Goal: Task Accomplishment & Management: Use online tool/utility

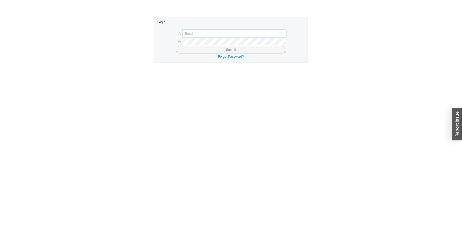
type input "issac@asbathnj.com"
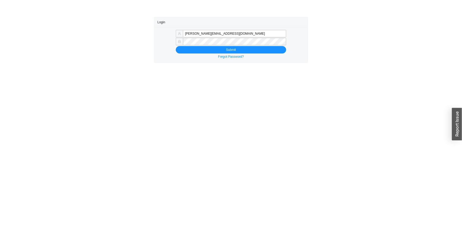
click at [176, 46] on button "Submit" at bounding box center [231, 49] width 110 height 7
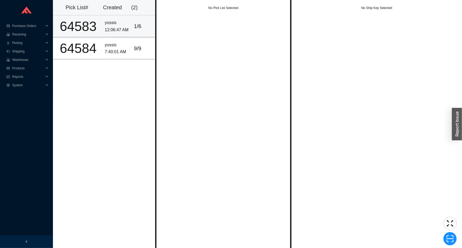
click at [127, 23] on div "yossis" at bounding box center [117, 22] width 25 height 7
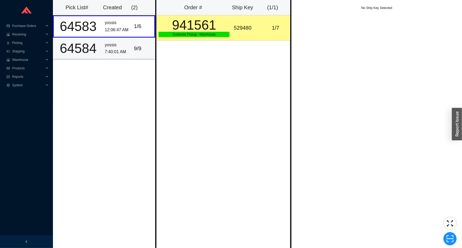
click at [128, 41] on td "yossis 7:40:01 AM" at bounding box center [117, 49] width 29 height 22
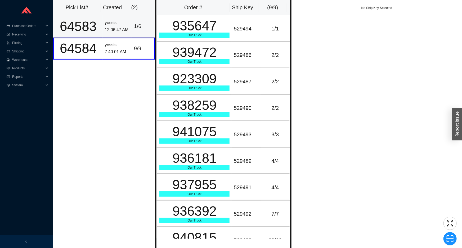
click at [136, 25] on div "1 / 6" at bounding box center [143, 26] width 18 height 9
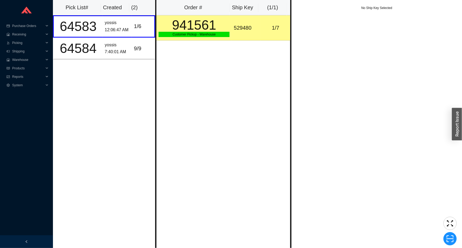
click at [174, 24] on div "941561" at bounding box center [194, 25] width 71 height 13
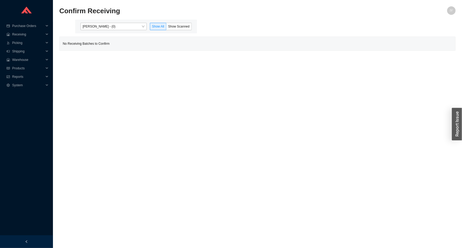
click at [140, 22] on div "Issac Yoselovsky - (0) Show All Show Scanned" at bounding box center [136, 27] width 122 height 14
click at [140, 24] on span "Issac Yoselovsky - (0)" at bounding box center [114, 26] width 62 height 7
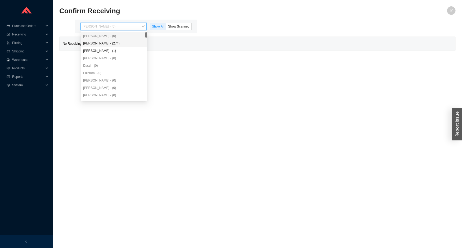
click at [138, 41] on div "Angel Negron - (274)" at bounding box center [114, 43] width 62 height 5
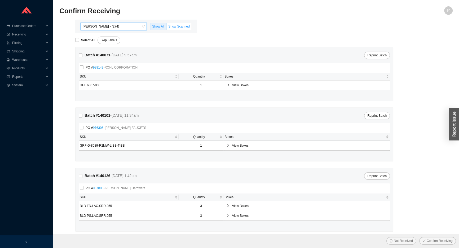
click at [178, 28] on span "Show Scanned" at bounding box center [178, 27] width 21 height 4
click at [166, 28] on input "Show Scanned" at bounding box center [166, 28] width 0 height 0
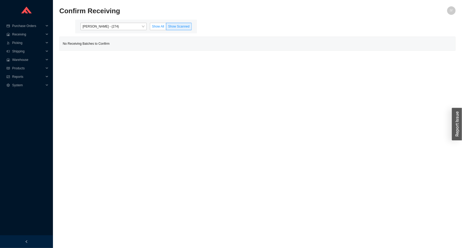
click at [156, 26] on span "Show All" at bounding box center [158, 27] width 12 height 4
click at [150, 28] on input "Show All" at bounding box center [150, 28] width 0 height 0
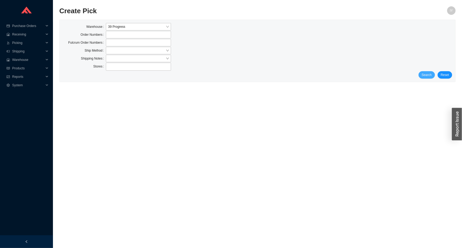
click at [424, 74] on span "Search" at bounding box center [427, 74] width 10 height 5
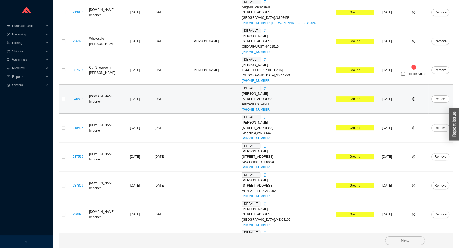
scroll to position [194, 0]
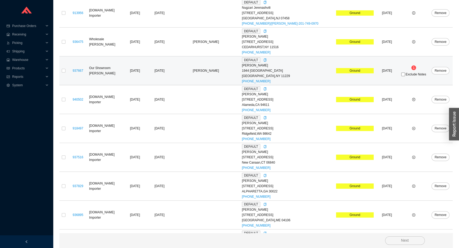
click at [405, 74] on span "Exclude Notes" at bounding box center [415, 74] width 20 height 3
click at [403, 74] on input "Exclude Notes" at bounding box center [403, 75] width 4 height 4
checkbox input "true"
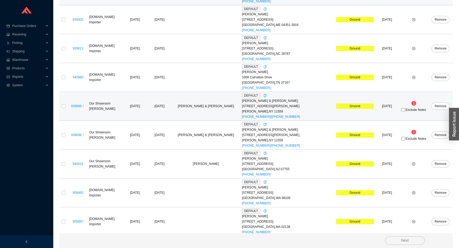
scroll to position [459, 0]
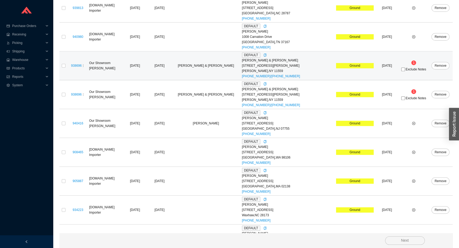
click at [402, 67] on div "Exclude Notes" at bounding box center [413, 69] width 27 height 5
click at [402, 70] on label "Exclude Notes" at bounding box center [413, 70] width 25 height 4
click at [402, 70] on input "Exclude Notes" at bounding box center [403, 70] width 4 height 4
checkbox input "true"
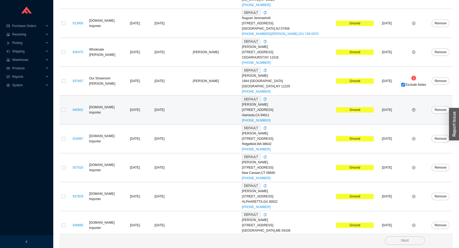
scroll to position [50, 0]
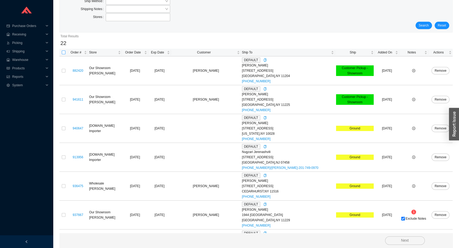
click at [65, 52] on input "checkbox" at bounding box center [64, 53] width 4 height 4
checkbox input "true"
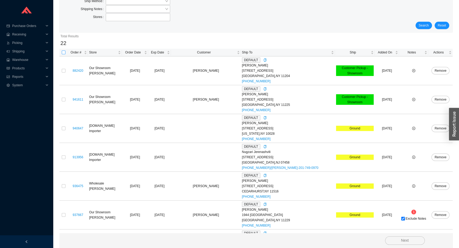
checkbox input "true"
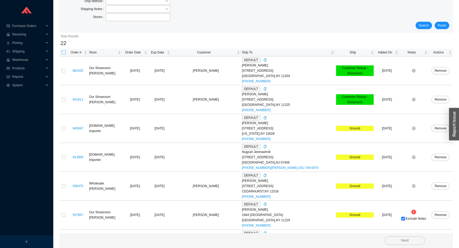
checkbox input "true"
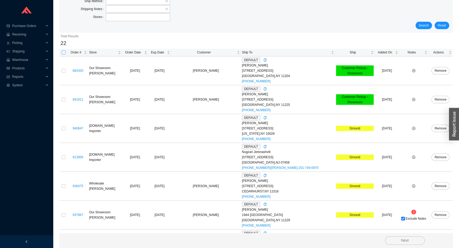
checkbox input "true"
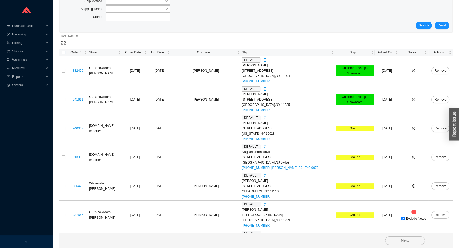
checkbox input "true"
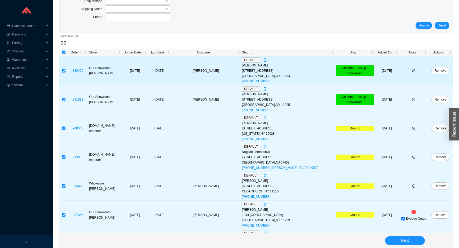
click at [64, 71] on input "checkbox" at bounding box center [64, 71] width 4 height 4
checkbox input "false"
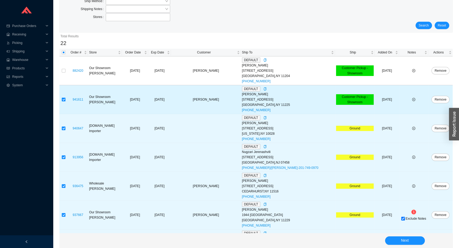
click at [64, 101] on input "checkbox" at bounding box center [64, 100] width 4 height 4
checkbox input "false"
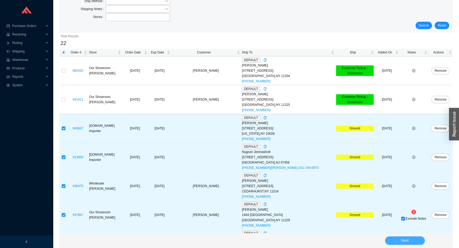
click at [397, 237] on button "Next" at bounding box center [405, 241] width 40 height 8
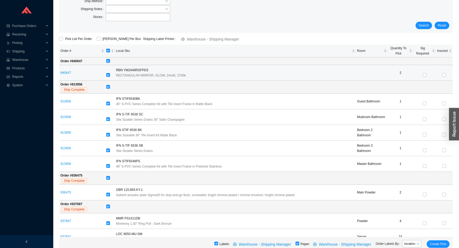
click at [110, 76] on input "checkbox" at bounding box center [108, 75] width 4 height 4
checkbox input "false"
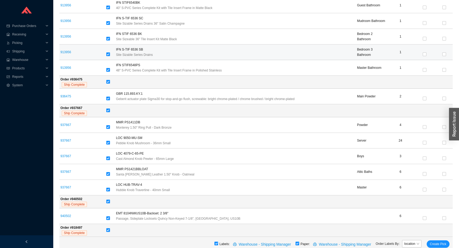
scroll to position [146, 0]
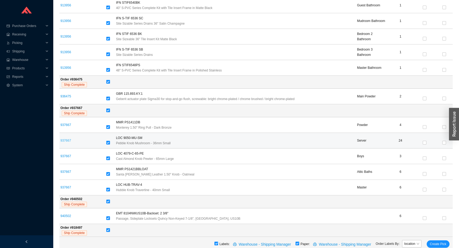
click at [68, 140] on link "937667" at bounding box center [65, 141] width 11 height 4
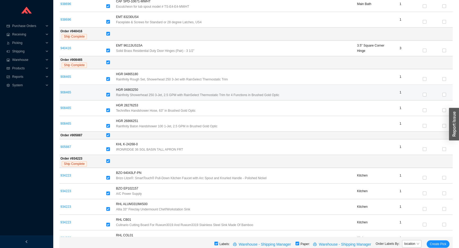
scroll to position [917, 0]
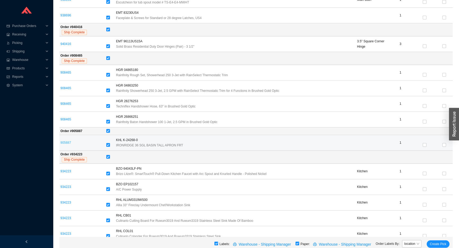
click at [67, 141] on link "905887" at bounding box center [65, 143] width 11 height 4
click at [109, 143] on input "checkbox" at bounding box center [108, 145] width 4 height 4
checkbox input "false"
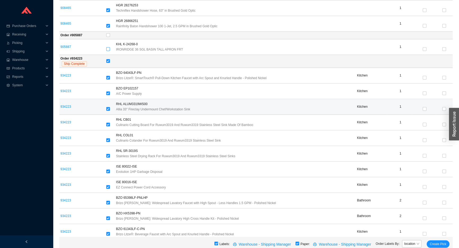
scroll to position [1013, 0]
click at [109, 107] on input "checkbox" at bounding box center [108, 109] width 4 height 4
checkbox input "false"
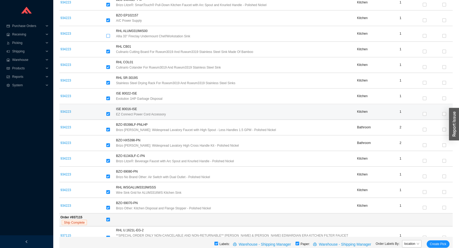
scroll to position [1133, 0]
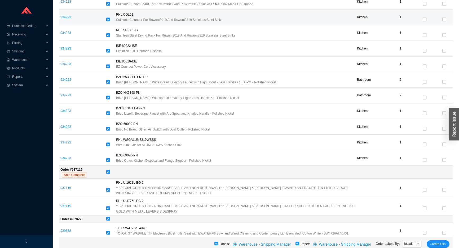
click at [63, 15] on link "934223" at bounding box center [65, 17] width 11 height 4
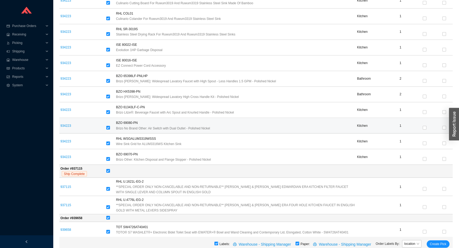
scroll to position [1135, 0]
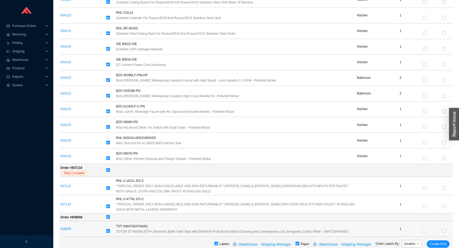
click at [109, 229] on input "checkbox" at bounding box center [108, 231] width 4 height 4
checkbox input "false"
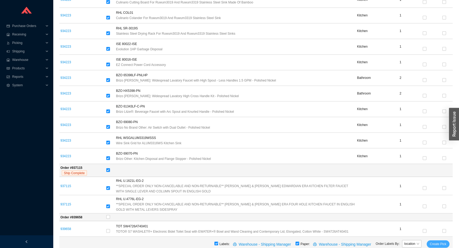
click at [442, 244] on span "Create Pick" at bounding box center [438, 244] width 16 height 5
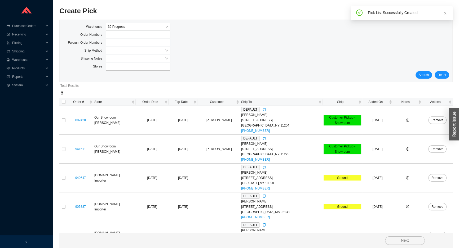
click at [119, 44] on label at bounding box center [138, 42] width 64 height 7
click at [110, 44] on input at bounding box center [109, 43] width 4 height 6
click at [118, 50] on input "search" at bounding box center [136, 50] width 57 height 7
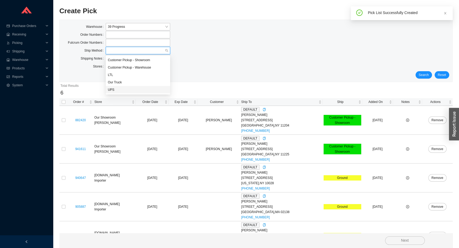
click at [125, 91] on div "UPS" at bounding box center [138, 89] width 60 height 5
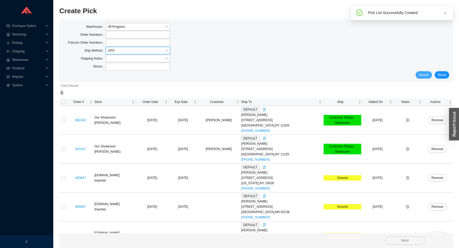
click at [423, 74] on span "Search" at bounding box center [424, 74] width 10 height 5
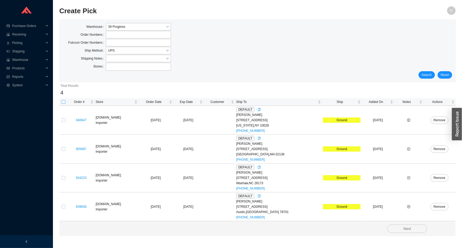
click at [62, 101] on input "checkbox" at bounding box center [64, 102] width 4 height 4
checkbox input "true"
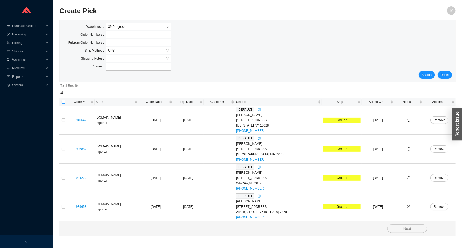
checkbox input "true"
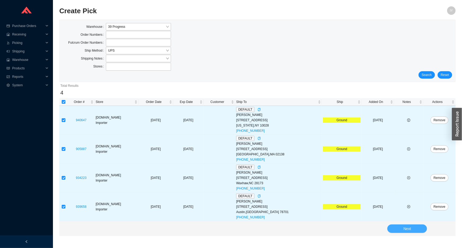
click at [413, 227] on button "Next" at bounding box center [408, 229] width 40 height 8
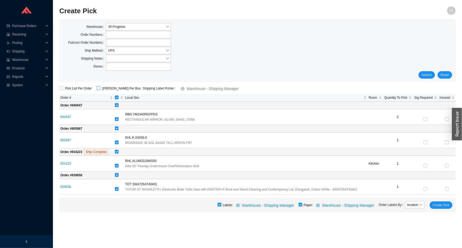
click at [97, 89] on input "ShipKey Per Box" at bounding box center [99, 88] width 4 height 4
checkbox input "true"
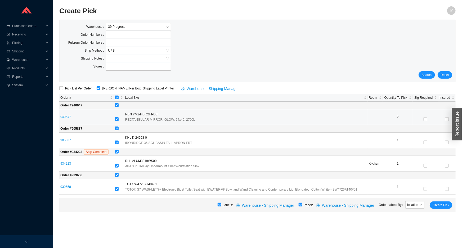
click at [66, 118] on link "940647" at bounding box center [65, 117] width 11 height 4
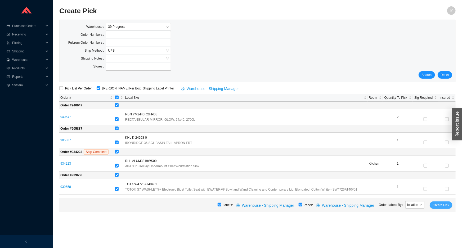
click at [443, 203] on span "Create Pick" at bounding box center [441, 205] width 16 height 5
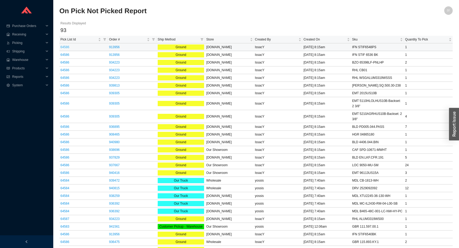
click at [67, 46] on link "64586" at bounding box center [64, 47] width 9 height 4
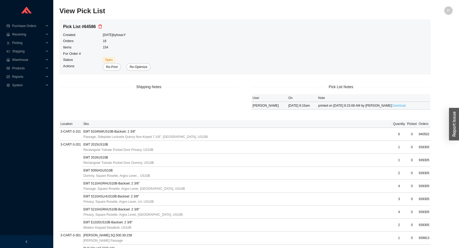
click at [391, 107] on link "Download" at bounding box center [398, 106] width 14 height 4
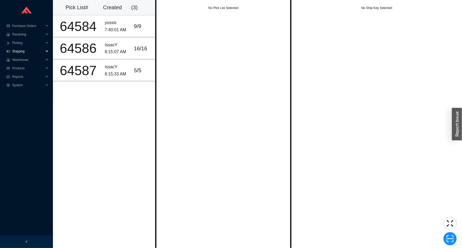
click at [35, 54] on span "Shipping" at bounding box center [28, 51] width 32 height 8
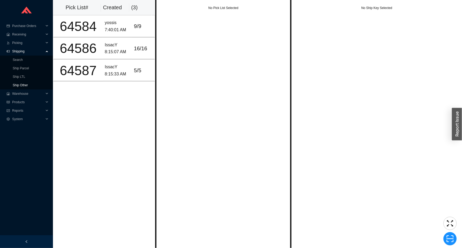
click at [28, 86] on link "Ship Other" at bounding box center [20, 85] width 15 height 4
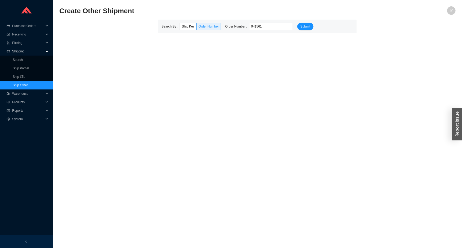
type input "941561"
click at [298, 23] on button "Submit" at bounding box center [306, 26] width 16 height 7
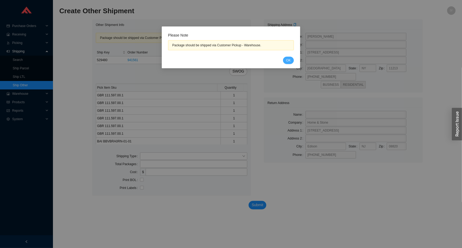
click at [289, 64] on button "OK" at bounding box center [288, 60] width 11 height 7
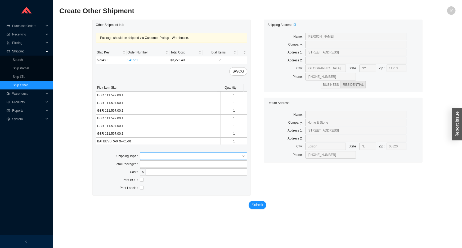
click at [203, 157] on input "search" at bounding box center [192, 156] width 100 height 7
click at [189, 179] on div "Other" at bounding box center [193, 180] width 103 height 5
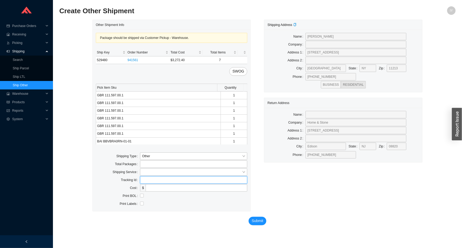
click at [188, 179] on input "text" at bounding box center [194, 179] width 108 height 7
click at [188, 164] on input "tel" at bounding box center [194, 164] width 108 height 7
click at [187, 156] on span "Other" at bounding box center [193, 156] width 103 height 7
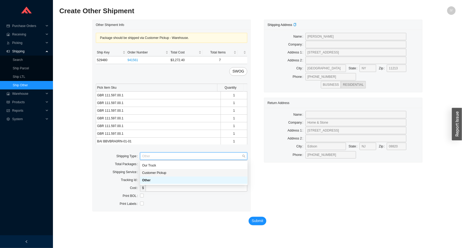
click at [184, 172] on div "Customer Pickup" at bounding box center [193, 173] width 103 height 5
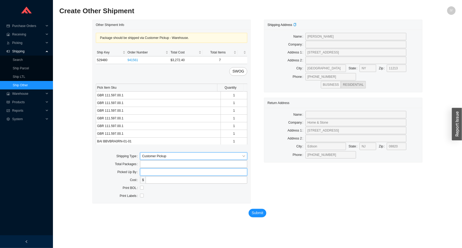
click at [180, 174] on input "text" at bounding box center [194, 172] width 108 height 7
type input "curri"
click at [141, 188] on input "checkbox" at bounding box center [142, 188] width 4 height 4
checkbox input "true"
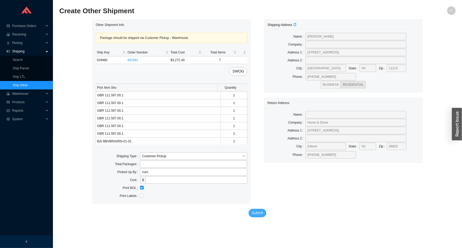
drag, startPoint x: 262, startPoint y: 215, endPoint x: 259, endPoint y: 212, distance: 3.4
click at [261, 214] on span "Submit" at bounding box center [258, 213] width 12 height 6
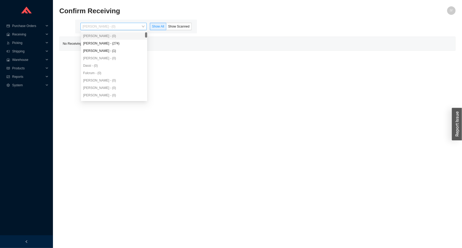
click at [125, 25] on span "[PERSON_NAME] - (0)" at bounding box center [114, 26] width 62 height 7
click at [127, 46] on div "[PERSON_NAME] - (274)" at bounding box center [114, 43] width 66 height 7
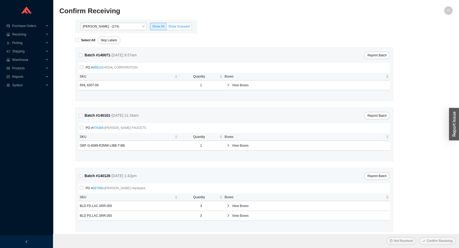
click at [179, 26] on span "Show Scanned" at bounding box center [178, 27] width 21 height 4
click at [166, 28] on input "Show Scanned" at bounding box center [166, 28] width 0 height 0
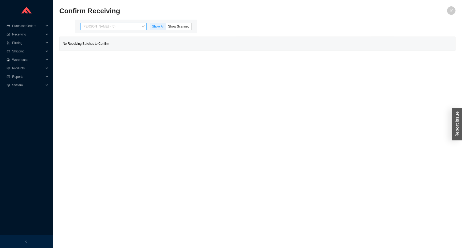
click at [138, 25] on span "[PERSON_NAME] - (0)" at bounding box center [114, 26] width 62 height 7
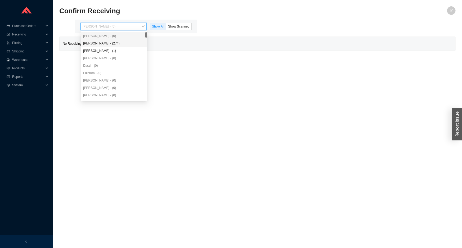
click at [132, 43] on div "[PERSON_NAME] - (274)" at bounding box center [114, 43] width 62 height 5
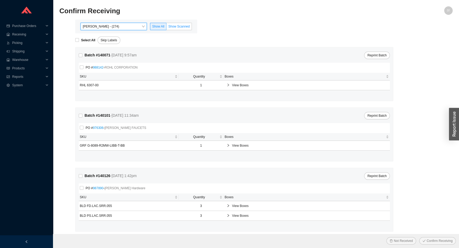
click at [181, 27] on span "Show Scanned" at bounding box center [178, 27] width 21 height 4
click at [166, 28] on input "Show Scanned" at bounding box center [166, 28] width 0 height 0
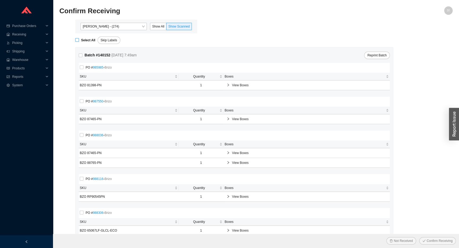
click at [77, 41] on input "Select All" at bounding box center [77, 40] width 4 height 4
checkbox input "true"
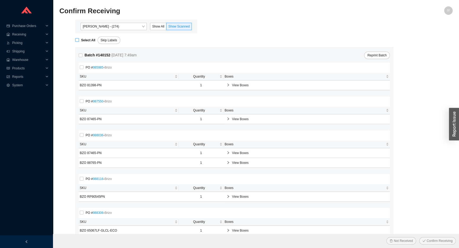
checkbox input "true"
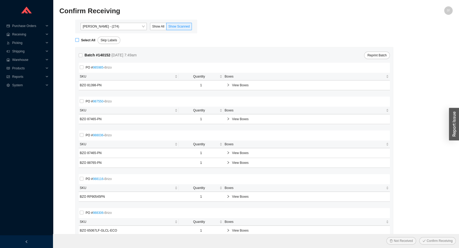
checkbox input "true"
click at [419, 237] on button "Confirm Receiving" at bounding box center [437, 240] width 37 height 7
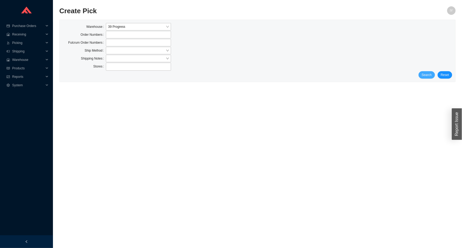
click at [431, 77] on span "Search" at bounding box center [427, 74] width 10 height 5
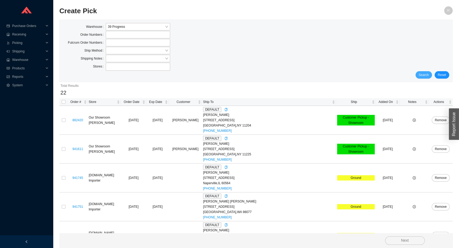
click at [431, 77] on button "Search" at bounding box center [423, 74] width 16 height 7
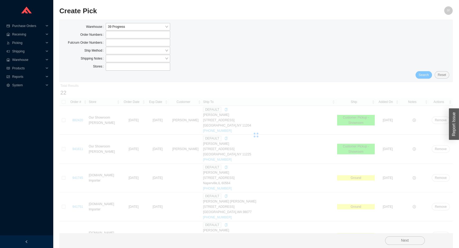
click at [431, 77] on button "Search" at bounding box center [423, 74] width 16 height 7
click at [431, 77] on button "Search" at bounding box center [421, 74] width 21 height 7
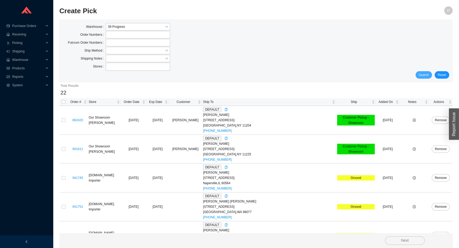
click at [431, 77] on button "Search" at bounding box center [423, 74] width 16 height 7
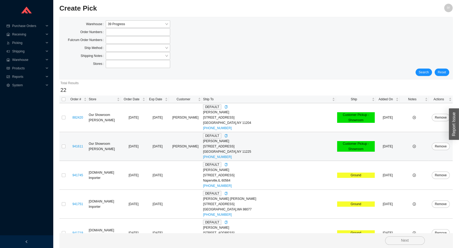
scroll to position [1, 0]
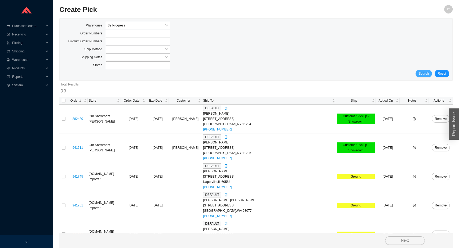
click at [426, 75] on span "Search" at bounding box center [424, 73] width 10 height 5
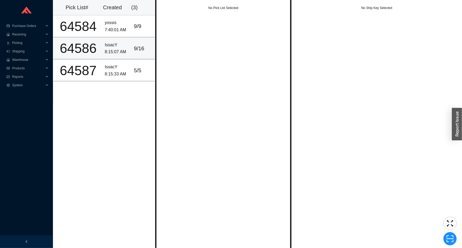
click at [135, 45] on div "9 / 16" at bounding box center [143, 48] width 18 height 9
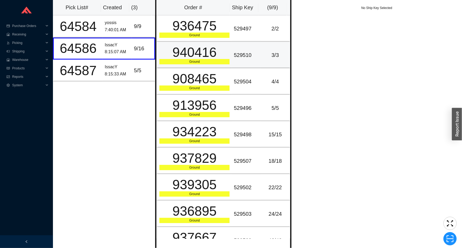
scroll to position [13, 0]
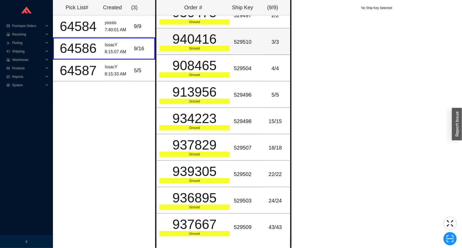
click at [198, 52] on td "940416 Ground" at bounding box center [194, 42] width 75 height 26
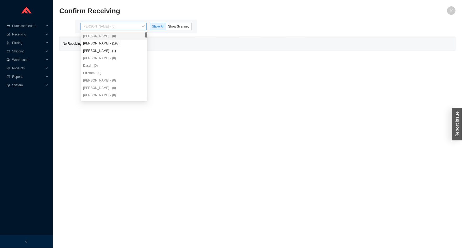
click at [143, 28] on span "[PERSON_NAME] - (0)" at bounding box center [114, 26] width 62 height 7
drag, startPoint x: 134, startPoint y: 43, endPoint x: 161, endPoint y: 31, distance: 29.1
click at [135, 42] on div "[PERSON_NAME] - (193)" at bounding box center [114, 43] width 62 height 5
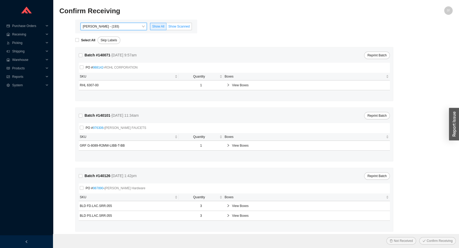
click at [172, 25] on span "Show Scanned" at bounding box center [178, 27] width 21 height 4
click at [166, 28] on input "Show Scanned" at bounding box center [166, 28] width 0 height 0
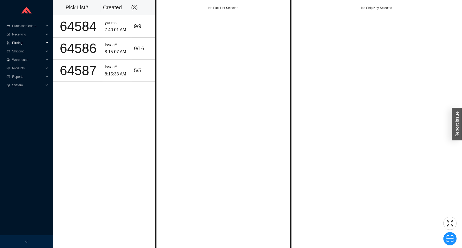
click at [36, 42] on span "Picking" at bounding box center [28, 43] width 32 height 8
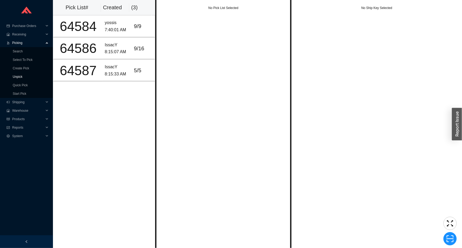
click at [23, 78] on link "Unpick" at bounding box center [18, 77] width 10 height 4
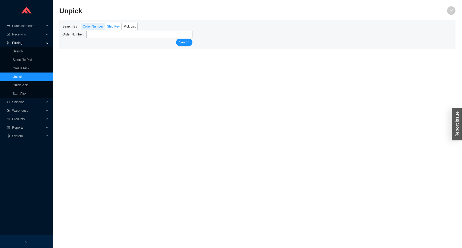
click at [112, 25] on span "Ship Key" at bounding box center [113, 27] width 13 height 4
click at [105, 28] on input "Ship Key" at bounding box center [105, 28] width 0 height 0
type input "4"
click at [94, 26] on span "Order Number" at bounding box center [93, 27] width 20 height 4
click at [81, 28] on input "Order Number" at bounding box center [81, 28] width 0 height 0
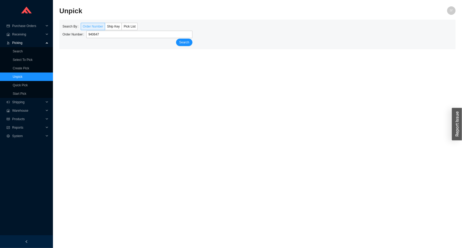
type input "940647"
click at [176, 39] on button "Search" at bounding box center [184, 42] width 16 height 7
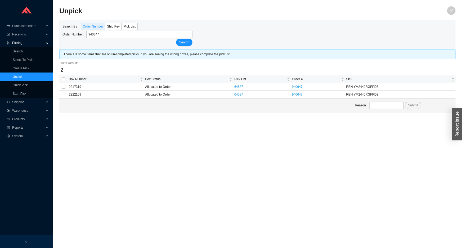
click at [60, 79] on th at bounding box center [63, 80] width 8 height 8
click at [63, 77] on input "checkbox" at bounding box center [64, 79] width 4 height 4
checkbox input "true"
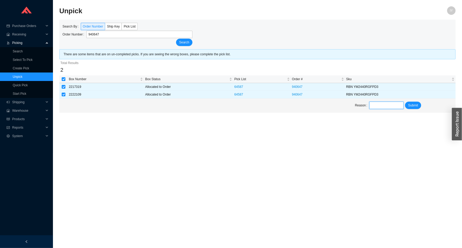
click at [371, 103] on input "text" at bounding box center [387, 105] width 34 height 7
type input "unpick"
click at [414, 105] on span "Submit" at bounding box center [414, 105] width 10 height 5
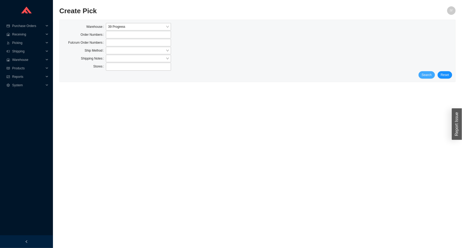
click at [426, 75] on span "Search" at bounding box center [427, 74] width 10 height 5
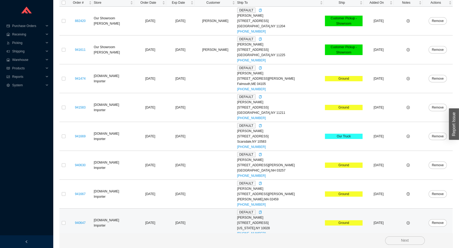
scroll to position [103, 0]
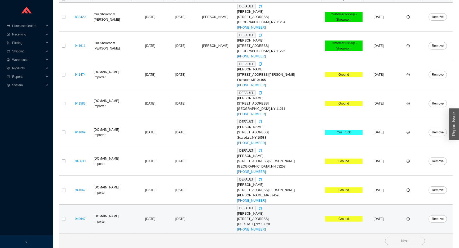
click at [61, 221] on td at bounding box center [63, 219] width 8 height 29
click at [63, 220] on input "checkbox" at bounding box center [64, 219] width 4 height 4
checkbox input "true"
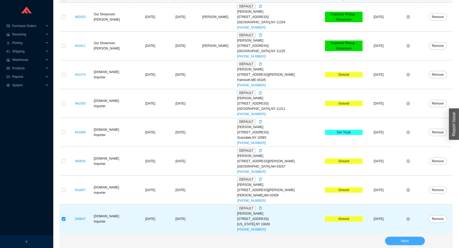
click at [415, 241] on button "Next" at bounding box center [405, 241] width 40 height 8
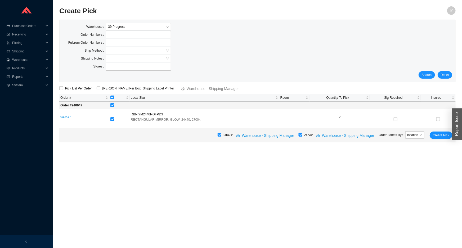
click at [303, 136] on input "checkbox" at bounding box center [301, 135] width 4 height 4
checkbox input "false"
click at [447, 134] on span "Create Pick" at bounding box center [441, 135] width 16 height 5
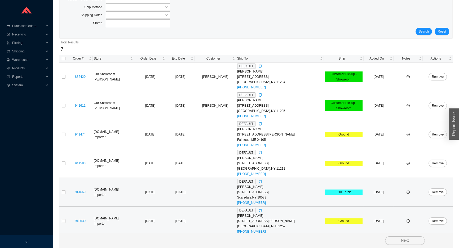
scroll to position [74, 0]
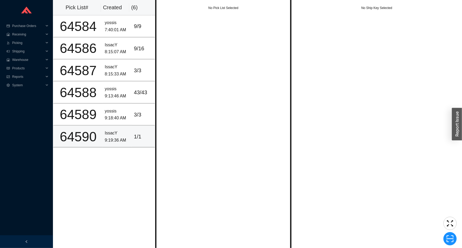
click at [116, 137] on div "9:19:36 AM" at bounding box center [117, 140] width 25 height 7
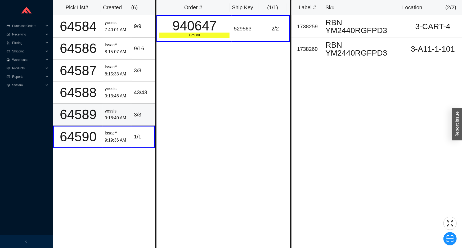
click at [125, 115] on div "9:18:40 AM" at bounding box center [117, 118] width 25 height 7
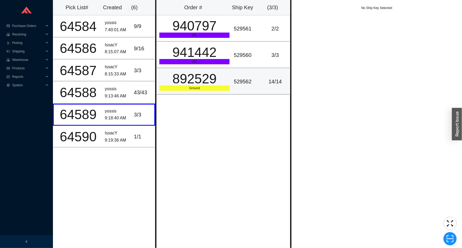
click at [216, 80] on div "892529" at bounding box center [194, 78] width 70 height 13
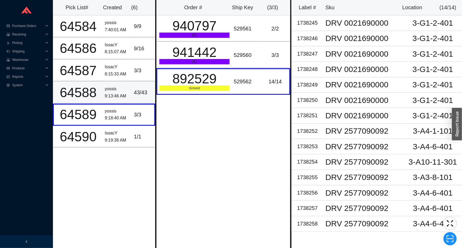
click at [134, 92] on div "43 / 43" at bounding box center [143, 92] width 18 height 9
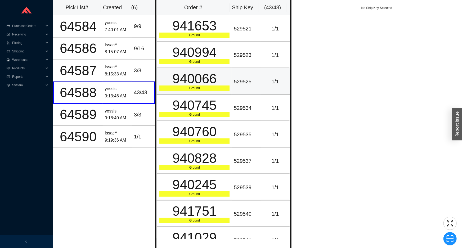
click at [167, 83] on div "940066" at bounding box center [194, 78] width 70 height 13
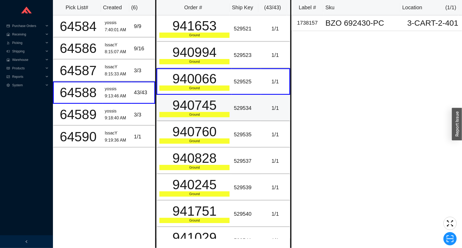
click at [175, 105] on div "940745" at bounding box center [194, 105] width 70 height 13
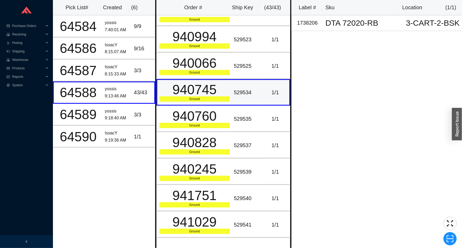
scroll to position [24, 0]
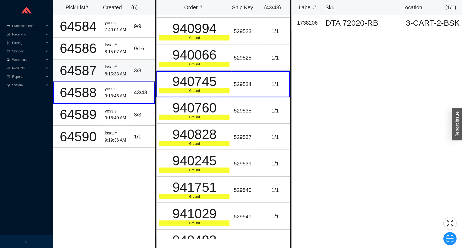
click at [117, 69] on div "IssacY" at bounding box center [117, 67] width 25 height 7
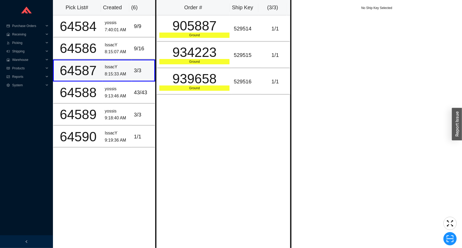
scroll to position [0, 0]
click at [121, 92] on div "yossis" at bounding box center [117, 89] width 25 height 7
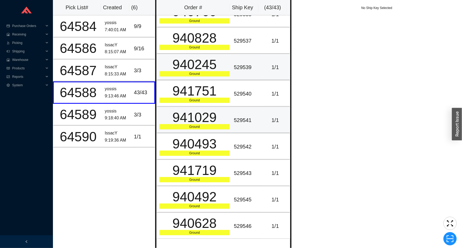
click at [176, 111] on div "941029" at bounding box center [194, 117] width 70 height 13
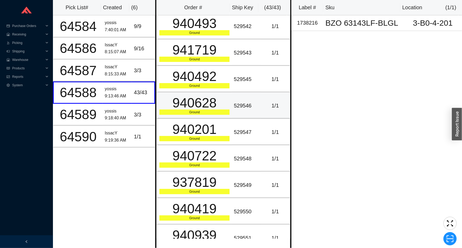
click at [176, 109] on div "940628" at bounding box center [194, 102] width 70 height 13
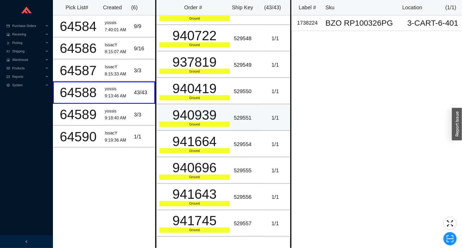
click at [176, 109] on div "940939" at bounding box center [194, 115] width 70 height 13
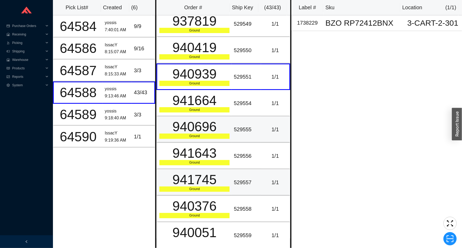
scroll to position [506, 0]
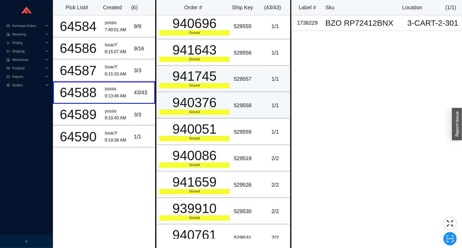
click at [174, 112] on td "940376 Ground" at bounding box center [194, 105] width 75 height 26
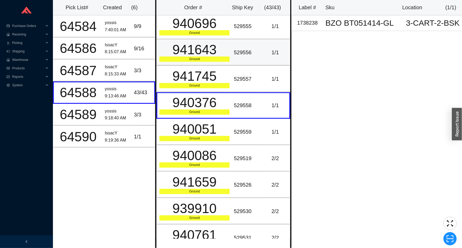
click at [223, 45] on div "941643" at bounding box center [194, 49] width 70 height 13
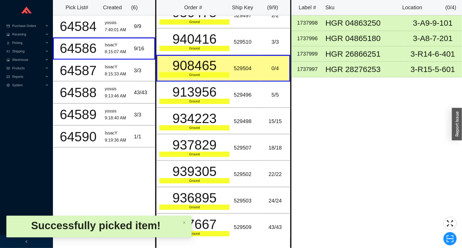
scroll to position [0, 0]
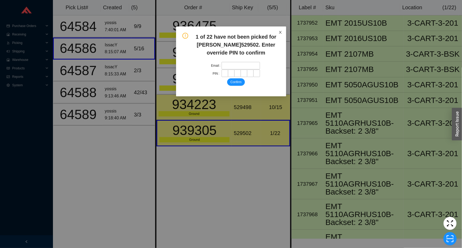
click at [283, 29] on span "Close" at bounding box center [281, 32] width 12 height 12
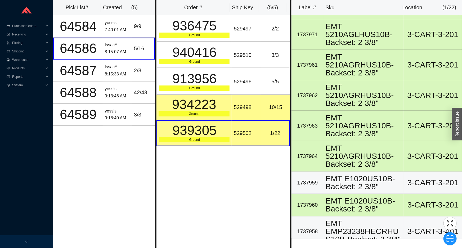
scroll to position [340, 0]
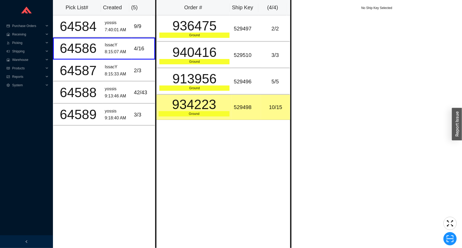
click at [253, 1] on th "Ship Key" at bounding box center [244, 7] width 29 height 15
click at [247, 24] on div "529497" at bounding box center [246, 28] width 25 height 9
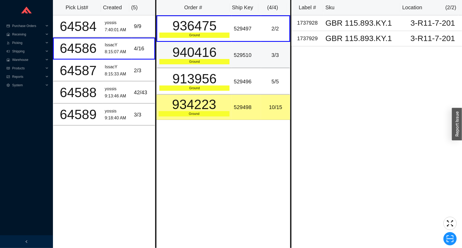
click at [266, 55] on div "3 / 3" at bounding box center [275, 55] width 24 height 9
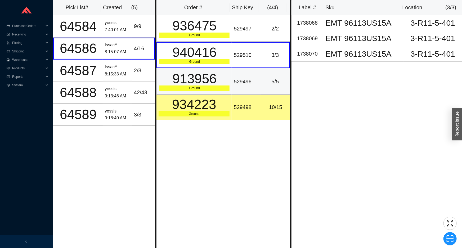
click at [264, 76] on td "5 / 5" at bounding box center [275, 81] width 29 height 26
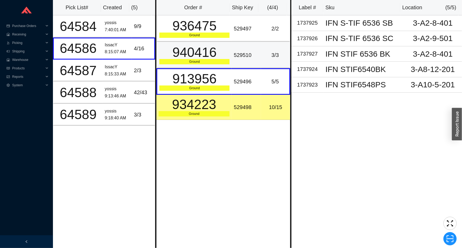
click at [201, 56] on div "940416" at bounding box center [194, 52] width 70 height 13
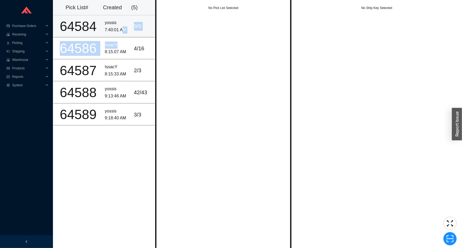
drag, startPoint x: 121, startPoint y: 35, endPoint x: 123, endPoint y: 31, distance: 4.9
click at [122, 32] on tbody "64584 yossis 7:40:01 AM [DATE] 64586 [GEOGRAPHIC_DATA] 8:15:07 AM [DATE] 64587 …" at bounding box center [104, 70] width 102 height 110
click at [123, 30] on div "7:40:01 AM" at bounding box center [117, 29] width 25 height 7
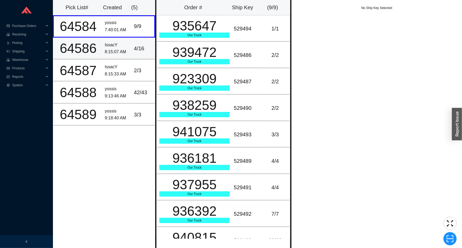
click at [140, 51] on div "4 / 16" at bounding box center [143, 48] width 18 height 9
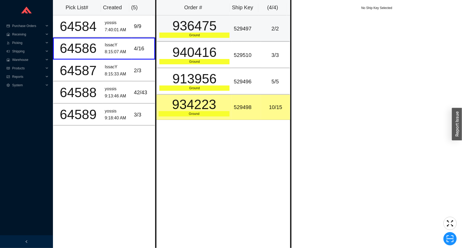
click at [237, 21] on td "529497" at bounding box center [246, 28] width 29 height 26
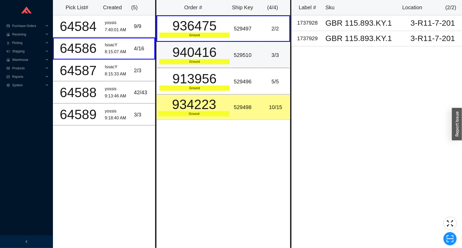
click at [241, 48] on td "529510" at bounding box center [246, 55] width 29 height 26
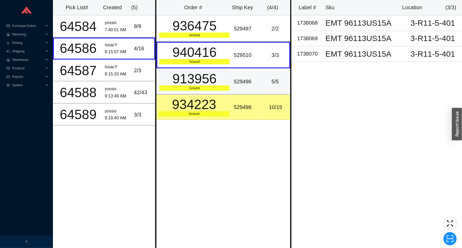
click at [249, 86] on td "529496" at bounding box center [246, 81] width 29 height 26
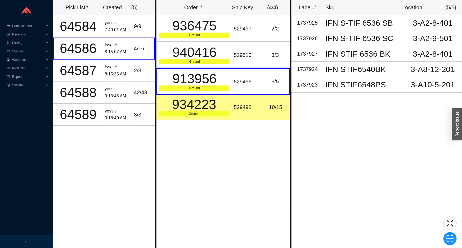
click at [215, 117] on td "934223 Ground" at bounding box center [194, 107] width 75 height 25
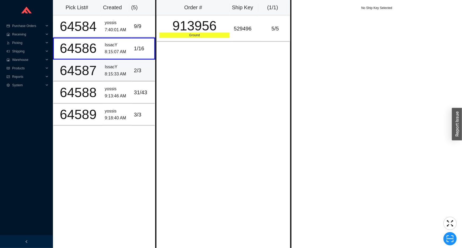
click at [115, 79] on td "IssacY 8:15:33 AM" at bounding box center [117, 71] width 29 height 22
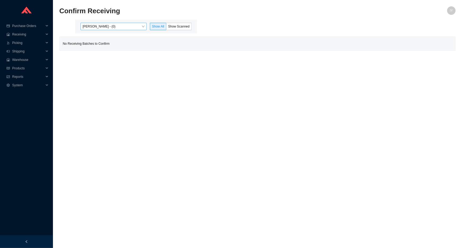
click at [128, 24] on span "[PERSON_NAME] - (0)" at bounding box center [114, 26] width 62 height 7
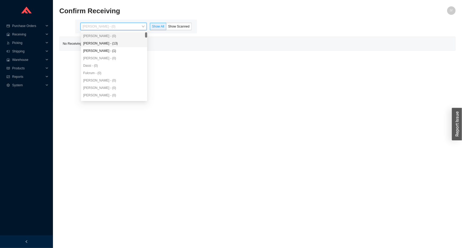
click at [116, 42] on div "[PERSON_NAME] - (13)" at bounding box center [114, 43] width 62 height 5
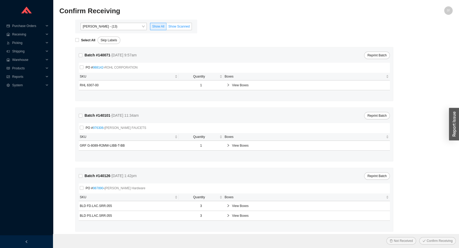
click at [177, 26] on span "Show Scanned" at bounding box center [178, 27] width 21 height 4
click at [166, 28] on input "Show Scanned" at bounding box center [166, 28] width 0 height 0
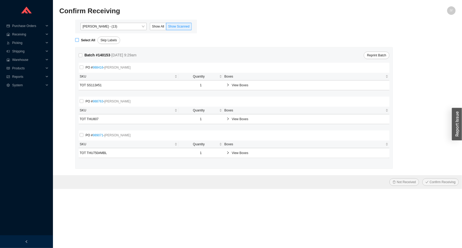
click at [85, 39] on strong "Select All" at bounding box center [88, 40] width 14 height 4
click at [79, 39] on input "Select All" at bounding box center [77, 40] width 4 height 4
checkbox input "true"
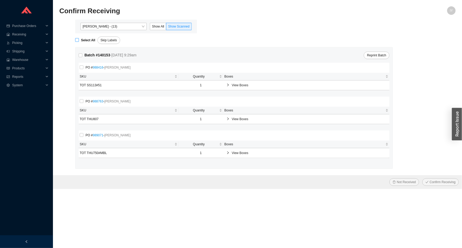
checkbox input "true"
click at [429, 181] on icon "check" at bounding box center [427, 182] width 3 height 3
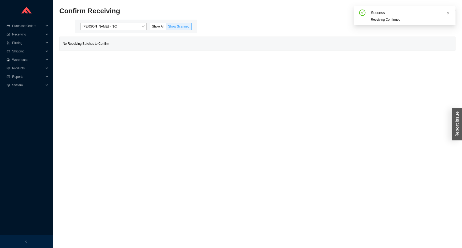
click at [135, 20] on div "Angel Negron - (10) Show All Show Scanned" at bounding box center [136, 27] width 122 height 14
click at [130, 26] on span "Angel Negron - (10)" at bounding box center [114, 26] width 62 height 7
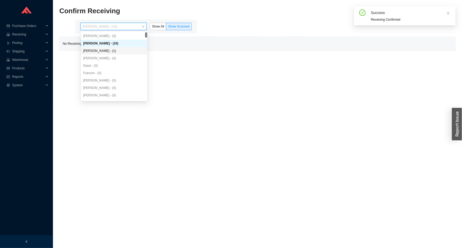
click at [104, 52] on div "Yossi Siff - (1)" at bounding box center [114, 50] width 62 height 5
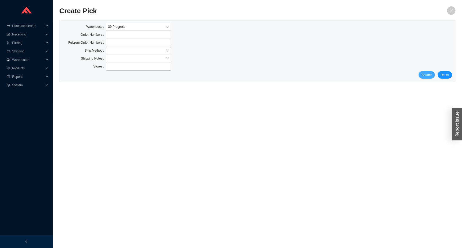
click at [426, 75] on span "Search" at bounding box center [427, 74] width 10 height 5
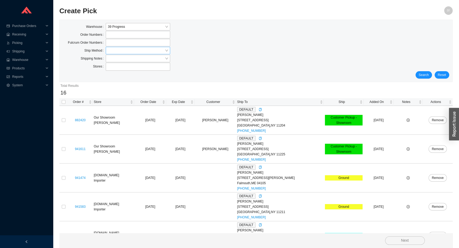
click at [110, 53] on input "search" at bounding box center [136, 50] width 57 height 7
click at [112, 89] on div "UPS" at bounding box center [138, 89] width 60 height 5
click at [428, 76] on span "Search" at bounding box center [424, 74] width 10 height 5
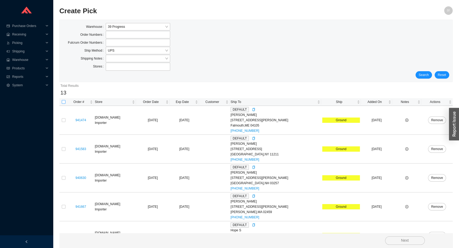
click at [64, 101] on input "checkbox" at bounding box center [64, 102] width 4 height 4
checkbox input "true"
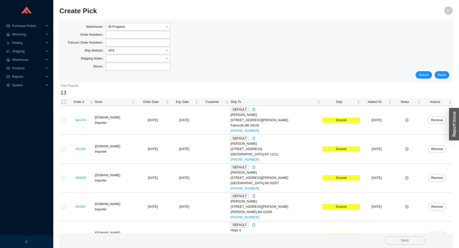
checkbox input "true"
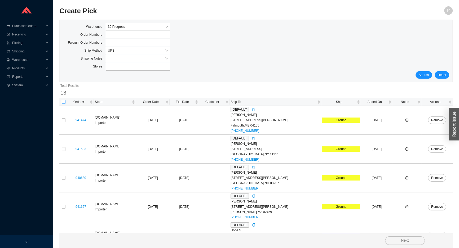
checkbox input "true"
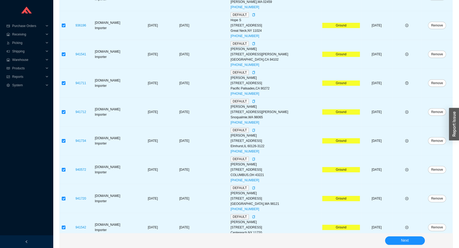
scroll to position [247, 0]
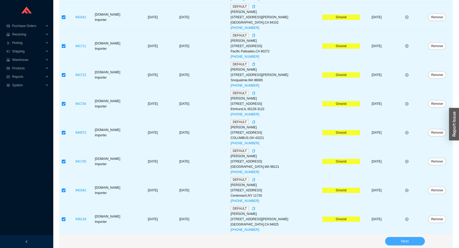
click at [390, 243] on button "Next" at bounding box center [405, 241] width 40 height 8
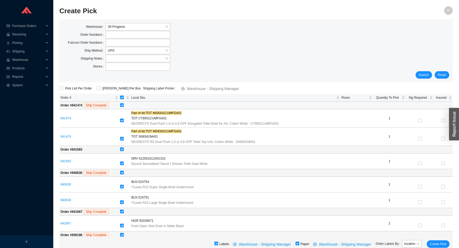
click at [124, 105] on input "checkbox" at bounding box center [122, 105] width 4 height 4
checkbox input "false"
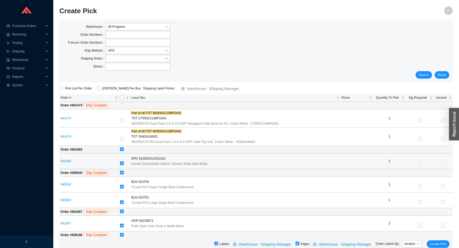
click at [122, 162] on td at bounding box center [124, 162] width 11 height 16
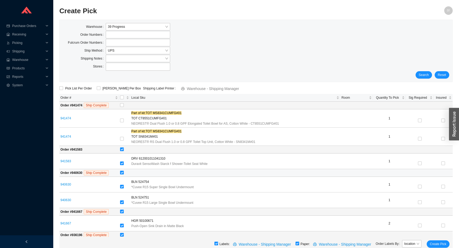
click at [123, 172] on input "checkbox" at bounding box center [122, 173] width 4 height 4
checkbox input "false"
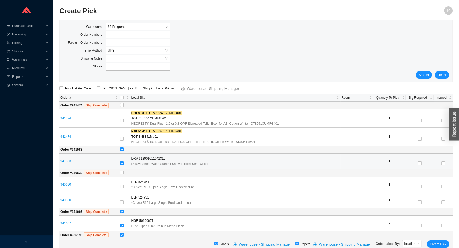
click at [123, 164] on input "checkbox" at bounding box center [122, 164] width 4 height 4
checkbox input "false"
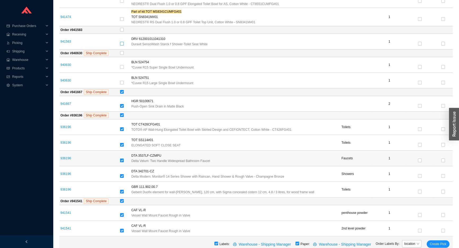
scroll to position [120, 0]
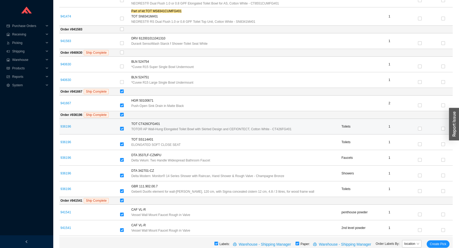
click at [124, 126] on label at bounding box center [122, 128] width 4 height 5
click at [124, 127] on input "checkbox" at bounding box center [122, 129] width 4 height 4
checkbox input "false"
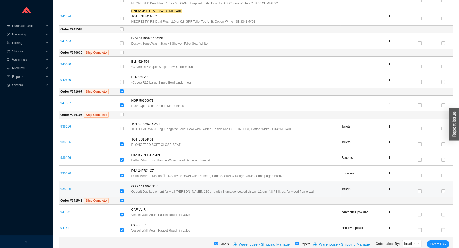
click at [123, 189] on input "checkbox" at bounding box center [122, 191] width 4 height 4
checkbox input "false"
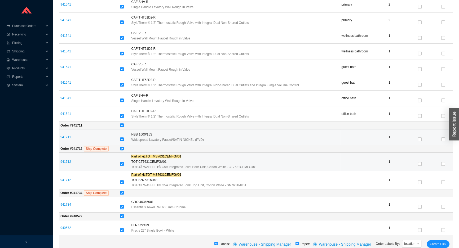
scroll to position [361, 0]
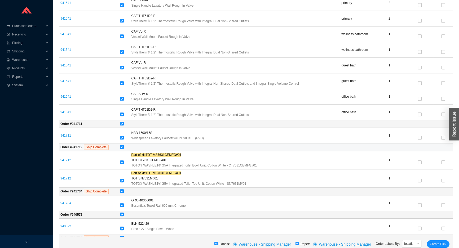
click at [122, 149] on td at bounding box center [286, 148] width 334 height 8
click at [124, 146] on input "checkbox" at bounding box center [122, 147] width 4 height 4
checkbox input "false"
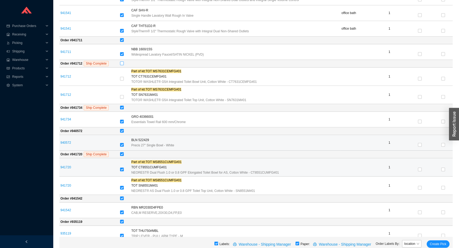
scroll to position [451, 0]
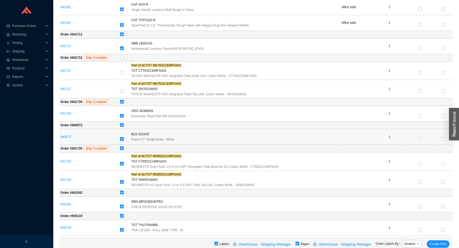
click at [122, 140] on input "checkbox" at bounding box center [122, 139] width 4 height 4
checkbox input "false"
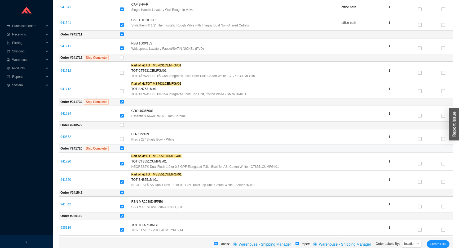
click at [124, 148] on input "checkbox" at bounding box center [122, 149] width 4 height 4
checkbox input "false"
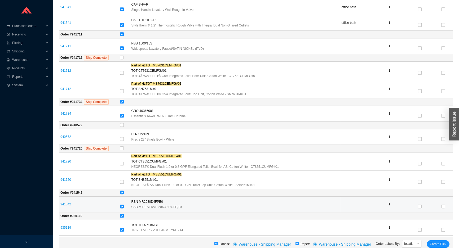
click at [124, 205] on input "checkbox" at bounding box center [122, 207] width 4 height 4
checkbox input "false"
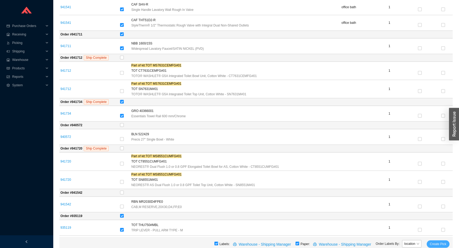
click at [432, 243] on span "Create Pick" at bounding box center [438, 244] width 16 height 5
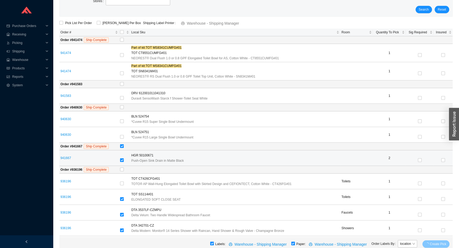
scroll to position [62, 0]
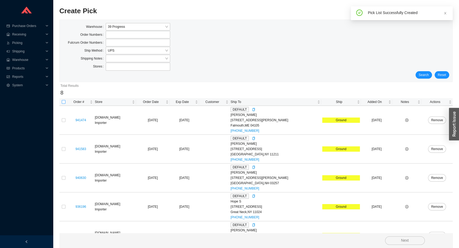
click at [62, 101] on input "checkbox" at bounding box center [64, 102] width 4 height 4
checkbox input "true"
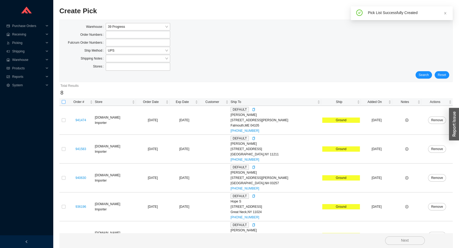
checkbox input "true"
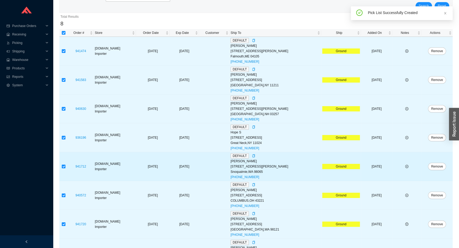
scroll to position [103, 0]
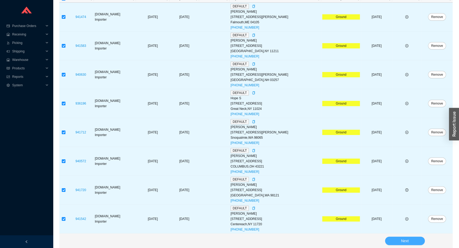
click at [395, 239] on button "Next" at bounding box center [405, 241] width 40 height 8
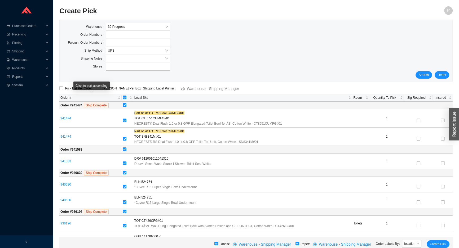
click at [107, 92] on div "Click to sort ascending" at bounding box center [91, 88] width 36 height 12
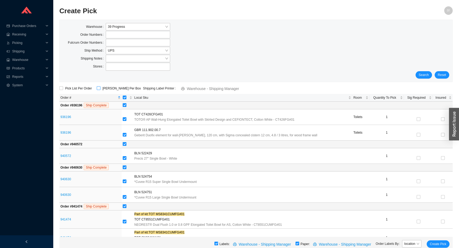
click at [113, 89] on span "ShipKey Per Box" at bounding box center [121, 88] width 43 height 5
click at [100, 89] on input "ShipKey Per Box" at bounding box center [99, 88] width 4 height 4
checkbox input "true"
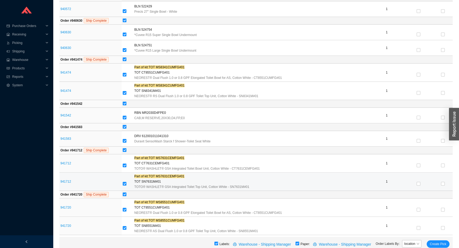
scroll to position [147, 0]
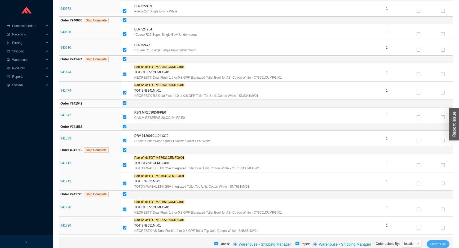
click at [435, 244] on span "Create Pick" at bounding box center [438, 244] width 16 height 5
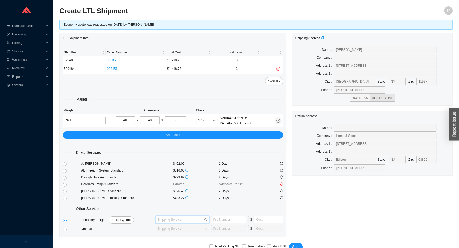
click at [182, 216] on input "search" at bounding box center [181, 219] width 46 height 7
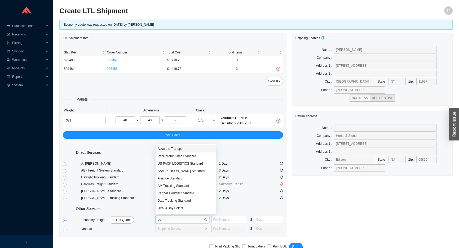
type input "acc"
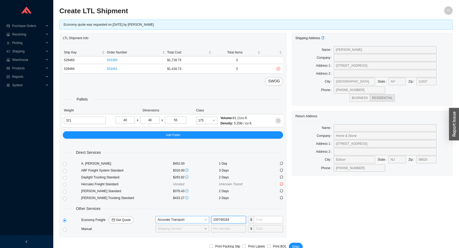
type input "100748164"
type input "195"
click at [294, 244] on span "Ship" at bounding box center [295, 247] width 7 height 6
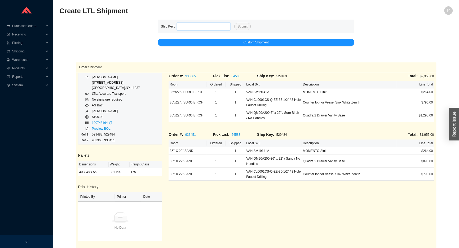
click at [197, 28] on input "tel" at bounding box center [203, 26] width 53 height 7
paste input "529495"
type input "529495"
click at [234, 23] on button "Submit" at bounding box center [242, 26] width 16 height 7
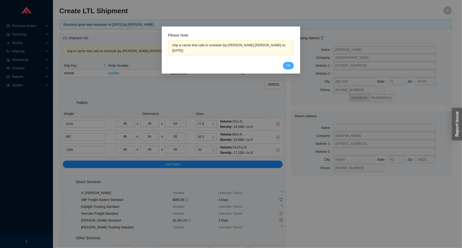
click at [292, 62] on button "OK" at bounding box center [288, 65] width 11 height 7
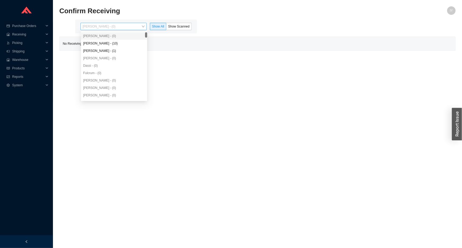
click at [138, 26] on span "[PERSON_NAME] - (0)" at bounding box center [114, 26] width 62 height 7
click at [132, 45] on div "[PERSON_NAME] - (10)" at bounding box center [114, 43] width 62 height 5
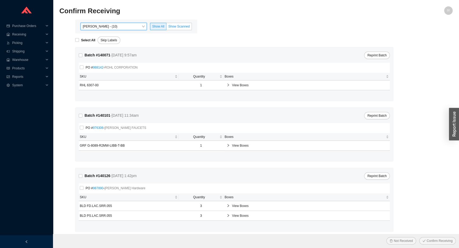
click at [178, 26] on span "Show Scanned" at bounding box center [178, 27] width 21 height 4
click at [166, 28] on input "Show Scanned" at bounding box center [166, 28] width 0 height 0
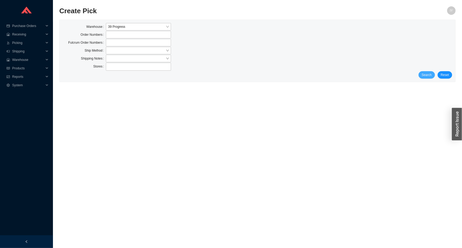
click at [422, 73] on button "Search" at bounding box center [427, 74] width 16 height 7
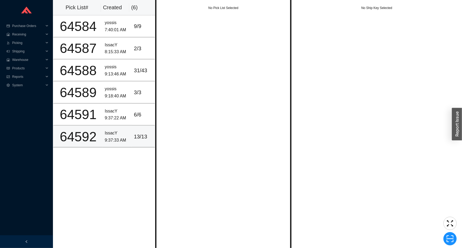
click at [110, 143] on div "9:37:33 AM" at bounding box center [117, 140] width 25 height 7
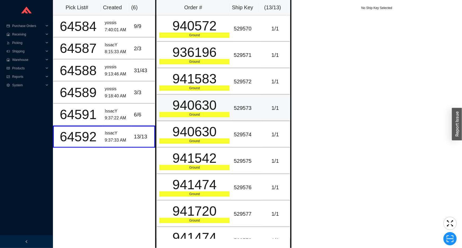
click at [211, 112] on div "940630" at bounding box center [194, 105] width 70 height 13
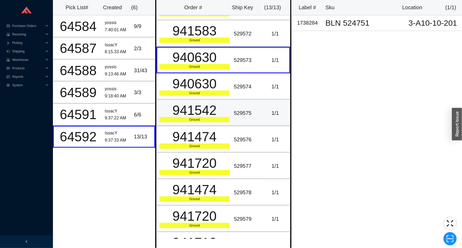
click at [201, 125] on td "941542 Ground" at bounding box center [194, 113] width 75 height 26
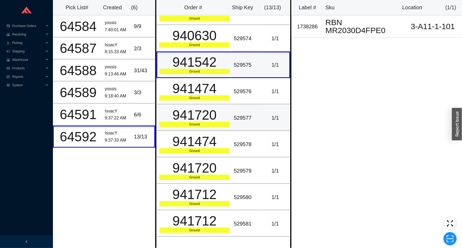
click at [201, 125] on div "Ground" at bounding box center [194, 124] width 70 height 5
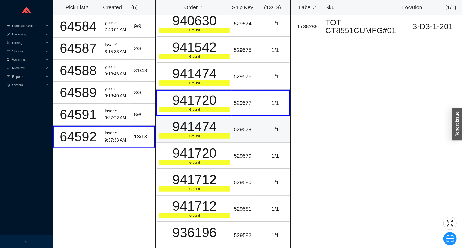
scroll to position [119, 0]
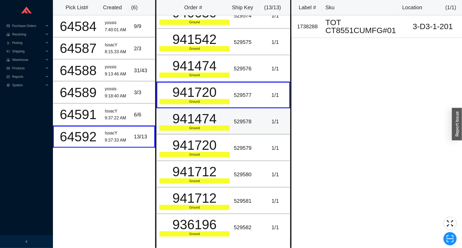
click at [201, 125] on div "941474" at bounding box center [194, 118] width 70 height 13
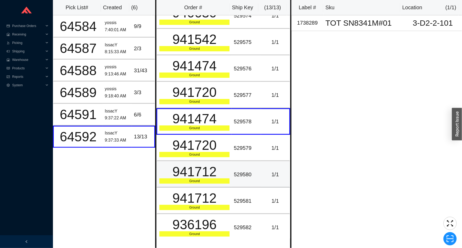
click at [242, 181] on td "529580" at bounding box center [246, 174] width 29 height 26
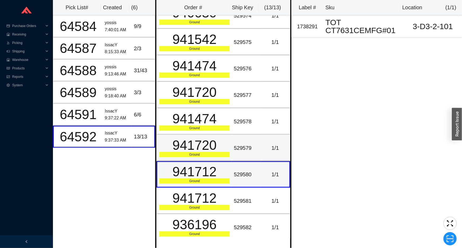
click at [236, 138] on td "529579" at bounding box center [246, 148] width 29 height 26
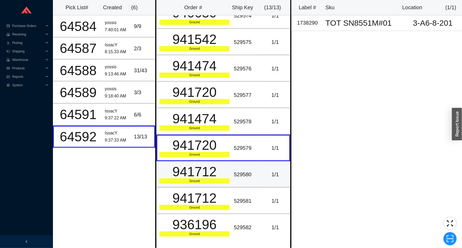
click at [215, 180] on div "Ground" at bounding box center [194, 181] width 70 height 5
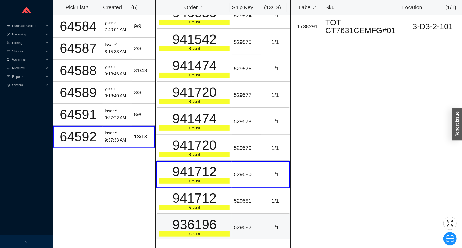
click at [218, 214] on td "936196 Ground" at bounding box center [194, 227] width 75 height 26
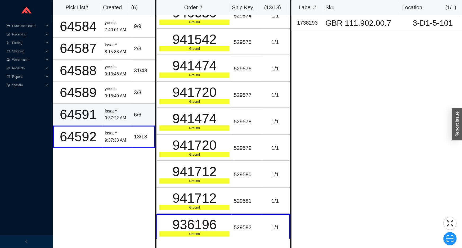
click at [108, 115] on div "9:37:22 AM" at bounding box center [117, 118] width 25 height 7
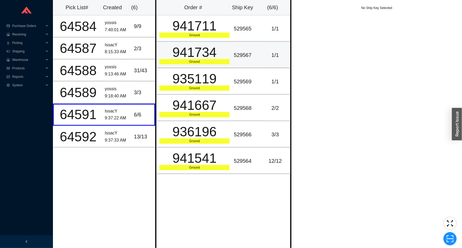
drag, startPoint x: 167, startPoint y: 66, endPoint x: 173, endPoint y: 55, distance: 12.6
click at [167, 65] on td "941734 Ground" at bounding box center [194, 55] width 75 height 26
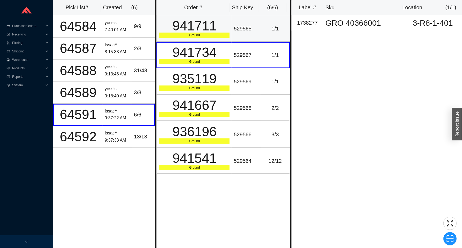
click at [188, 33] on div "941711" at bounding box center [194, 25] width 70 height 13
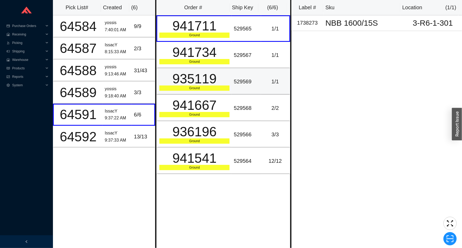
click at [196, 68] on td "935119 Ground" at bounding box center [194, 81] width 75 height 26
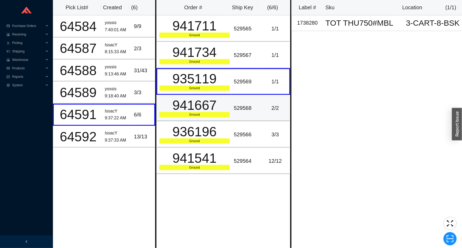
click at [203, 95] on td "941667 Ground" at bounding box center [194, 108] width 75 height 26
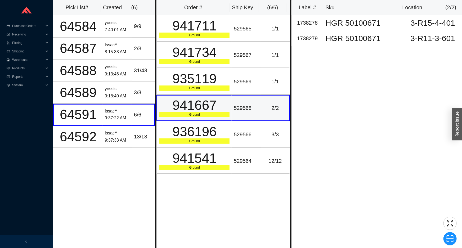
click at [202, 115] on div "Ground" at bounding box center [194, 114] width 70 height 5
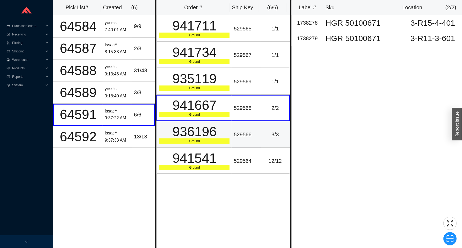
click at [206, 133] on div "936196" at bounding box center [194, 131] width 70 height 13
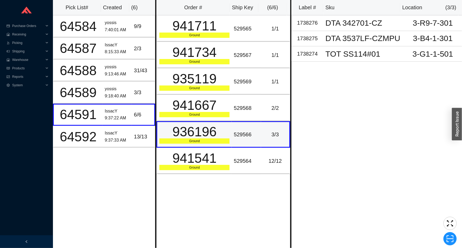
click at [206, 146] on td "936196 Ground" at bounding box center [194, 134] width 75 height 26
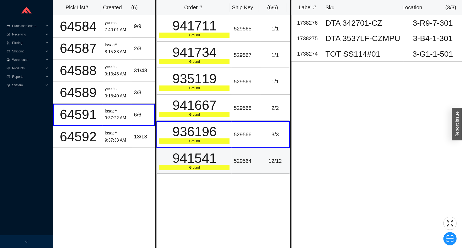
click at [207, 152] on div "941541" at bounding box center [194, 158] width 70 height 13
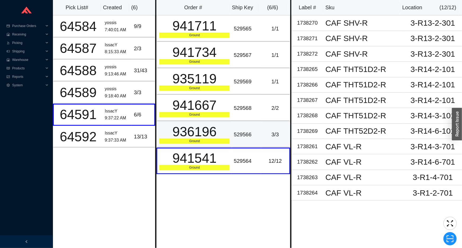
click at [212, 138] on div "936196" at bounding box center [194, 131] width 70 height 13
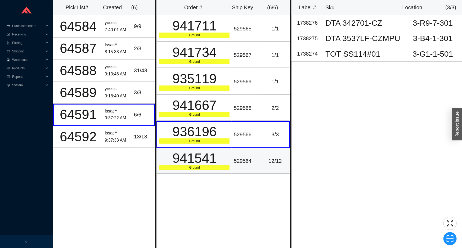
click at [212, 159] on div "941541" at bounding box center [194, 158] width 70 height 13
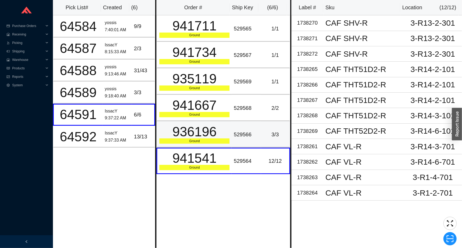
click at [214, 143] on td "936196 Ground" at bounding box center [194, 134] width 75 height 26
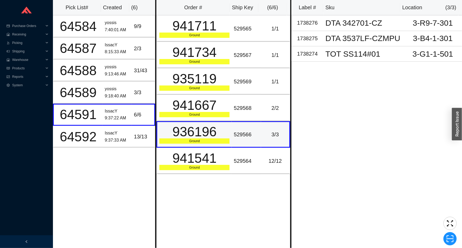
click at [215, 122] on td "936196 Ground" at bounding box center [194, 134] width 75 height 26
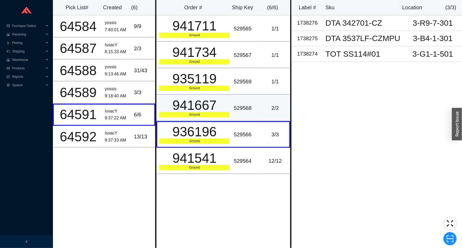
click at [215, 95] on td "941667 Ground" at bounding box center [194, 108] width 75 height 26
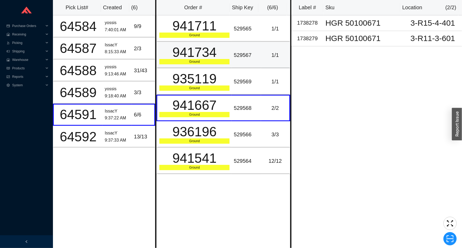
drag, startPoint x: 215, startPoint y: 56, endPoint x: 214, endPoint y: 42, distance: 13.8
click at [215, 52] on div "941734" at bounding box center [194, 52] width 70 height 13
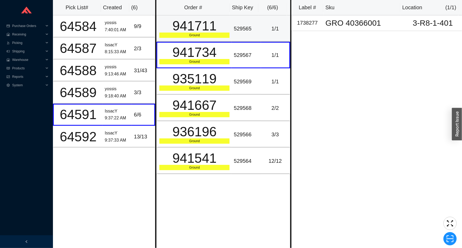
click at [214, 32] on div "941711" at bounding box center [194, 25] width 70 height 13
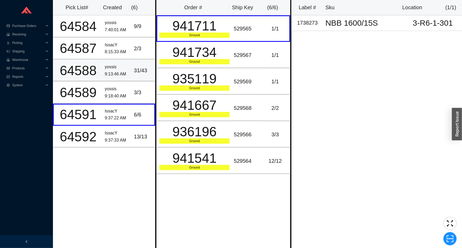
click at [128, 76] on td "yossis 9:13:46 AM" at bounding box center [117, 71] width 29 height 22
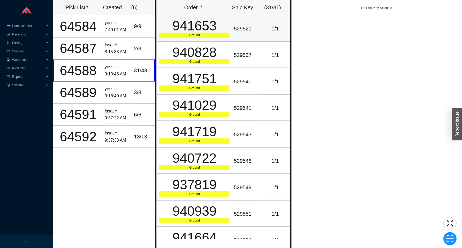
click at [237, 24] on div "529521" at bounding box center [246, 28] width 25 height 9
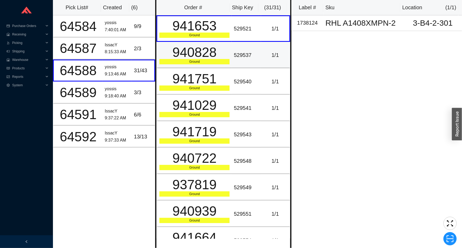
click at [241, 49] on td "529537" at bounding box center [246, 55] width 29 height 26
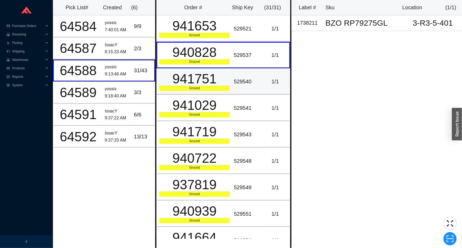
click at [238, 89] on td "529540" at bounding box center [246, 81] width 29 height 26
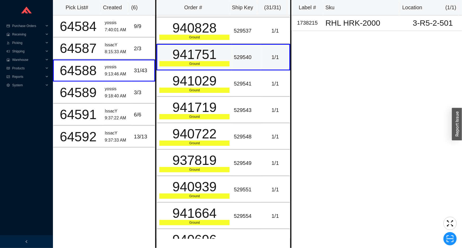
scroll to position [48, 0]
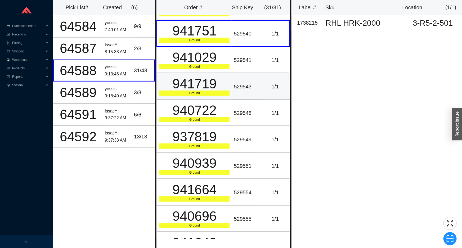
click at [239, 87] on div "529543" at bounding box center [246, 86] width 25 height 9
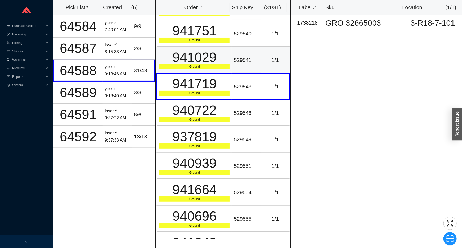
click at [237, 55] on td "529541" at bounding box center [246, 60] width 29 height 26
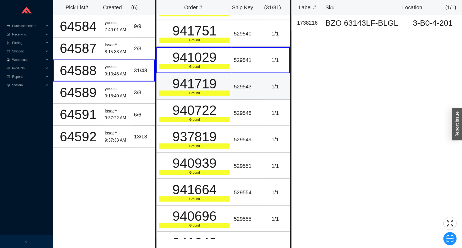
click at [232, 78] on td "529543" at bounding box center [246, 86] width 29 height 26
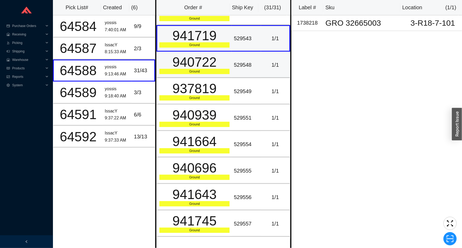
click at [232, 76] on td "529548" at bounding box center [246, 65] width 29 height 26
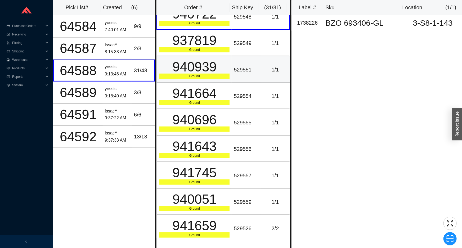
click at [232, 77] on td "529551" at bounding box center [246, 69] width 29 height 26
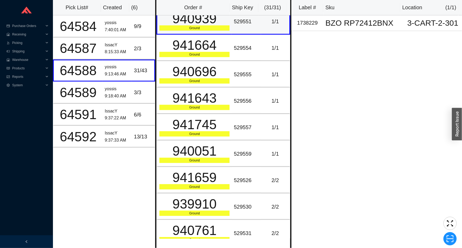
click at [234, 77] on div "529555" at bounding box center [246, 74] width 25 height 9
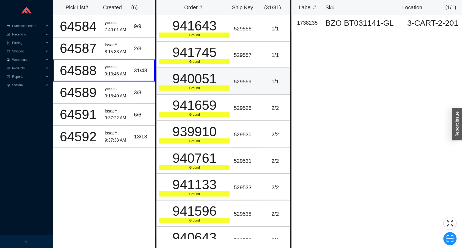
click at [234, 77] on div "529559" at bounding box center [246, 81] width 25 height 9
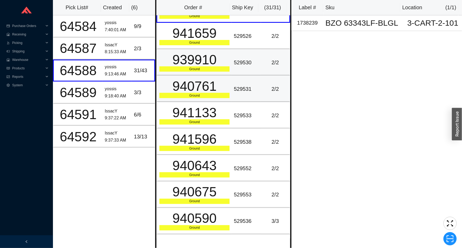
click at [232, 76] on td "529531" at bounding box center [246, 89] width 29 height 26
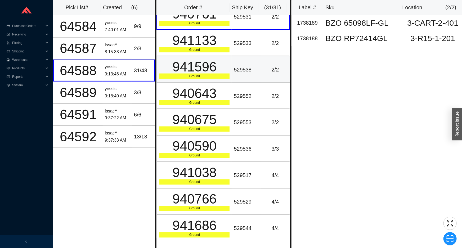
click at [229, 75] on td "941596 Ground" at bounding box center [194, 69] width 75 height 26
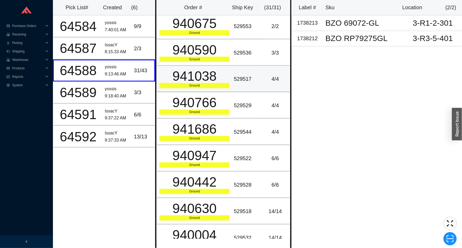
click at [229, 74] on td "941038 Ground" at bounding box center [194, 79] width 75 height 26
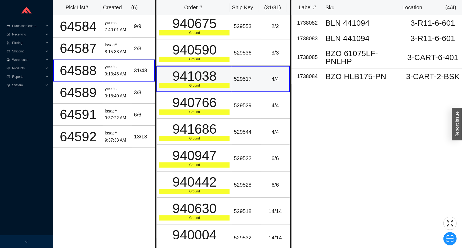
scroll to position [593, 0]
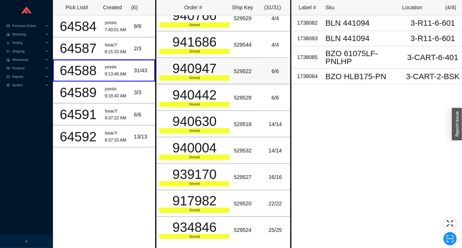
click at [229, 74] on td "940947 Ground" at bounding box center [194, 71] width 75 height 26
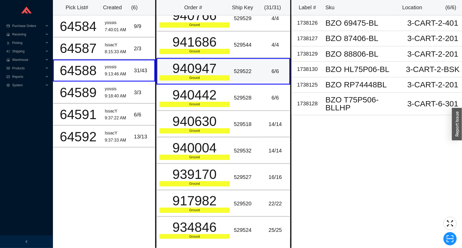
click at [229, 74] on td "940947 Ground" at bounding box center [194, 71] width 75 height 26
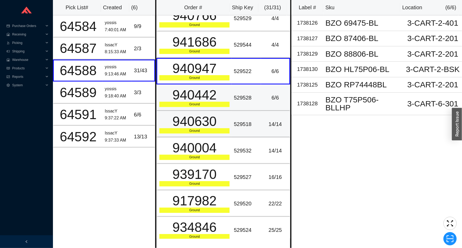
drag, startPoint x: 227, startPoint y: 97, endPoint x: 230, endPoint y: 112, distance: 15.1
click at [227, 98] on div "940442 Ground" at bounding box center [194, 97] width 70 height 19
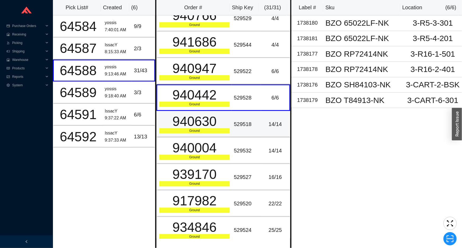
click at [232, 114] on td "529518" at bounding box center [246, 124] width 29 height 26
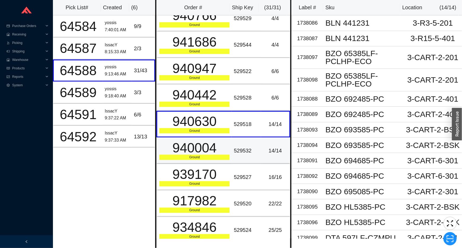
click at [228, 142] on div "940004" at bounding box center [194, 147] width 70 height 13
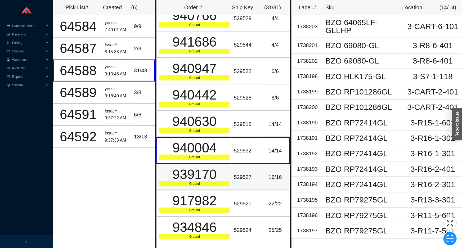
click at [207, 176] on div "939170" at bounding box center [194, 174] width 70 height 13
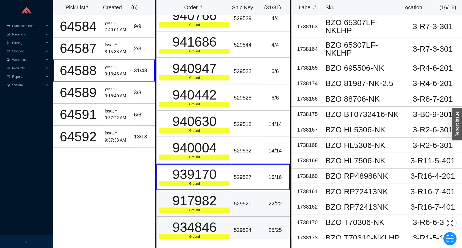
click at [224, 221] on div "934846" at bounding box center [194, 227] width 70 height 13
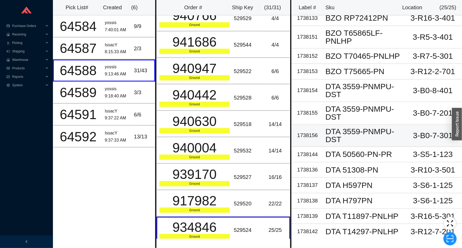
scroll to position [190, 0]
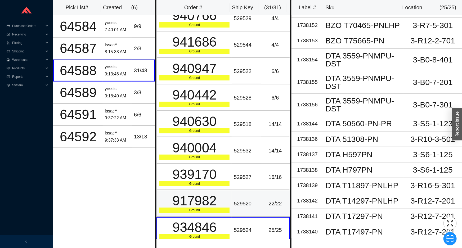
drag, startPoint x: 268, startPoint y: 205, endPoint x: 241, endPoint y: 178, distance: 37.7
click at [267, 205] on td "22 / 22" at bounding box center [275, 203] width 29 height 26
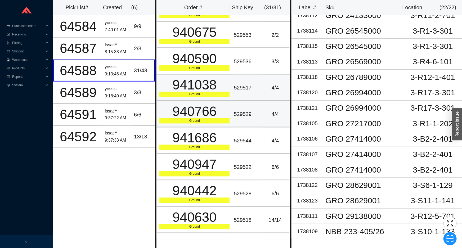
scroll to position [497, 0]
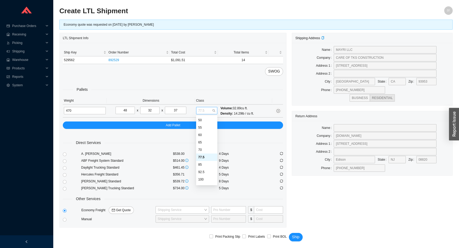
click at [209, 109] on span "77.5" at bounding box center [206, 110] width 17 height 7
click at [205, 151] on div "70" at bounding box center [206, 150] width 17 height 5
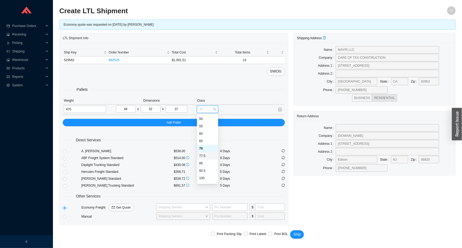
click at [208, 158] on div "77.5" at bounding box center [207, 156] width 17 height 5
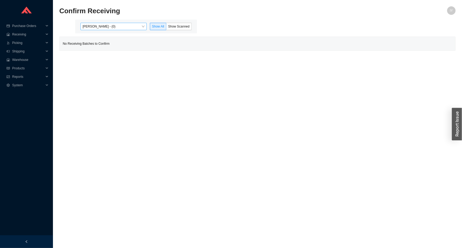
click at [126, 28] on span "[PERSON_NAME] - (0)" at bounding box center [114, 26] width 62 height 7
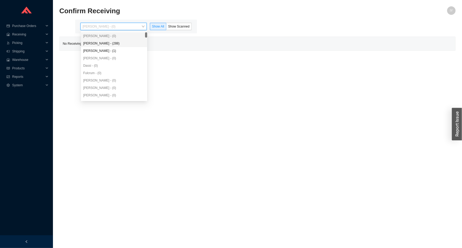
click at [117, 45] on div "[PERSON_NAME] - (288)" at bounding box center [114, 43] width 62 height 5
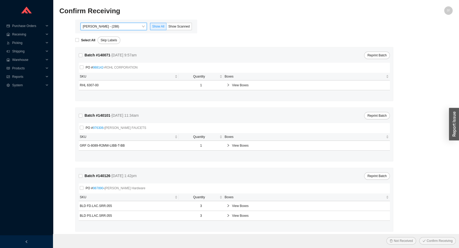
click at [193, 26] on div "[PERSON_NAME] - (288) [PERSON_NAME] - (288) Show All Show Scanned" at bounding box center [136, 26] width 116 height 7
click at [188, 26] on span "Show Scanned" at bounding box center [178, 27] width 21 height 4
click at [166, 28] on input "Show Scanned" at bounding box center [166, 28] width 0 height 0
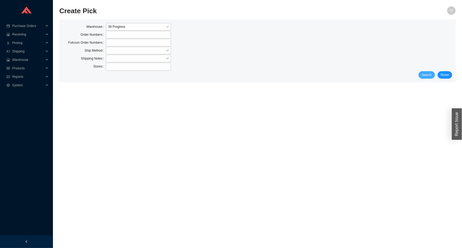
click at [432, 77] on span "Search" at bounding box center [427, 74] width 10 height 5
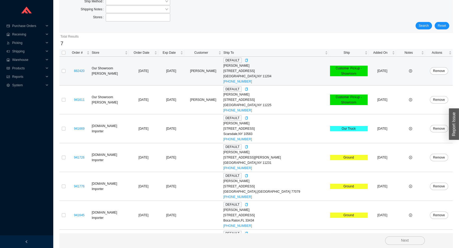
scroll to position [74, 0]
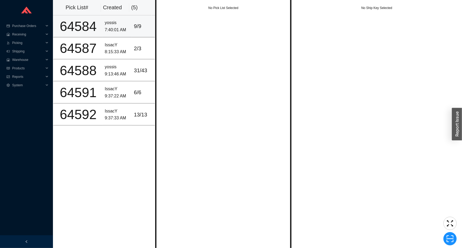
click at [124, 26] on div "7:40:01 AM" at bounding box center [117, 29] width 25 height 7
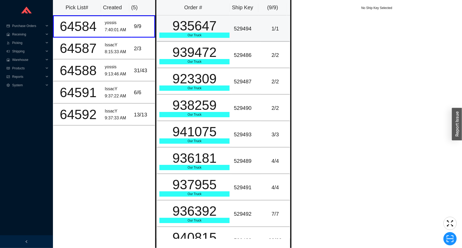
click at [184, 38] on td "935647 Our Truck" at bounding box center [194, 28] width 75 height 26
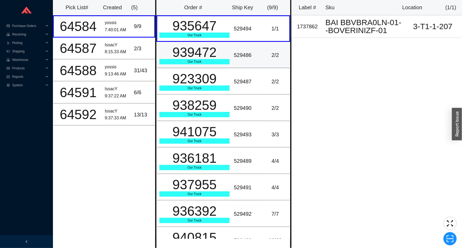
click at [186, 55] on div "939472" at bounding box center [194, 52] width 70 height 13
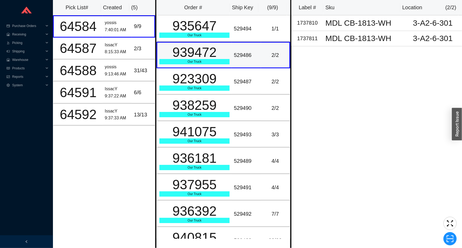
click at [182, 68] on td "939472 Our Truck" at bounding box center [194, 55] width 75 height 26
click at [133, 54] on td "2 / 3" at bounding box center [143, 49] width 23 height 22
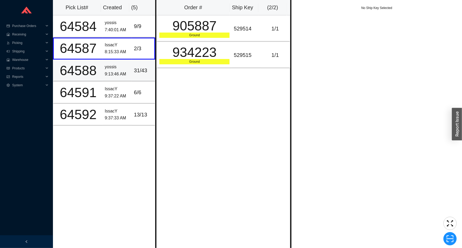
click at [132, 66] on td "31 / 43" at bounding box center [143, 71] width 23 height 22
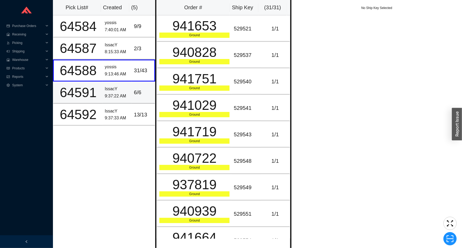
click at [127, 82] on td "IssacY 9:37:22 AM" at bounding box center [117, 93] width 29 height 22
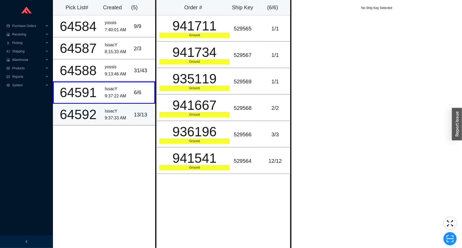
click at [126, 113] on div "IssacY" at bounding box center [117, 111] width 25 height 7
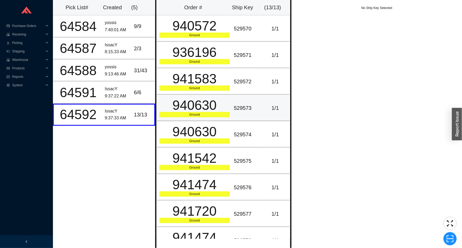
click at [276, 104] on div "1 / 1" at bounding box center [275, 108] width 24 height 9
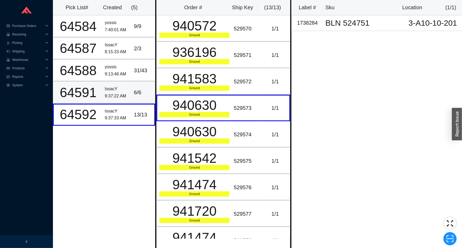
click at [141, 86] on td "6 / 6" at bounding box center [143, 93] width 23 height 22
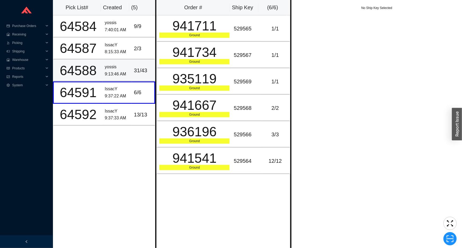
click at [145, 74] on td "31 / 43" at bounding box center [143, 71] width 23 height 22
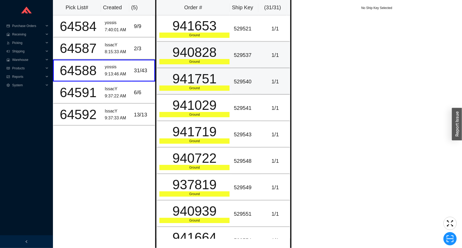
drag, startPoint x: 183, startPoint y: 60, endPoint x: 187, endPoint y: 81, distance: 21.4
click at [183, 61] on div "940828 Ground" at bounding box center [194, 55] width 70 height 19
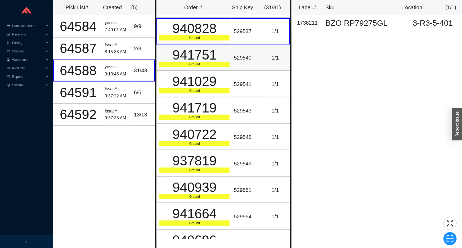
click at [188, 86] on div "941029" at bounding box center [194, 81] width 70 height 13
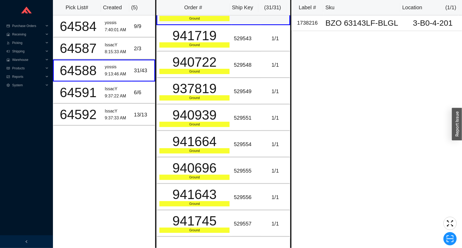
click at [188, 86] on div "937819" at bounding box center [194, 88] width 70 height 13
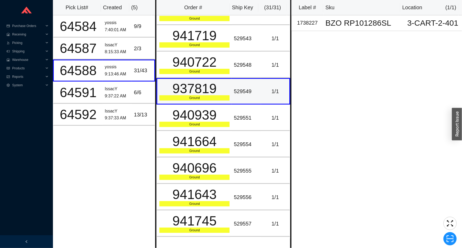
scroll to position [169, 0]
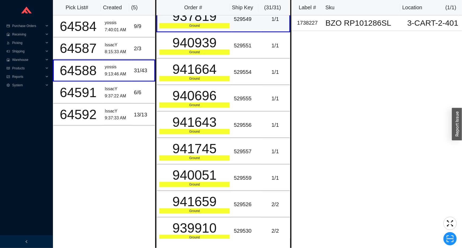
click at [188, 89] on div "940696" at bounding box center [194, 95] width 70 height 13
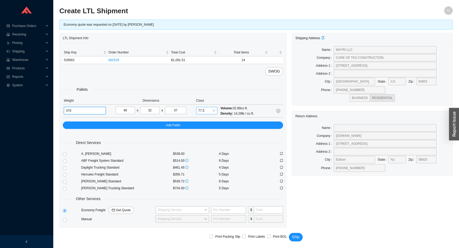
drag, startPoint x: 206, startPoint y: 109, endPoint x: 205, endPoint y: 113, distance: 4.1
click at [206, 109] on span "77.5" at bounding box center [206, 110] width 17 height 7
click at [209, 162] on div "85" at bounding box center [206, 164] width 17 height 5
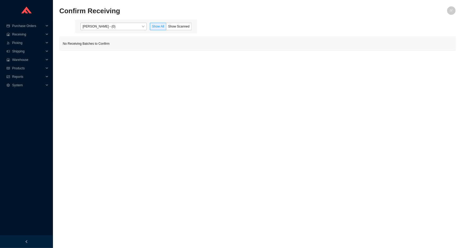
click at [95, 23] on div "[PERSON_NAME] - (0)" at bounding box center [114, 26] width 66 height 7
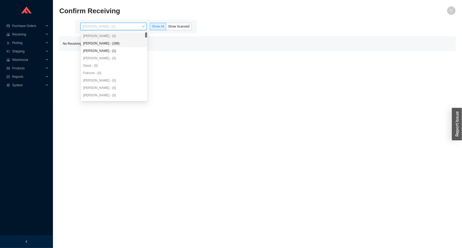
click at [104, 44] on div "[PERSON_NAME] - (288)" at bounding box center [114, 43] width 62 height 5
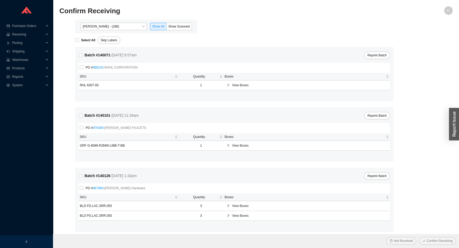
click at [178, 30] on div "Angel Negron - (288) Show All Show Scanned" at bounding box center [136, 27] width 122 height 14
click at [176, 27] on span "Show Scanned" at bounding box center [178, 27] width 21 height 4
click at [166, 28] on input "Show Scanned" at bounding box center [166, 28] width 0 height 0
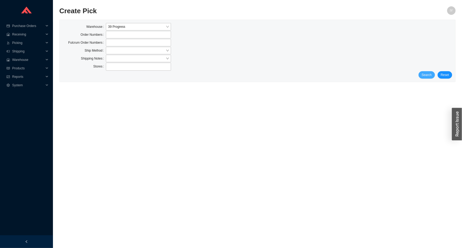
click at [428, 73] on span "Search" at bounding box center [427, 74] width 10 height 5
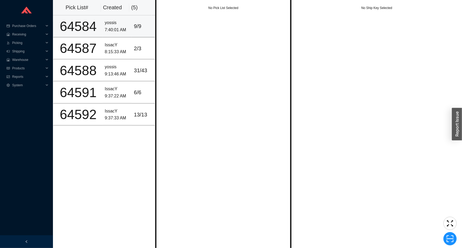
click at [135, 19] on td "9 / 9" at bounding box center [143, 26] width 23 height 22
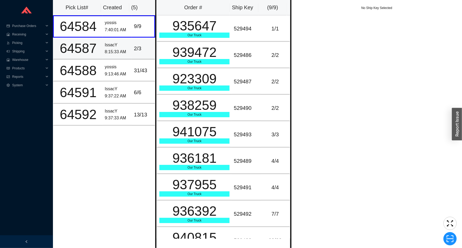
click at [137, 57] on td "2 / 3" at bounding box center [143, 49] width 23 height 22
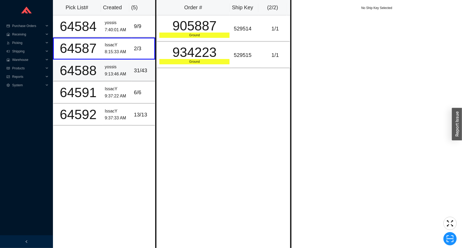
click at [134, 67] on div "31 / 43" at bounding box center [143, 70] width 18 height 9
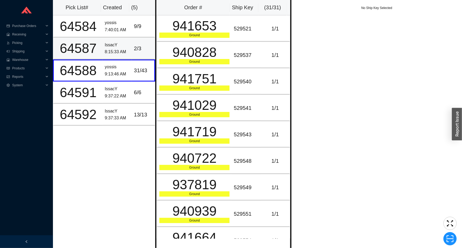
click at [119, 50] on div "8:15:33 AM" at bounding box center [117, 51] width 25 height 7
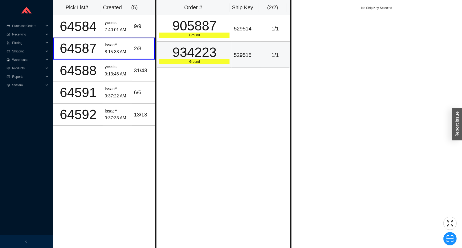
click at [234, 45] on td "529515" at bounding box center [246, 55] width 29 height 26
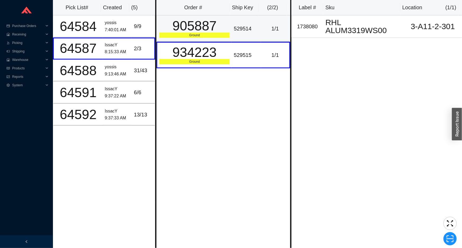
click at [236, 37] on td "529514" at bounding box center [246, 28] width 29 height 26
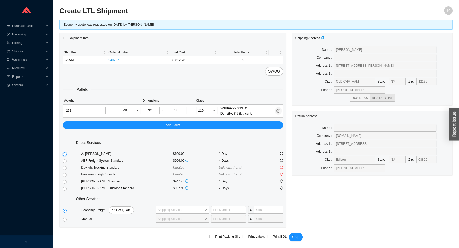
click at [65, 155] on input "radio" at bounding box center [65, 155] width 4 height 4
radio input "true"
checkbox input "true"
click at [297, 236] on span "Ship" at bounding box center [295, 237] width 7 height 6
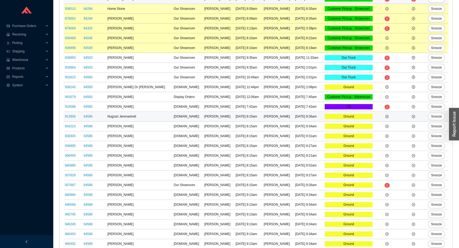
scroll to position [187, 0]
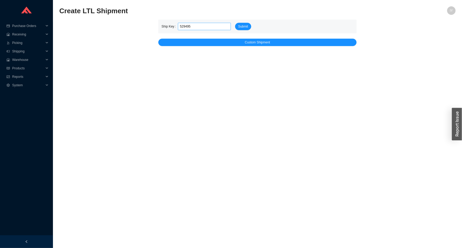
type input "529495"
click at [235, 23] on button "Submit" at bounding box center [243, 26] width 16 height 7
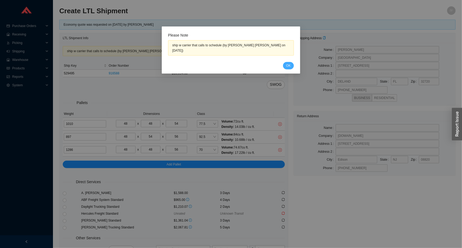
click at [289, 63] on span "OK" at bounding box center [288, 65] width 5 height 5
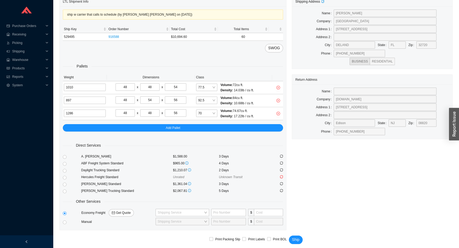
scroll to position [39, 0]
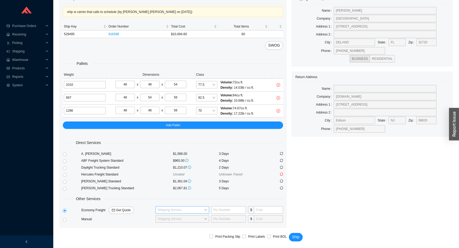
click at [170, 211] on input "search" at bounding box center [181, 210] width 46 height 7
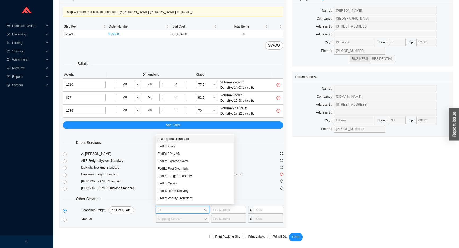
type input "edi"
click at [183, 139] on div "EDI Express Standard" at bounding box center [190, 139] width 64 height 5
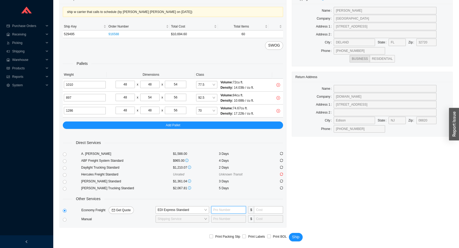
click at [225, 211] on input "text" at bounding box center [228, 209] width 35 height 7
type input "667149891"
click at [275, 207] on input "tel" at bounding box center [268, 209] width 29 height 7
type input "525"
click at [245, 236] on input "Print Labels" at bounding box center [244, 237] width 4 height 4
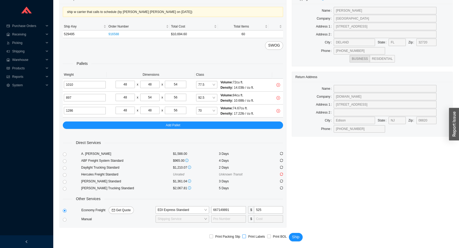
checkbox input "true"
click at [296, 234] on span "Ship" at bounding box center [295, 237] width 7 height 6
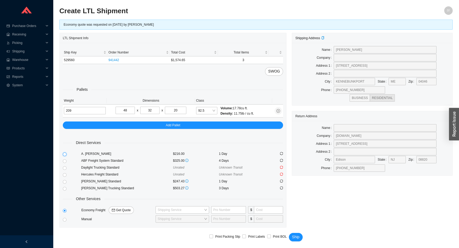
click at [65, 155] on input "radio" at bounding box center [65, 155] width 4 height 4
radio input "true"
checkbox input "true"
click at [295, 236] on span "Ship" at bounding box center [295, 237] width 7 height 6
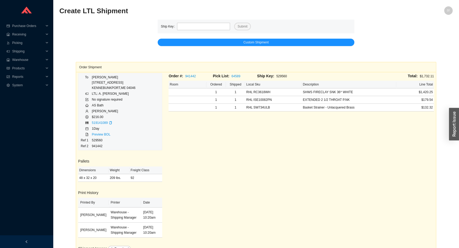
click at [266, 74] on span "Ship Key:" at bounding box center [265, 76] width 17 height 4
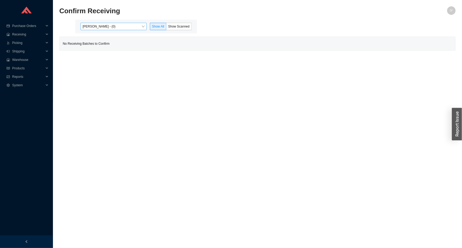
click at [130, 26] on span "Issac Yoselovsky - (0)" at bounding box center [114, 26] width 62 height 7
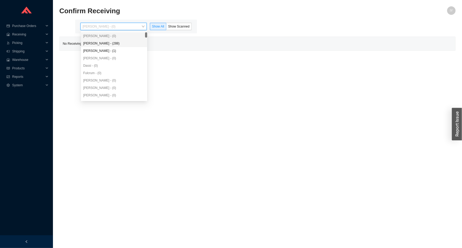
click at [128, 42] on div "Angel Negron - (288)" at bounding box center [114, 43] width 62 height 5
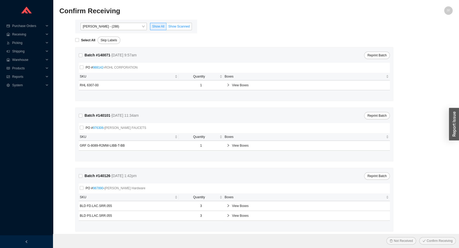
click at [181, 28] on label "Show Scanned" at bounding box center [178, 26] width 25 height 7
click at [166, 28] on input "Show Scanned" at bounding box center [166, 28] width 0 height 0
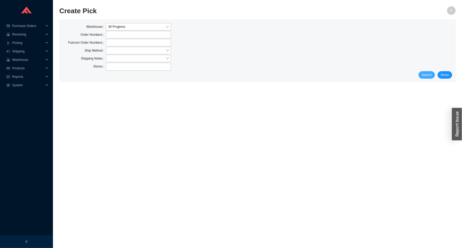
click at [432, 74] on span "Search" at bounding box center [427, 74] width 10 height 5
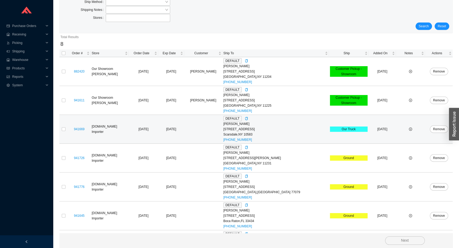
scroll to position [103, 0]
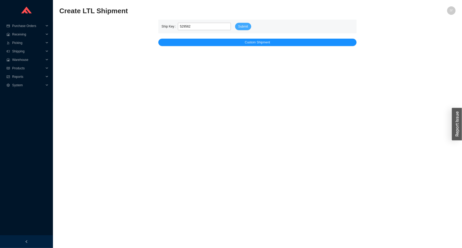
type input "529562"
click at [246, 29] on span "Submit" at bounding box center [243, 26] width 10 height 5
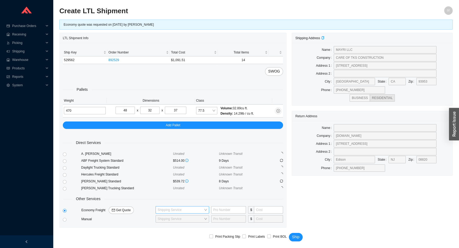
click at [200, 206] on div "Shipping Service" at bounding box center [183, 209] width 54 height 7
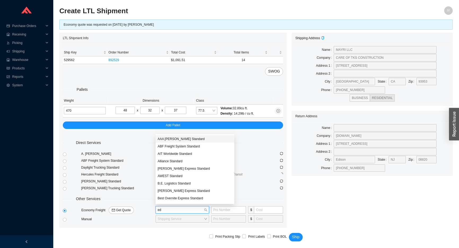
type input "edi"
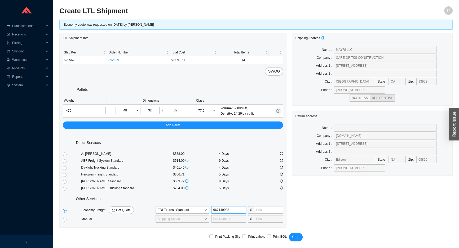
type input "667149928"
click at [256, 210] on input "tel" at bounding box center [268, 209] width 29 height 7
type input "315"
click at [295, 238] on span "Ship" at bounding box center [295, 237] width 7 height 6
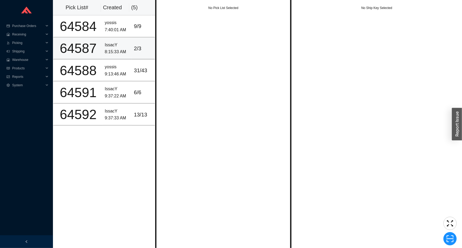
click at [138, 48] on div "2 / 3" at bounding box center [143, 48] width 18 height 9
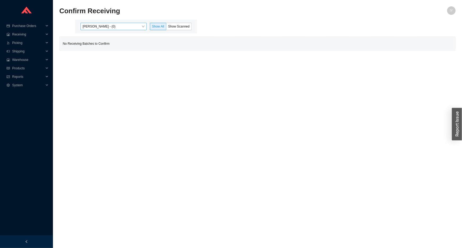
click at [137, 28] on span "[PERSON_NAME] - (0)" at bounding box center [114, 26] width 62 height 7
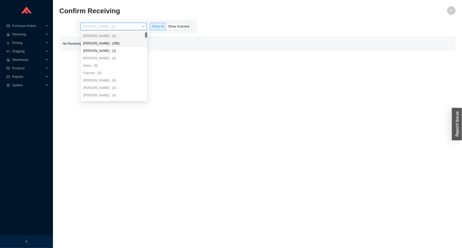
click at [132, 40] on div "[PERSON_NAME] - (0) [PERSON_NAME] - (288) [PERSON_NAME] - (1) [PERSON_NAME] - (…" at bounding box center [114, 73] width 66 height 82
click at [132, 41] on div "[PERSON_NAME] - (288)" at bounding box center [114, 43] width 62 height 5
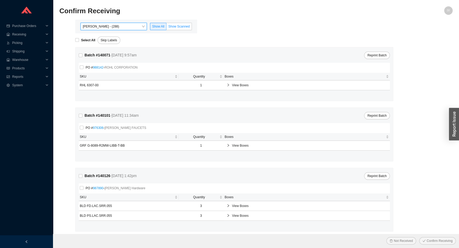
click at [176, 23] on label "Show Scanned" at bounding box center [178, 26] width 25 height 7
click at [166, 28] on input "Show Scanned" at bounding box center [166, 28] width 0 height 0
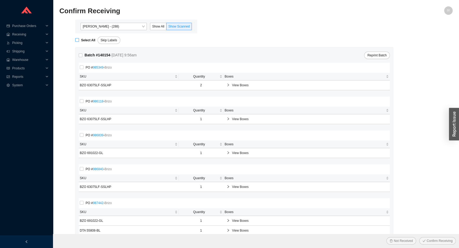
click at [81, 40] on strong "Select All" at bounding box center [88, 40] width 14 height 4
click at [79, 40] on input "Select All" at bounding box center [77, 40] width 4 height 4
checkbox input "true"
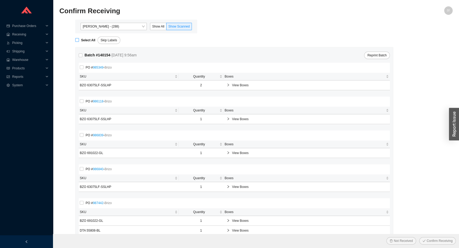
checkbox input "true"
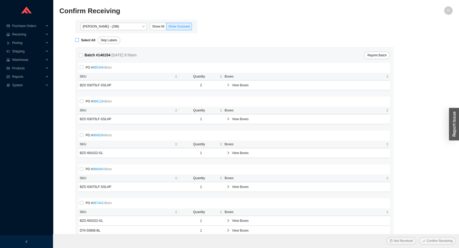
checkbox input "true"
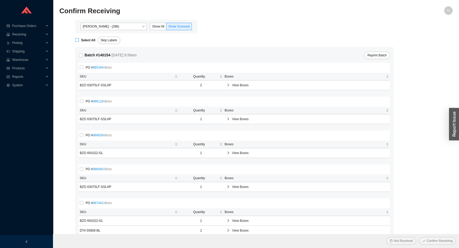
checkbox input "true"
click at [419, 237] on button "Confirm Receiving" at bounding box center [437, 240] width 37 height 7
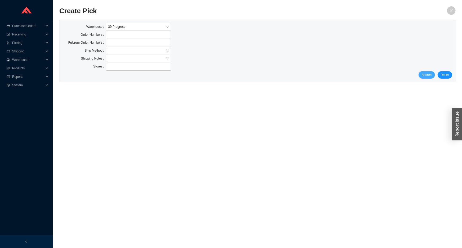
drag, startPoint x: 426, startPoint y: 70, endPoint x: 426, endPoint y: 74, distance: 3.7
click at [426, 74] on form "Warehouse 39 Progress Order Numbers Fulcrum Order Numbers Ship Method Shipping …" at bounding box center [258, 51] width 390 height 56
click at [426, 74] on span "Search" at bounding box center [427, 74] width 10 height 5
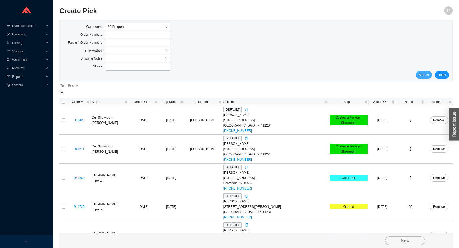
click at [426, 74] on span "Search" at bounding box center [424, 74] width 10 height 5
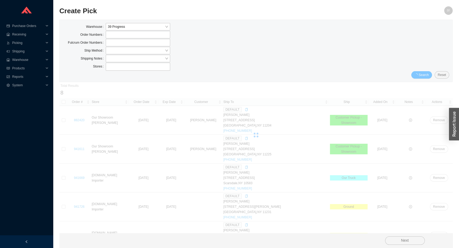
click at [426, 74] on span "Search" at bounding box center [424, 74] width 10 height 5
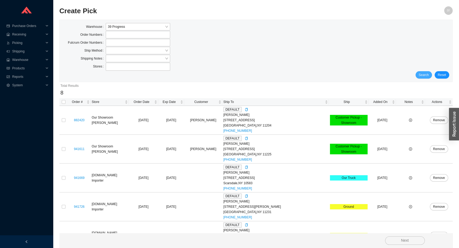
click at [426, 74] on span "Search" at bounding box center [424, 74] width 10 height 5
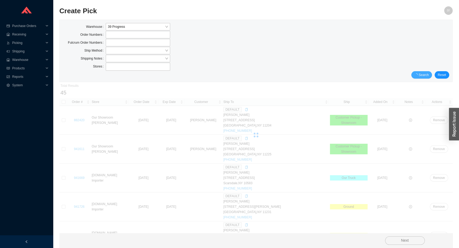
click at [426, 74] on span "Search" at bounding box center [424, 74] width 10 height 5
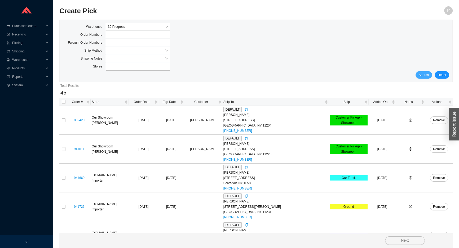
click at [426, 74] on span "Search" at bounding box center [424, 74] width 10 height 5
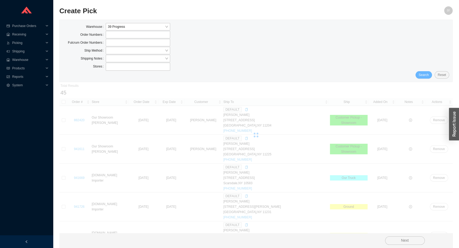
click at [426, 74] on span "Search" at bounding box center [424, 74] width 10 height 5
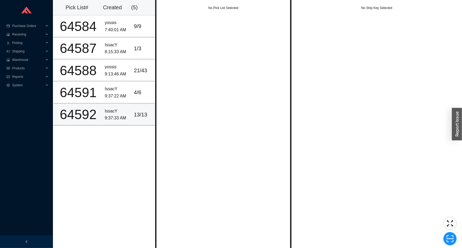
click at [105, 110] on div "IssacY" at bounding box center [117, 111] width 25 height 7
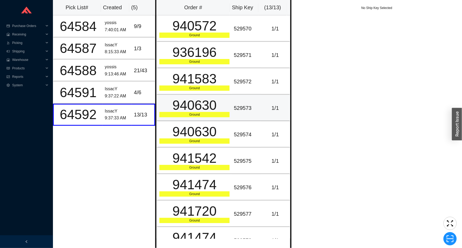
click at [189, 101] on div "940630" at bounding box center [194, 105] width 70 height 13
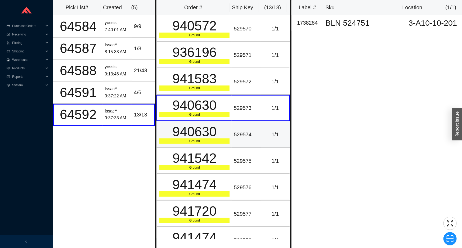
click at [193, 127] on div "940630" at bounding box center [194, 131] width 70 height 13
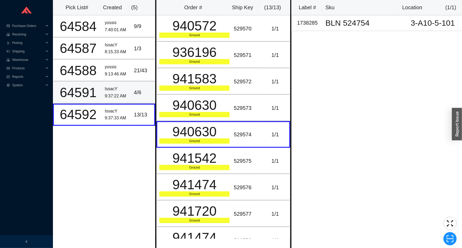
click at [125, 94] on div "9:37:22 AM" at bounding box center [117, 96] width 25 height 7
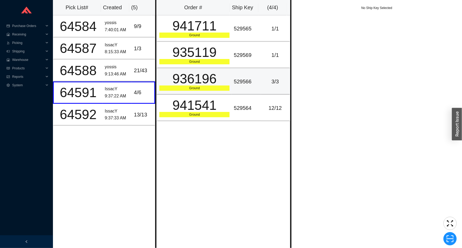
click at [205, 93] on td "936196 Ground" at bounding box center [194, 81] width 75 height 26
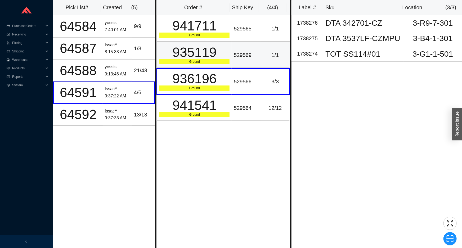
click at [215, 45] on td "935119 Ground" at bounding box center [194, 55] width 75 height 26
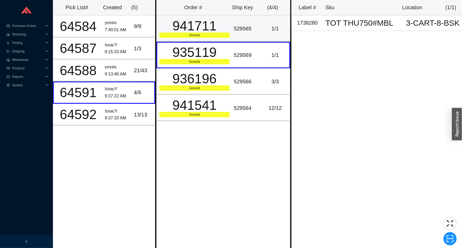
click at [215, 33] on div "Ground" at bounding box center [194, 35] width 70 height 5
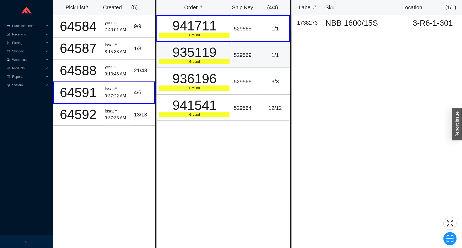
click at [212, 67] on td "935119 Ground" at bounding box center [194, 55] width 75 height 26
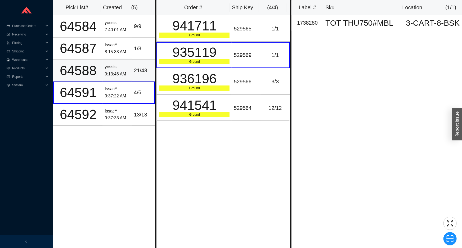
click at [139, 71] on div "21 / 43" at bounding box center [143, 70] width 18 height 9
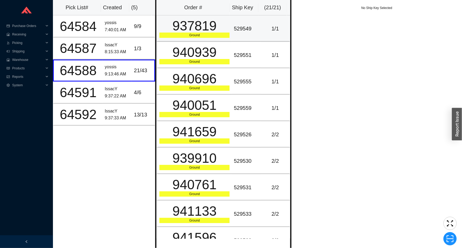
click at [206, 21] on div "937819" at bounding box center [194, 25] width 70 height 13
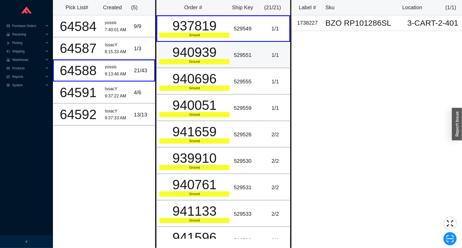
click at [209, 50] on div "940939" at bounding box center [194, 52] width 70 height 13
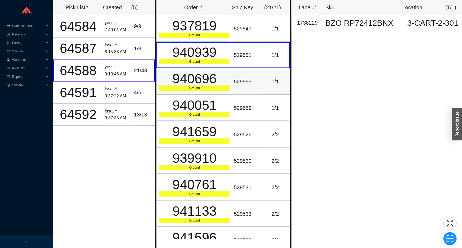
click at [212, 72] on div "940696" at bounding box center [194, 78] width 70 height 13
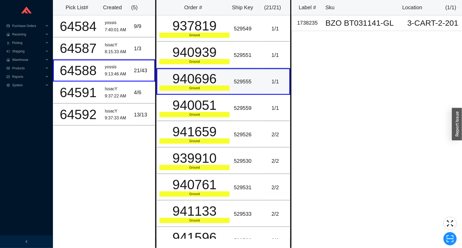
click at [212, 79] on div "940696" at bounding box center [194, 78] width 70 height 13
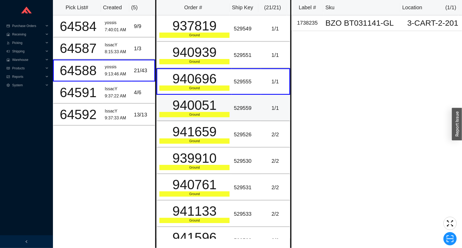
click at [220, 113] on div "Ground" at bounding box center [194, 114] width 70 height 5
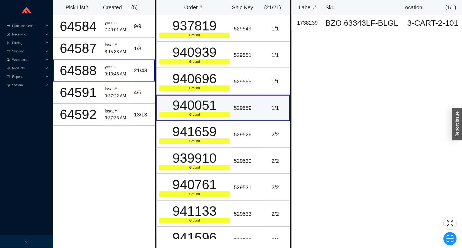
click at [221, 103] on div "940051" at bounding box center [194, 105] width 70 height 13
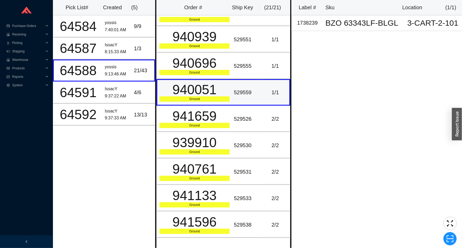
scroll to position [24, 0]
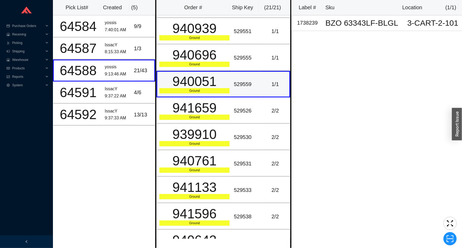
click at [221, 105] on div "941659" at bounding box center [194, 107] width 70 height 13
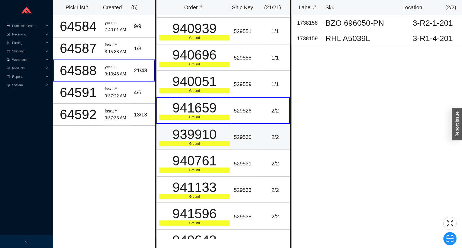
click at [225, 131] on div "939910" at bounding box center [194, 134] width 70 height 13
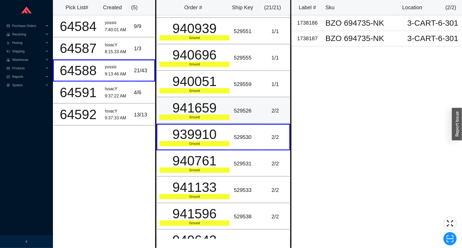
click at [223, 119] on div "Ground" at bounding box center [194, 117] width 70 height 5
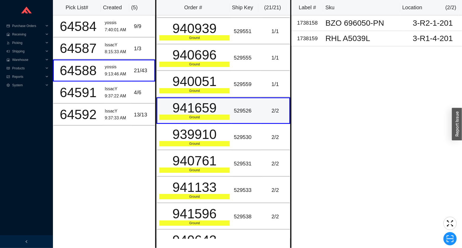
scroll to position [0, 0]
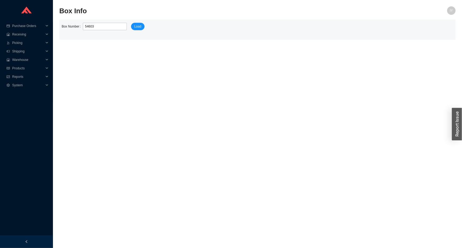
type input "546033"
click button "Load" at bounding box center [138, 26] width 14 height 7
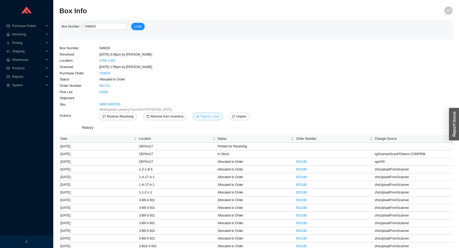
click at [217, 115] on button "Reprint Label" at bounding box center [207, 116] width 29 height 7
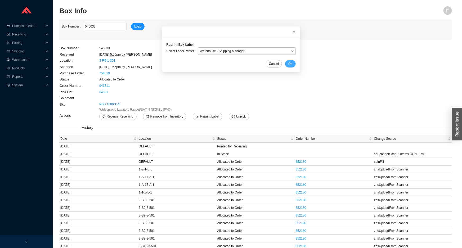
click at [289, 64] on span "Ok" at bounding box center [291, 63] width 4 height 5
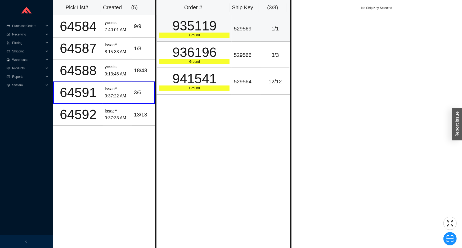
click at [267, 19] on td "1 / 1" at bounding box center [275, 28] width 29 height 26
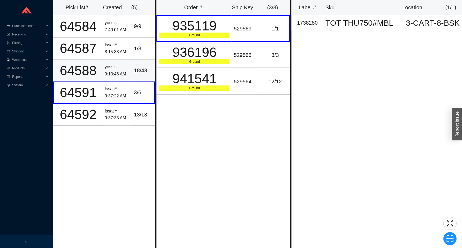
click at [143, 72] on div "18 / 43" at bounding box center [143, 70] width 18 height 9
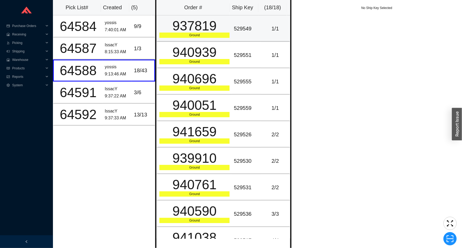
click at [199, 21] on div "937819" at bounding box center [194, 25] width 70 height 13
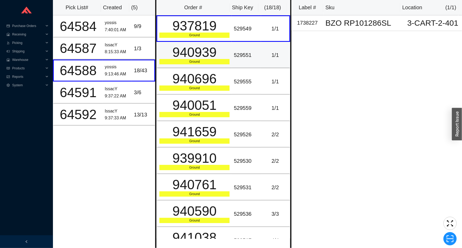
click at [220, 52] on div "940939" at bounding box center [194, 52] width 70 height 13
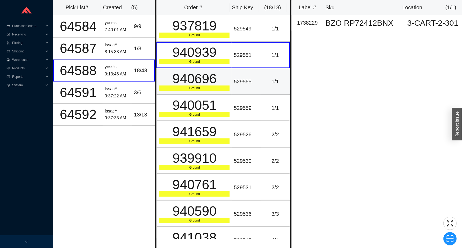
click at [224, 83] on div "940696" at bounding box center [194, 78] width 70 height 13
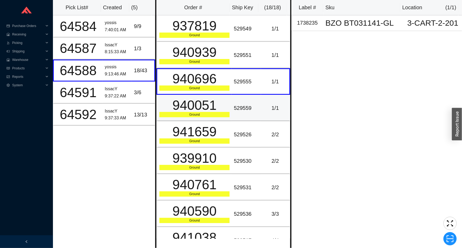
click at [244, 110] on div "529559" at bounding box center [246, 108] width 25 height 9
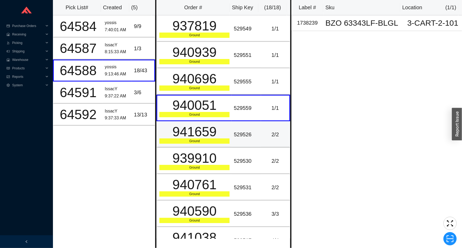
click at [246, 130] on div "529526" at bounding box center [246, 134] width 25 height 9
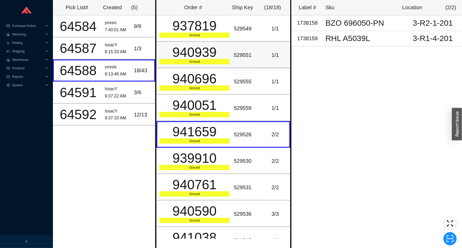
click at [257, 53] on td "529551" at bounding box center [246, 55] width 29 height 26
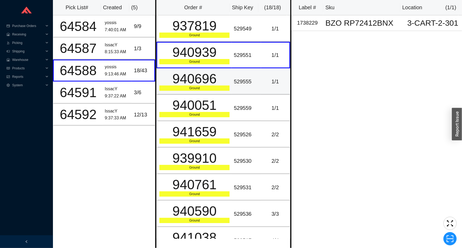
click at [263, 85] on div "1 / 1" at bounding box center [275, 81] width 24 height 9
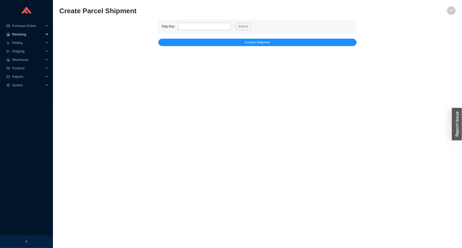
click at [23, 37] on span "Receiving" at bounding box center [28, 34] width 32 height 8
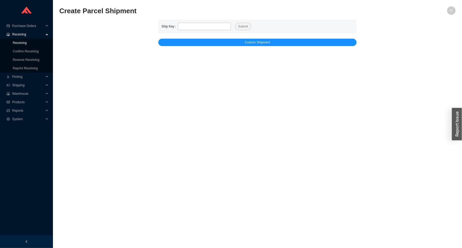
click at [26, 45] on link "Receiving" at bounding box center [20, 43] width 14 height 4
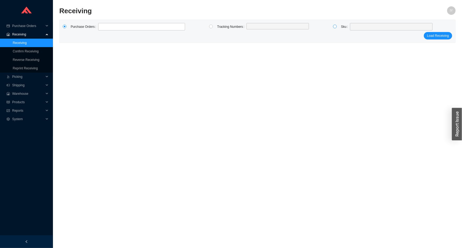
click at [338, 26] on label at bounding box center [337, 26] width 8 height 7
click at [337, 26] on input "radio" at bounding box center [335, 27] width 4 height 4
radio input "true"
click at [357, 29] on span at bounding box center [391, 26] width 78 height 7
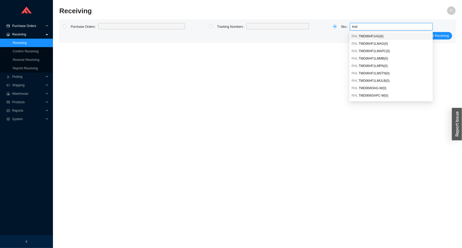
type input "tmd"
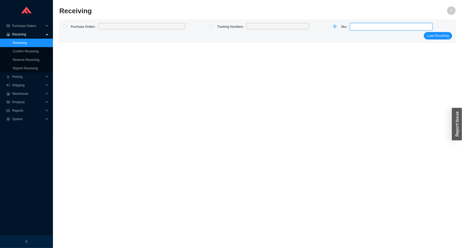
click at [384, 26] on span at bounding box center [391, 26] width 78 height 7
click at [330, 29] on div at bounding box center [326, 27] width 30 height 8
click at [359, 25] on span at bounding box center [391, 26] width 78 height 7
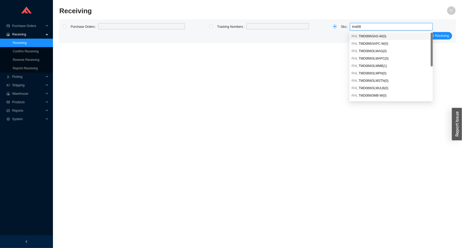
scroll to position [6, 0]
type input "tmd08w3x"
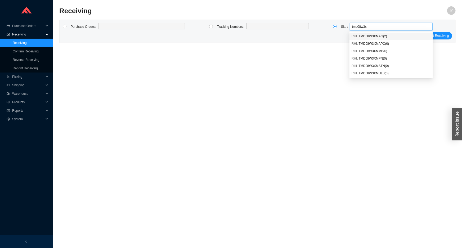
scroll to position [0, 0]
click at [392, 36] on div "RHL TMD08W3XMAG ( 2 )" at bounding box center [391, 36] width 79 height 5
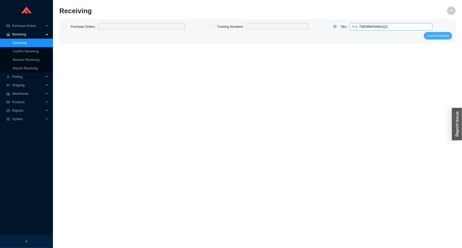
click at [432, 33] on span "Load Receiving" at bounding box center [438, 35] width 22 height 5
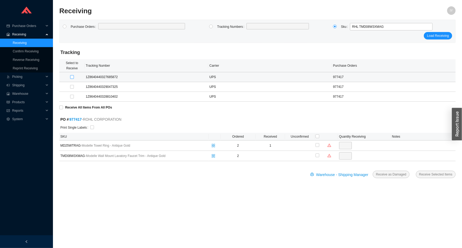
click at [72, 77] on input "checkbox" at bounding box center [72, 77] width 4 height 4
checkbox input "true"
type input "1"
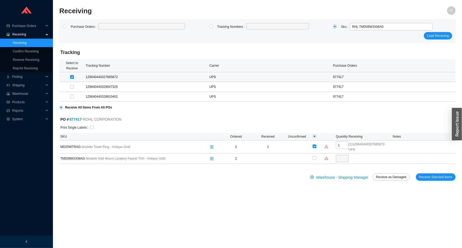
click at [72, 77] on input "checkbox" at bounding box center [72, 77] width 4 height 4
checkbox input "false"
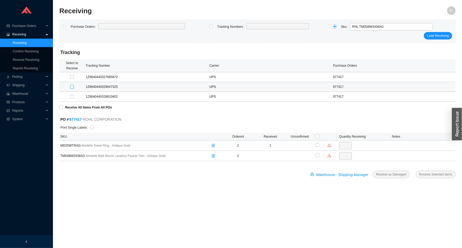
click at [71, 86] on input "checkbox" at bounding box center [72, 87] width 4 height 4
checkbox input "true"
type input "1"
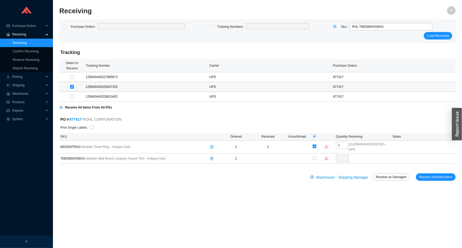
click at [71, 86] on input "checkbox" at bounding box center [72, 87] width 4 height 4
checkbox input "false"
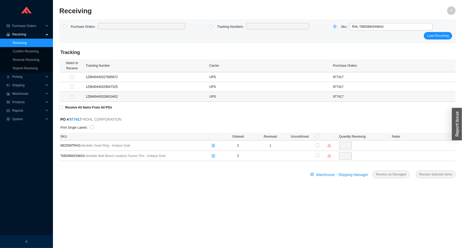
click at [69, 95] on div at bounding box center [71, 96] width 23 height 5
click at [71, 95] on input "checkbox" at bounding box center [72, 97] width 4 height 4
checkbox input "true"
type input "2"
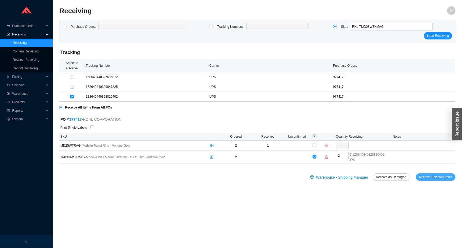
click at [430, 177] on span "Receive Selected Items" at bounding box center [435, 177] width 33 height 5
radio input "true"
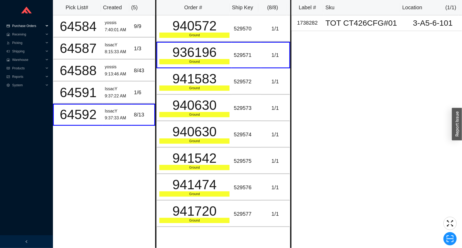
click at [38, 26] on span "Purchase Orders" at bounding box center [28, 26] width 32 height 8
click at [23, 33] on link "Search" at bounding box center [18, 35] width 10 height 4
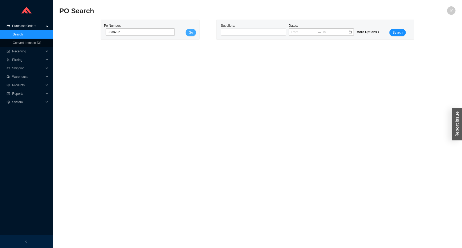
type input "9838702"
click at [193, 34] on span "Go" at bounding box center [191, 32] width 4 height 5
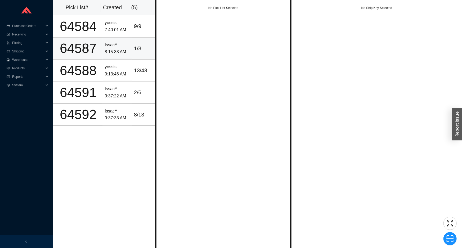
click at [132, 48] on td "1 / 3" at bounding box center [143, 49] width 23 height 22
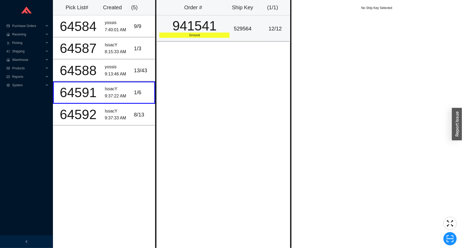
click at [169, 34] on div "Ground" at bounding box center [194, 35] width 70 height 5
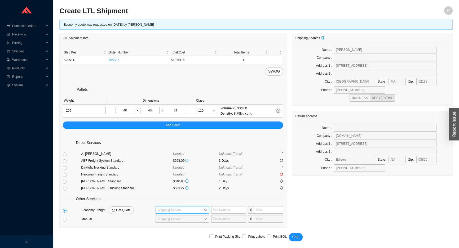
click at [192, 207] on input "search" at bounding box center [181, 210] width 46 height 7
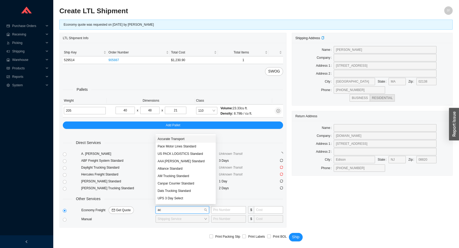
type input "acc"
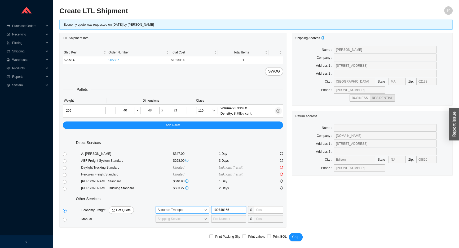
type input "100748165"
type input "195"
click at [290, 237] on button "Ship" at bounding box center [296, 237] width 14 height 8
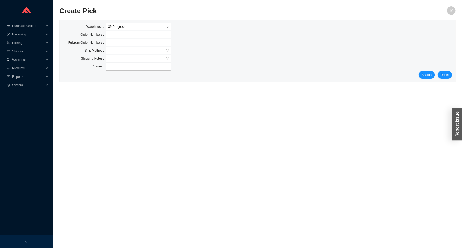
click at [432, 79] on div "Warehouse 39 Progress Order Numbers Fulcrum Order Numbers Ship Method Shipping …" at bounding box center [258, 51] width 396 height 62
drag, startPoint x: 432, startPoint y: 79, endPoint x: 431, endPoint y: 76, distance: 3.3
click at [431, 77] on div "Warehouse 39 Progress Order Numbers Fulcrum Order Numbers Ship Method Shipping …" at bounding box center [258, 51] width 396 height 62
click at [431, 76] on span "Search" at bounding box center [427, 74] width 10 height 5
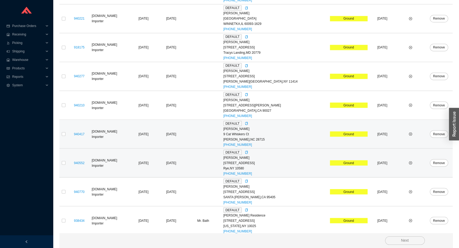
scroll to position [1171, 0]
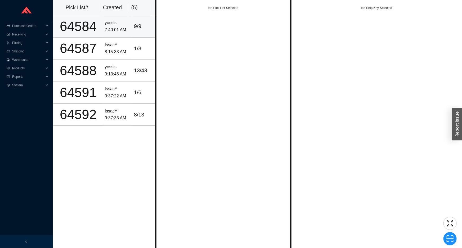
click at [133, 37] on td "9 / 9" at bounding box center [143, 26] width 23 height 22
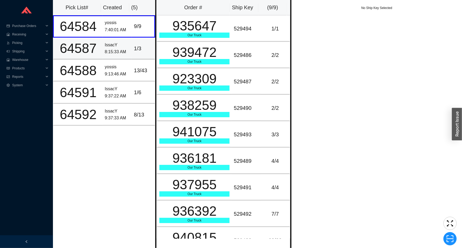
click at [139, 47] on div "1 / 3" at bounding box center [143, 48] width 18 height 9
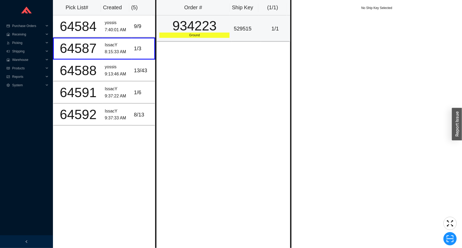
click at [180, 38] on div "Ground" at bounding box center [194, 35] width 70 height 5
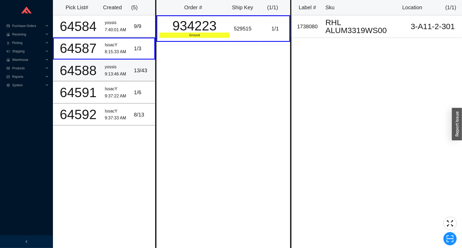
click at [141, 77] on td "13 / 43" at bounding box center [143, 71] width 23 height 22
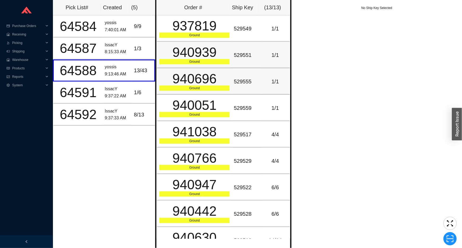
click at [222, 66] on td "940939 Ground" at bounding box center [194, 55] width 75 height 26
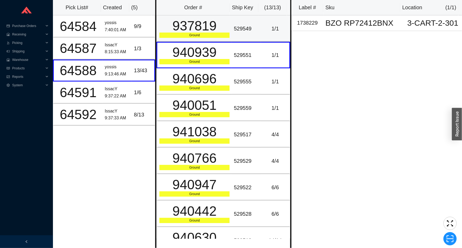
click at [218, 30] on div "937819" at bounding box center [194, 25] width 70 height 13
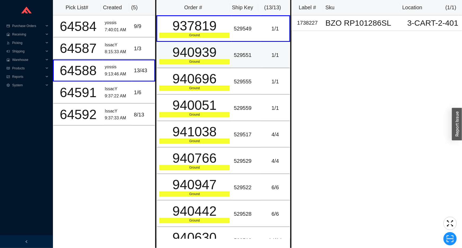
click at [216, 53] on div "940939" at bounding box center [194, 52] width 70 height 13
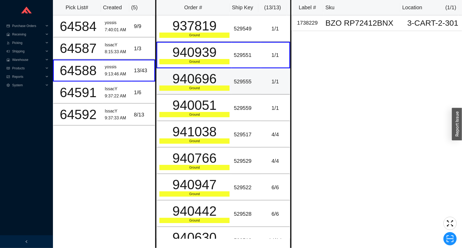
click at [218, 79] on div "940696" at bounding box center [194, 78] width 70 height 13
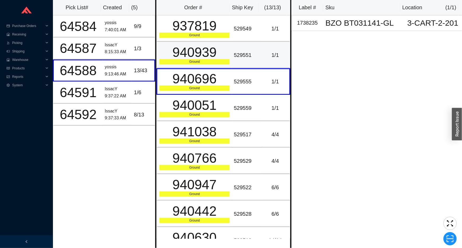
click at [228, 48] on td "940939 Ground" at bounding box center [194, 55] width 75 height 26
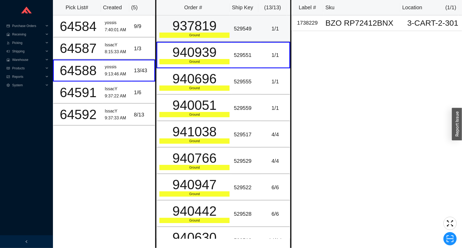
click at [232, 36] on td "529549" at bounding box center [246, 28] width 29 height 26
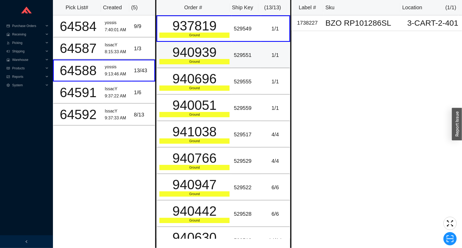
click at [232, 51] on td "529551" at bounding box center [246, 55] width 29 height 26
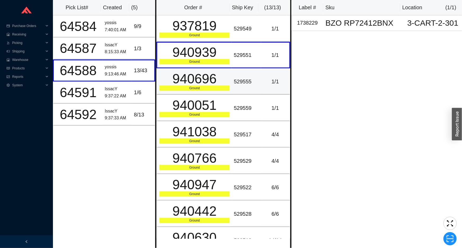
click at [227, 75] on div "940696" at bounding box center [194, 78] width 70 height 13
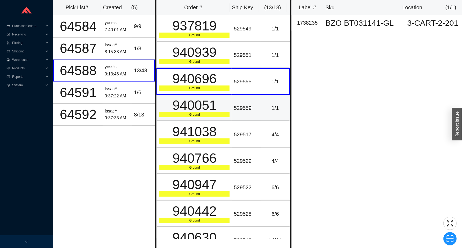
click at [220, 106] on div "940051" at bounding box center [194, 105] width 70 height 13
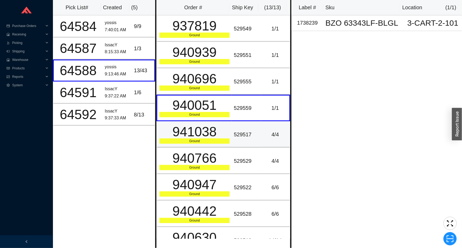
click at [220, 130] on div "941038" at bounding box center [194, 131] width 70 height 13
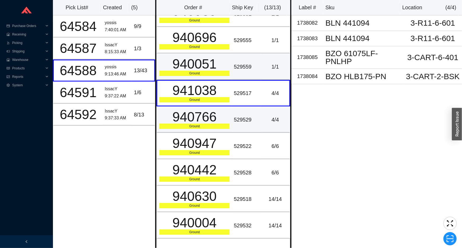
scroll to position [48, 0]
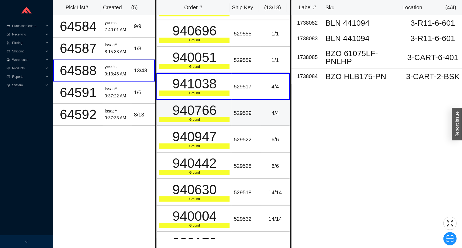
click at [226, 112] on div "940766" at bounding box center [194, 110] width 70 height 13
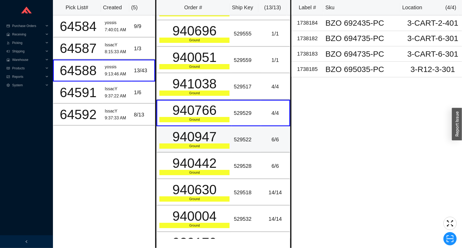
click at [232, 146] on td "529522" at bounding box center [246, 139] width 29 height 26
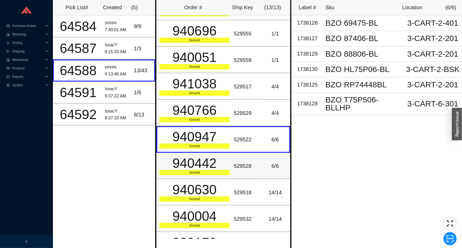
click at [228, 167] on td "940442 Ground" at bounding box center [194, 166] width 75 height 26
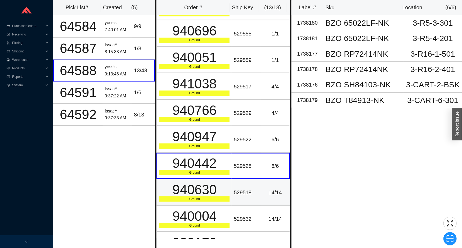
click at [233, 185] on td "529518" at bounding box center [246, 192] width 29 height 26
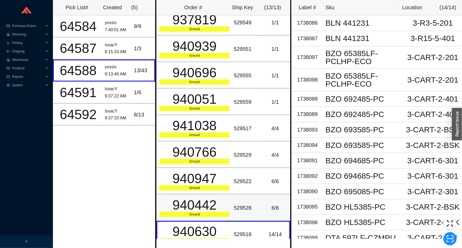
scroll to position [0, 0]
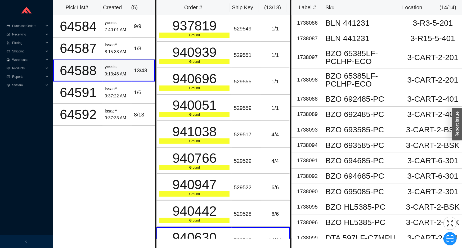
click at [81, 71] on div "64588" at bounding box center [78, 70] width 45 height 13
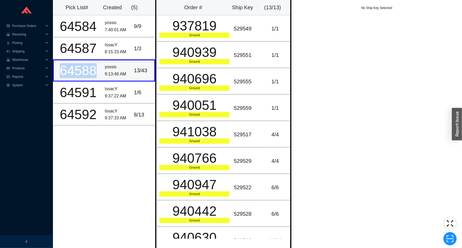
click at [81, 71] on div "64588" at bounding box center [78, 70] width 45 height 13
copy div "64588"
click at [29, 43] on span "Picking" at bounding box center [28, 43] width 32 height 8
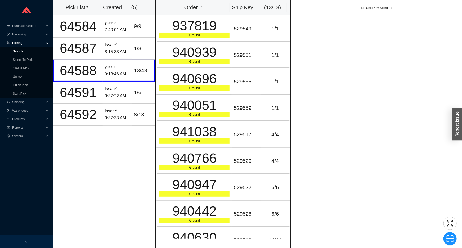
click at [23, 53] on link "Search" at bounding box center [18, 52] width 10 height 4
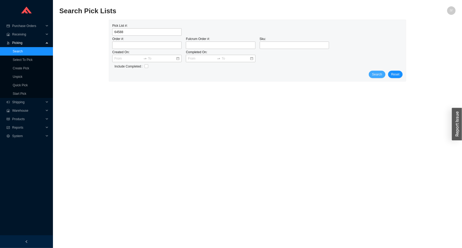
type input "64588"
click at [377, 74] on span "Search" at bounding box center [377, 74] width 10 height 5
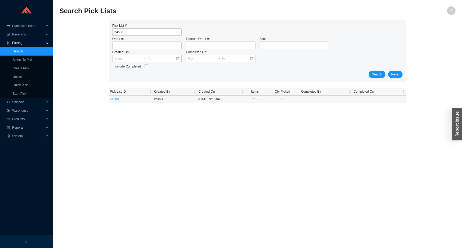
click at [110, 100] on link "64588" at bounding box center [114, 99] width 9 height 4
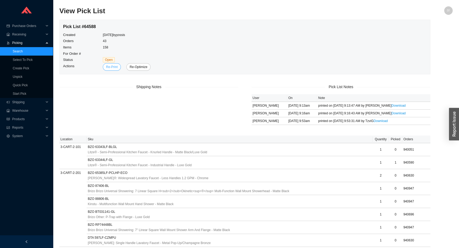
click at [109, 68] on span "Re-Print" at bounding box center [112, 66] width 12 height 5
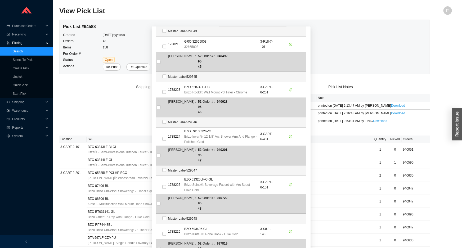
scroll to position [554, 0]
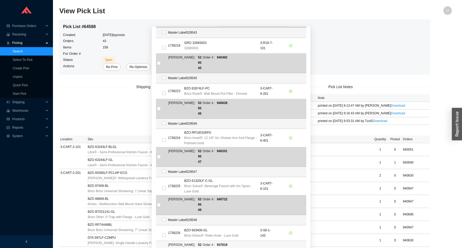
click at [157, 248] on label at bounding box center [159, 250] width 4 height 5
click at [157, 248] on input "checkbox" at bounding box center [159, 251] width 4 height 4
checkbox input "true"
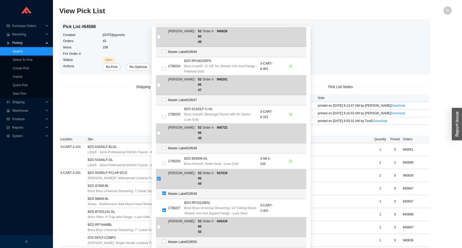
scroll to position [626, 0]
checkbox input "true"
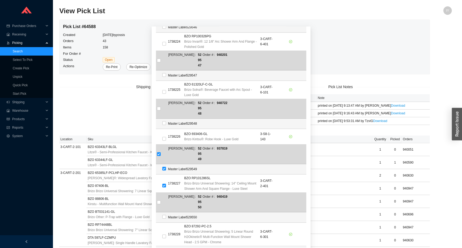
scroll to position [698, 0]
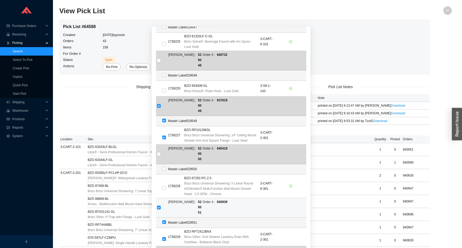
checkbox input "true"
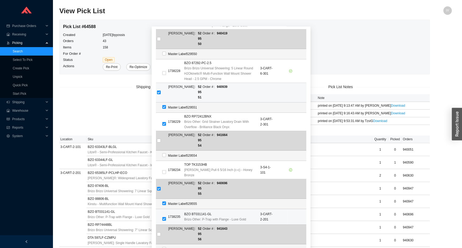
scroll to position [819, 0]
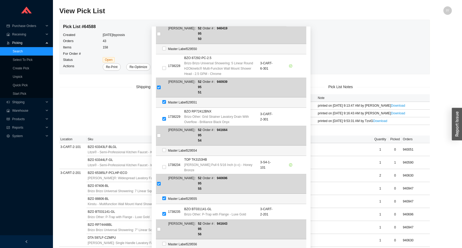
checkbox input "true"
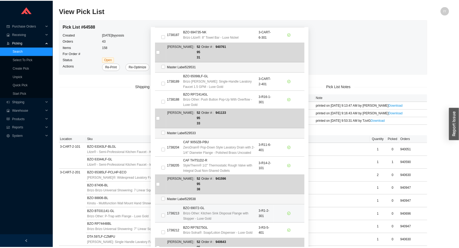
scroll to position [1397, 0]
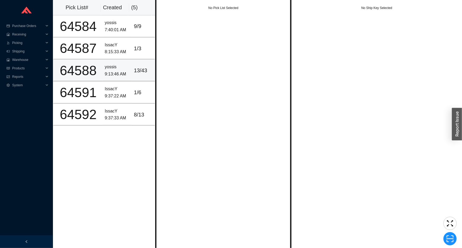
click at [144, 66] on div "13 / 43" at bounding box center [143, 70] width 18 height 9
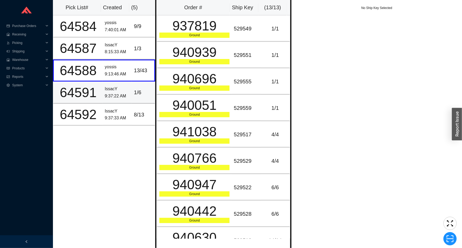
click at [138, 93] on div "1 / 6" at bounding box center [143, 92] width 18 height 9
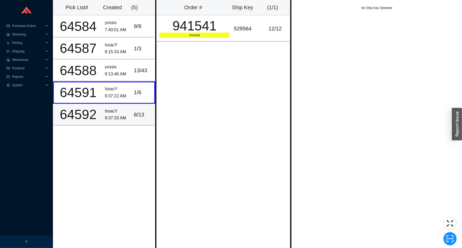
click at [121, 120] on div "9:37:33 AM" at bounding box center [117, 118] width 25 height 7
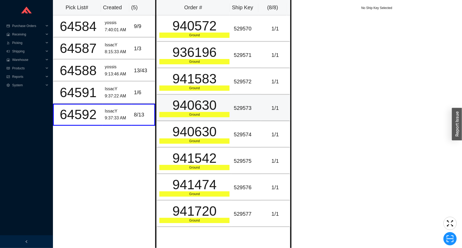
click at [178, 101] on div "940630" at bounding box center [194, 105] width 70 height 13
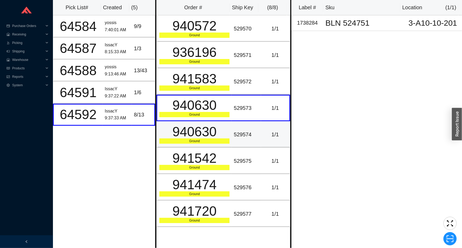
click at [171, 140] on div "Ground" at bounding box center [194, 141] width 70 height 5
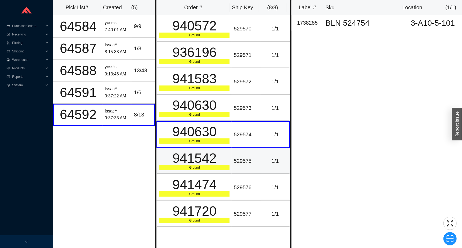
click at [165, 167] on div "Ground" at bounding box center [194, 167] width 70 height 5
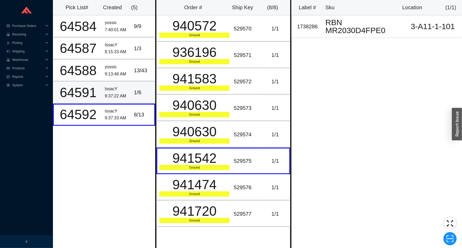
click at [111, 98] on div "9:37:22 AM" at bounding box center [117, 96] width 25 height 7
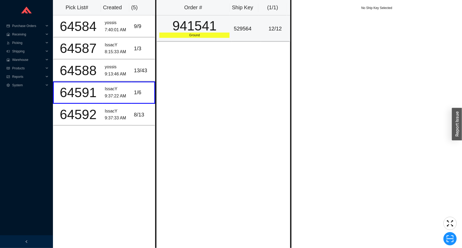
click at [188, 39] on td "941541 Ground" at bounding box center [194, 28] width 75 height 26
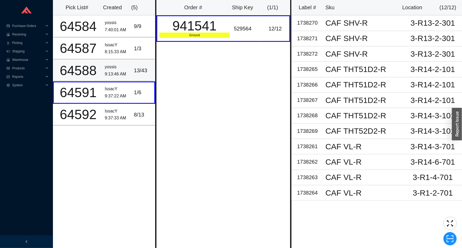
click at [122, 74] on div "9:13:46 AM" at bounding box center [117, 74] width 25 height 7
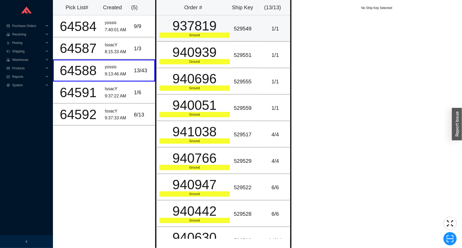
click at [196, 36] on div "Ground" at bounding box center [194, 35] width 70 height 5
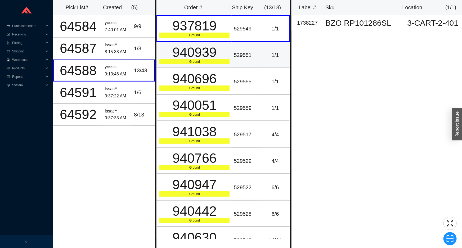
click at [199, 53] on div "940939" at bounding box center [194, 52] width 70 height 13
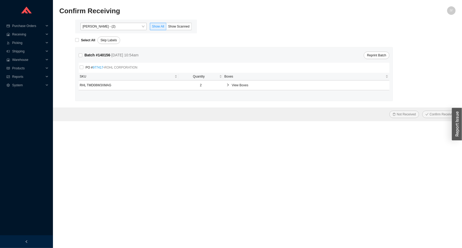
click at [84, 45] on form "Select All Skip Labels Batch # 140156 - [DATE] 10:54am Reprint Batch PO # 97741…" at bounding box center [257, 77] width 397 height 88
click at [85, 42] on strong "Select All" at bounding box center [88, 40] width 14 height 4
click at [79, 42] on input "Select All" at bounding box center [77, 40] width 4 height 4
checkbox input "true"
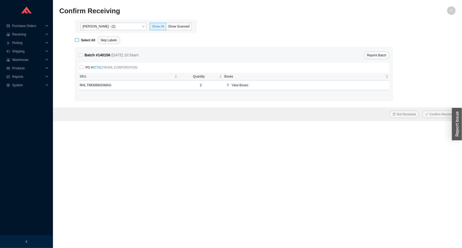
checkbox input "true"
click at [432, 114] on span "Confirm Receiving" at bounding box center [443, 114] width 26 height 5
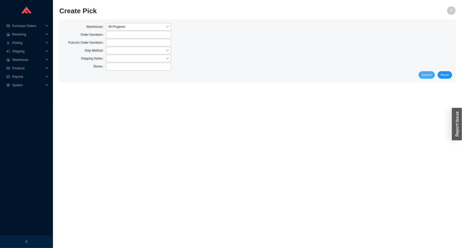
click at [429, 74] on span "Search" at bounding box center [427, 74] width 10 height 5
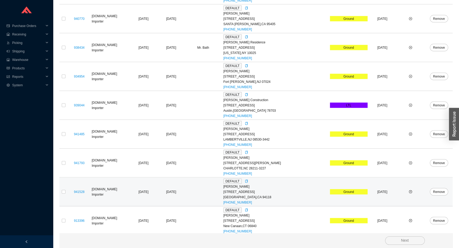
scroll to position [1344, 0]
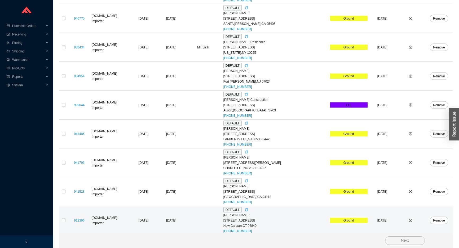
click at [66, 216] on td at bounding box center [63, 220] width 8 height 29
click at [64, 219] on input "checkbox" at bounding box center [64, 221] width 4 height 4
checkbox input "true"
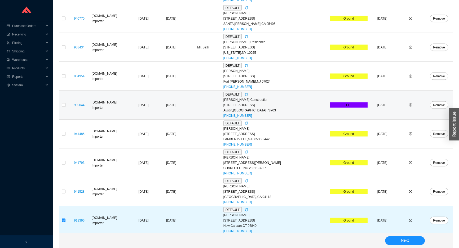
click at [61, 103] on td at bounding box center [63, 105] width 8 height 29
click at [64, 104] on input "checkbox" at bounding box center [64, 105] width 4 height 4
checkbox input "true"
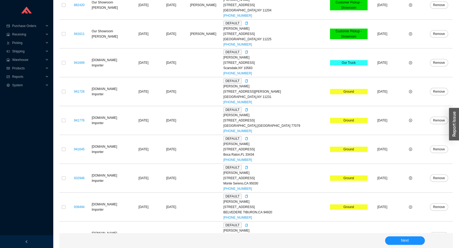
scroll to position [0, 0]
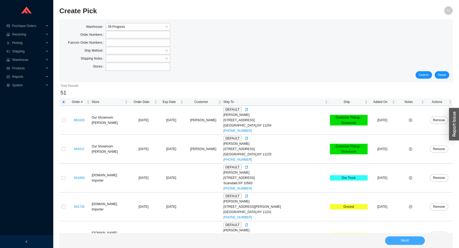
click at [400, 241] on button "Next" at bounding box center [405, 241] width 40 height 8
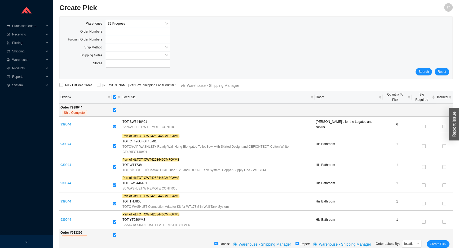
scroll to position [5, 0]
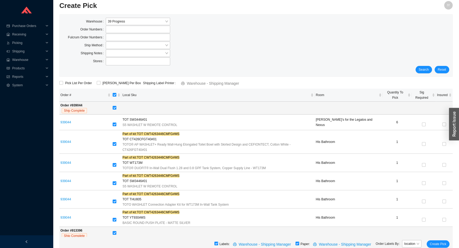
click at [305, 243] on div "Labels: Warehouse - Shipping Manager Paper: Warehouse - Shipping Manager Order …" at bounding box center [255, 244] width 393 height 14
click at [298, 244] on input "checkbox" at bounding box center [297, 244] width 4 height 4
checkbox input "false"
click at [435, 243] on span "Create Pick" at bounding box center [438, 244] width 16 height 5
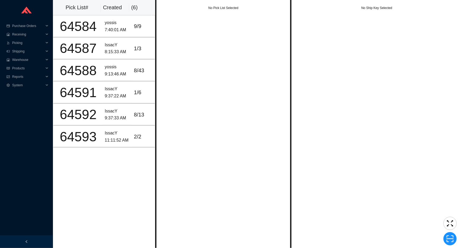
click at [166, 32] on div "No Pick List Selected" at bounding box center [223, 124] width 136 height 248
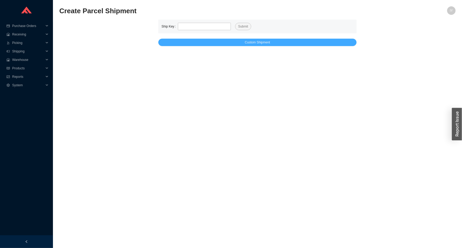
click at [292, 42] on button "Custom Shipment" at bounding box center [257, 42] width 198 height 7
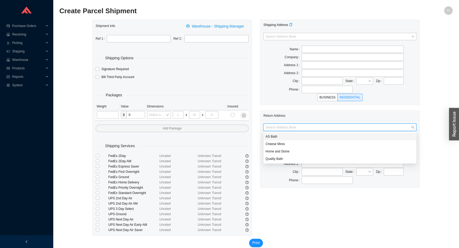
click at [312, 130] on input "search" at bounding box center [337, 127] width 145 height 7
click at [314, 135] on div "AS Bath" at bounding box center [339, 136] width 149 height 5
type input "AS Bath"
type input "39 Progress St"
type input "Edison"
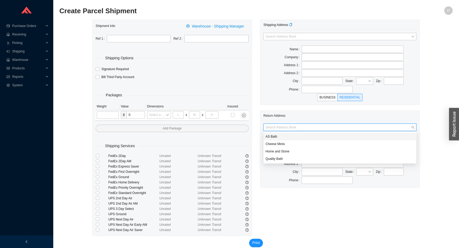
type input "08820"
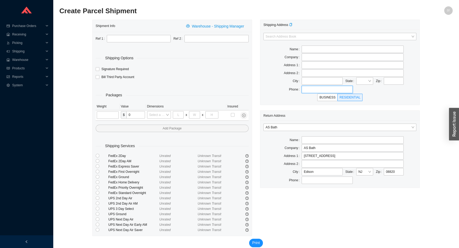
click at [331, 91] on input "text" at bounding box center [327, 89] width 51 height 7
paste input "(814) 574-3304"
type input "(814) 574-3304"
click at [392, 79] on input "text" at bounding box center [394, 80] width 20 height 7
paste input "79707"
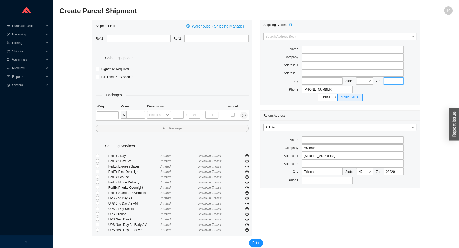
type input "79707"
type input "MIDLAND"
type input "79707"
click at [369, 63] on input "text" at bounding box center [353, 64] width 102 height 7
paste input "7706 West County Road 52"
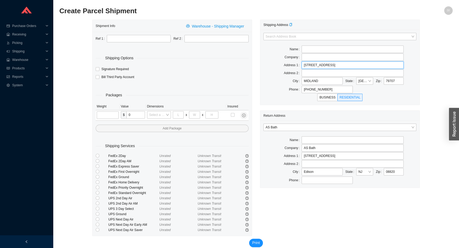
type input "7706 West County Road 52"
click at [345, 57] on input "text" at bounding box center [353, 57] width 102 height 7
paste input "Split Brow Construction"
type input "Split Brow Construction"
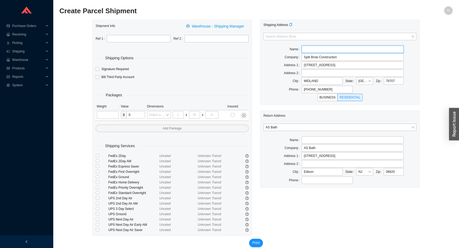
click at [339, 49] on input "text" at bounding box center [353, 49] width 102 height 7
paste input "Jonathan Greening"
type input "Jonathan Greening"
click at [130, 41] on input "text" at bounding box center [139, 38] width 64 height 7
paste input "929866"
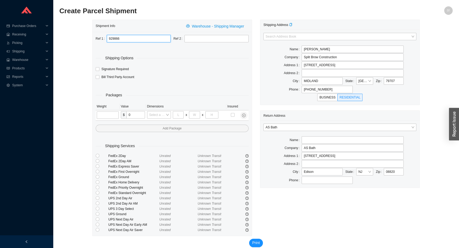
type input "929866"
click at [103, 115] on input "tel" at bounding box center [108, 115] width 22 height 7
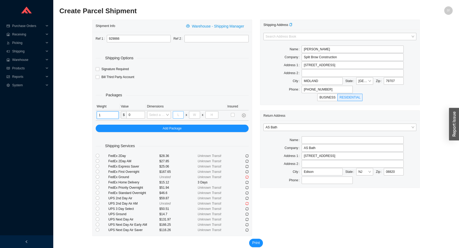
type input "1"
click at [181, 116] on input "tel" at bounding box center [178, 114] width 11 height 7
type input "8"
type input "3"
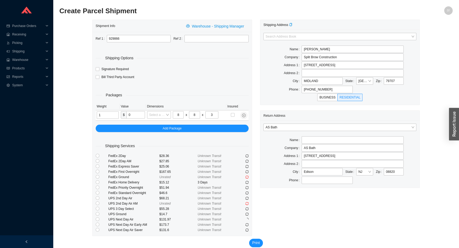
click at [222, 59] on div "Shipping Options" at bounding box center [172, 58] width 153 height 6
click at [99, 183] on input "radio" at bounding box center [98, 182] width 4 height 4
radio input "true"
click at [255, 244] on span "Print" at bounding box center [256, 243] width 8 height 6
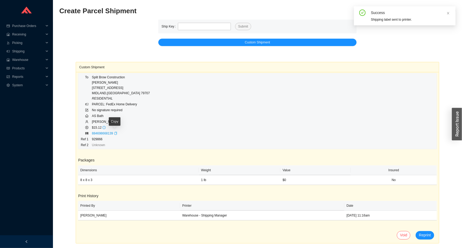
click at [115, 135] on div "Copy" at bounding box center [115, 133] width 3 height 5
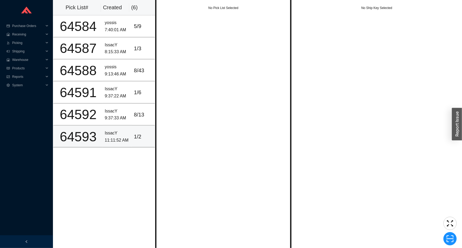
drag, startPoint x: 116, startPoint y: 145, endPoint x: 122, endPoint y: 130, distance: 16.5
click at [117, 144] on td "IssacY 11:11:52 AM" at bounding box center [117, 137] width 29 height 22
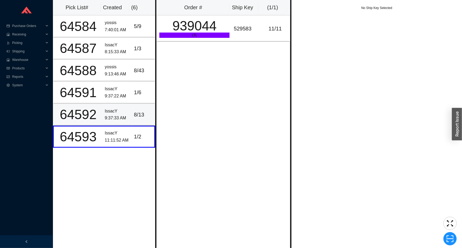
click at [128, 107] on td "IssacY 9:37:33 AM" at bounding box center [117, 115] width 29 height 22
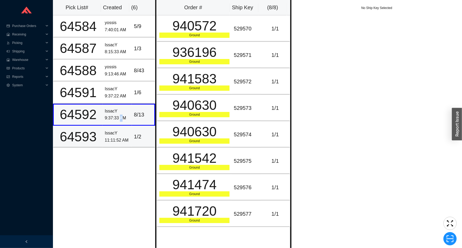
drag, startPoint x: 119, startPoint y: 121, endPoint x: 120, endPoint y: 125, distance: 4.4
click at [119, 121] on div "9:37:33 AM" at bounding box center [117, 118] width 25 height 7
click at [127, 137] on div "11:11:52 AM" at bounding box center [117, 140] width 25 height 7
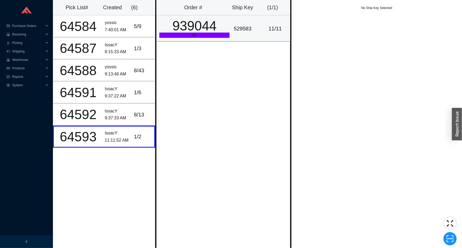
click at [211, 35] on div "LTL" at bounding box center [194, 35] width 70 height 5
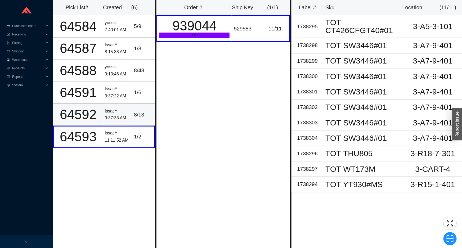
click at [139, 116] on div "8 / 13" at bounding box center [143, 114] width 18 height 9
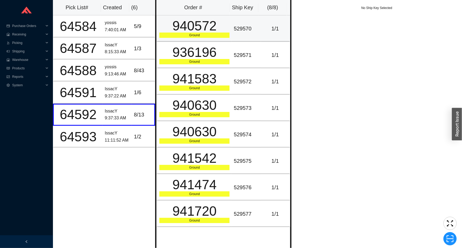
click at [201, 39] on td "940572 Ground" at bounding box center [194, 28] width 75 height 26
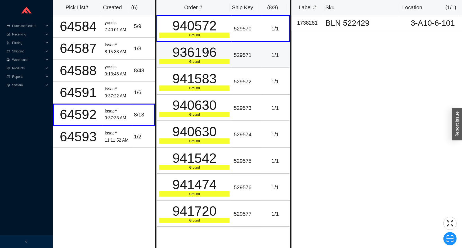
click at [205, 58] on div "936196" at bounding box center [194, 52] width 70 height 13
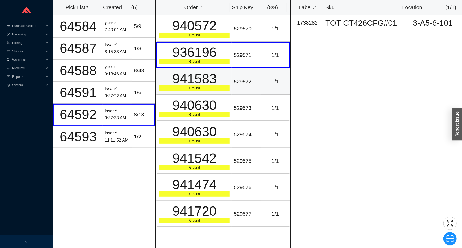
click at [200, 93] on td "941583 Ground" at bounding box center [194, 81] width 75 height 26
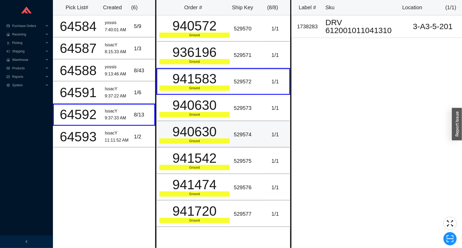
click at [202, 125] on div "940630" at bounding box center [194, 131] width 70 height 13
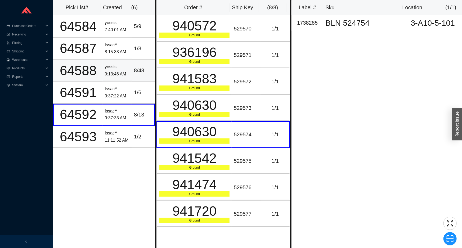
click at [150, 70] on td "8 / 43" at bounding box center [143, 71] width 23 height 22
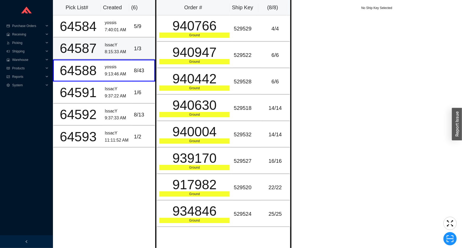
click at [150, 48] on td "1 / 3" at bounding box center [143, 49] width 23 height 22
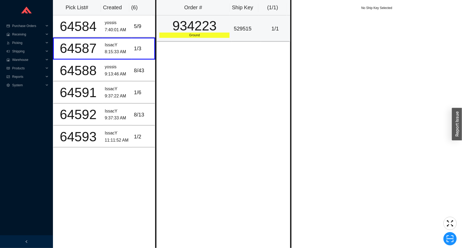
click at [167, 28] on div "934223" at bounding box center [194, 25] width 70 height 13
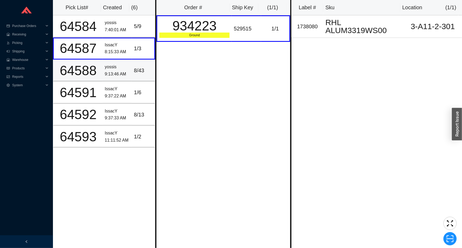
click at [141, 67] on div "8 / 43" at bounding box center [143, 70] width 18 height 9
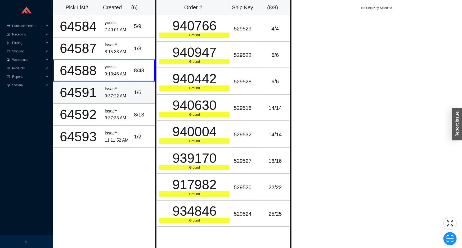
click at [140, 100] on td "1 / 6" at bounding box center [143, 93] width 23 height 22
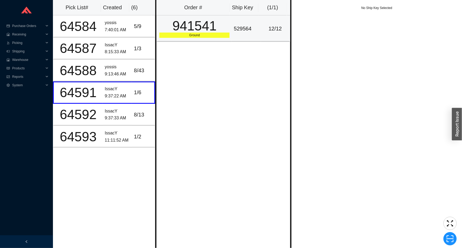
click at [187, 32] on div "941541" at bounding box center [194, 25] width 70 height 13
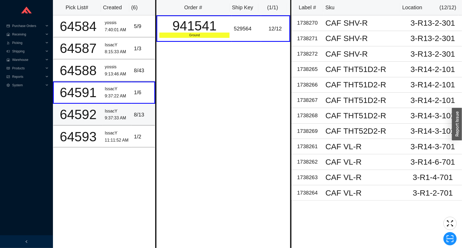
click at [143, 112] on div "8 / 13" at bounding box center [143, 114] width 18 height 9
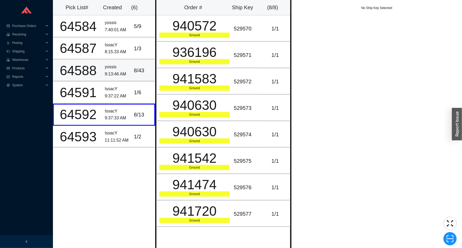
click at [134, 70] on div "8 / 43" at bounding box center [143, 70] width 18 height 9
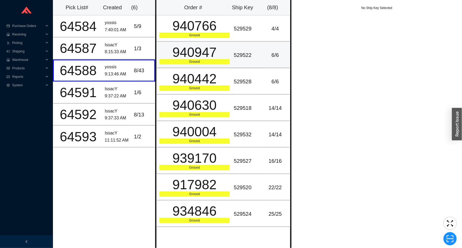
click at [185, 46] on div "940947" at bounding box center [194, 52] width 70 height 13
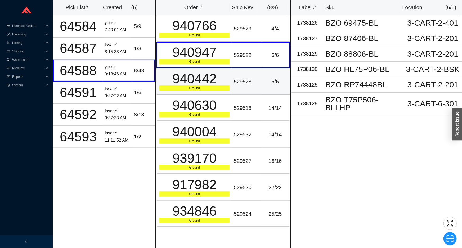
click at [191, 75] on div "940442" at bounding box center [194, 78] width 70 height 13
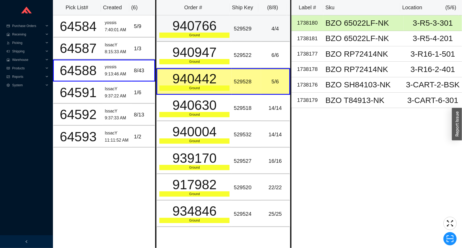
click at [222, 38] on td "940766 Ground" at bounding box center [194, 28] width 75 height 26
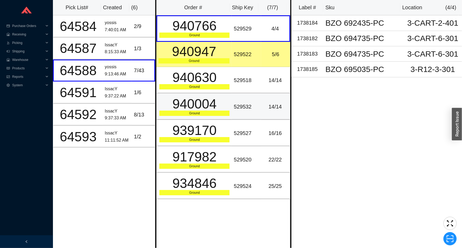
click at [225, 94] on td "940004 Ground" at bounding box center [194, 107] width 75 height 26
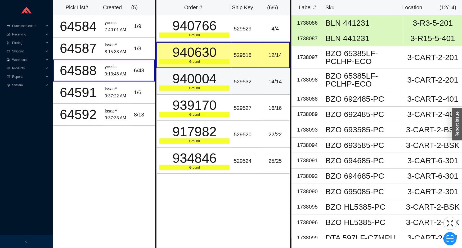
click at [267, 94] on td "14 / 14" at bounding box center [275, 81] width 29 height 26
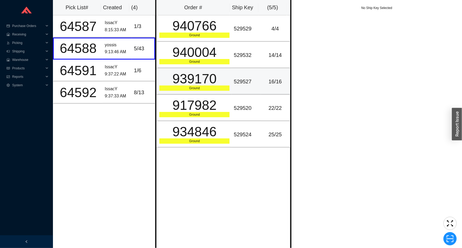
click at [193, 76] on div "939170" at bounding box center [194, 78] width 70 height 13
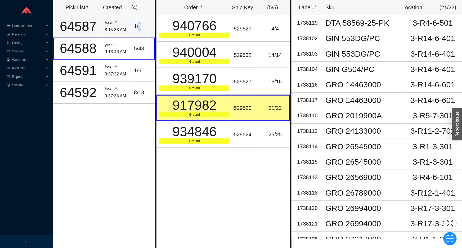
click at [138, 21] on td "1 / 3" at bounding box center [143, 26] width 23 height 22
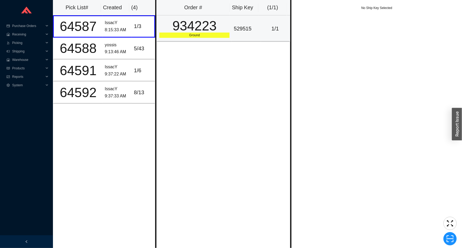
click at [194, 23] on div "934223" at bounding box center [194, 25] width 70 height 13
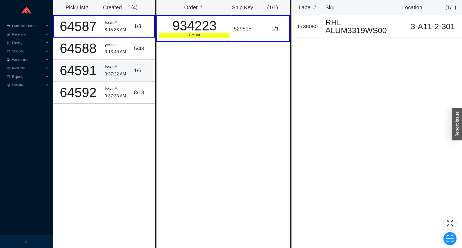
click at [99, 62] on td "64591" at bounding box center [78, 71] width 50 height 22
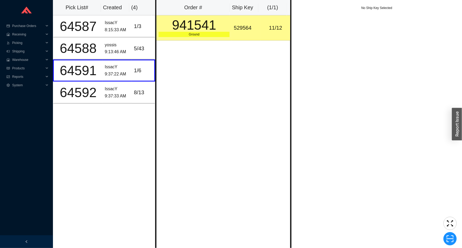
click at [174, 34] on div "Ground" at bounding box center [194, 34] width 71 height 5
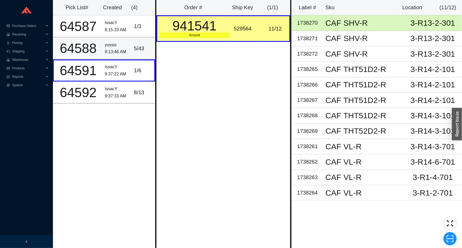
click at [114, 40] on td "yossis 9:13:46 AM" at bounding box center [117, 49] width 29 height 22
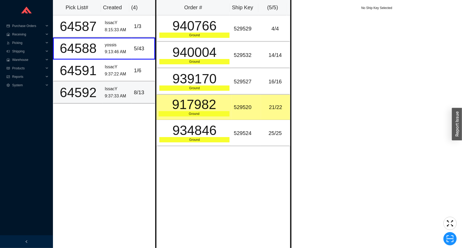
click at [134, 96] on div "8 / 13" at bounding box center [143, 92] width 18 height 9
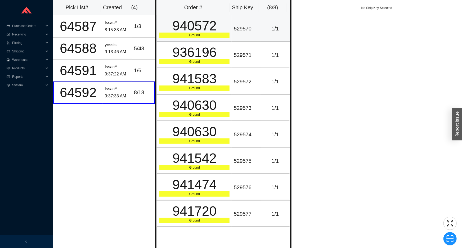
click at [207, 26] on div "940572" at bounding box center [194, 25] width 70 height 13
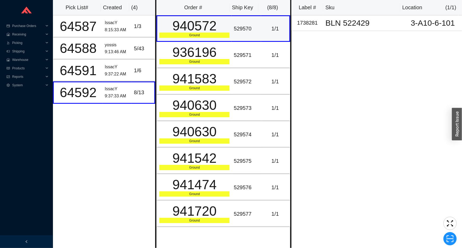
click at [206, 41] on td "940572 Ground" at bounding box center [194, 28] width 75 height 26
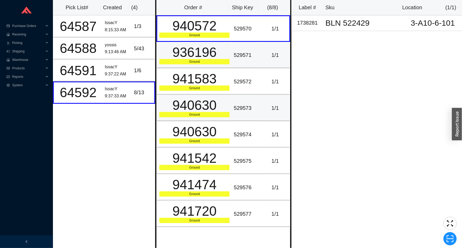
drag, startPoint x: 206, startPoint y: 58, endPoint x: 208, endPoint y: 98, distance: 40.6
click at [206, 59] on div "936196" at bounding box center [194, 52] width 70 height 13
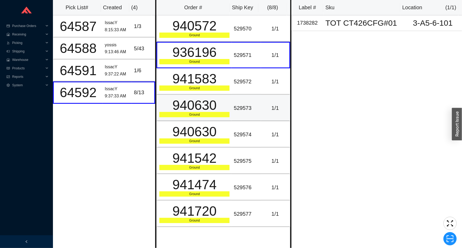
click at [210, 107] on div "940630" at bounding box center [194, 105] width 70 height 13
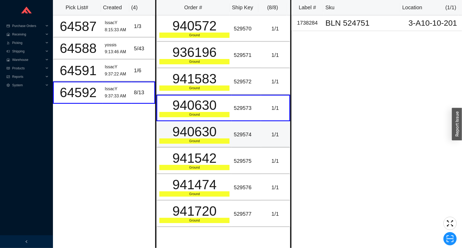
click at [207, 125] on div "940630" at bounding box center [194, 131] width 70 height 13
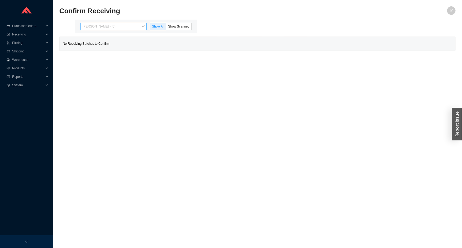
click at [132, 24] on span "[PERSON_NAME] - (0)" at bounding box center [114, 26] width 62 height 7
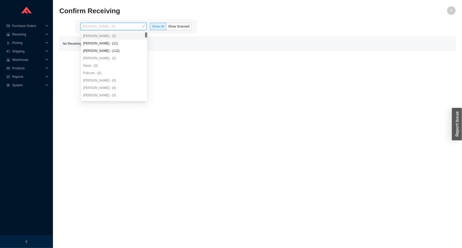
click at [111, 43] on div "Angel Negron - (11)" at bounding box center [114, 43] width 66 height 7
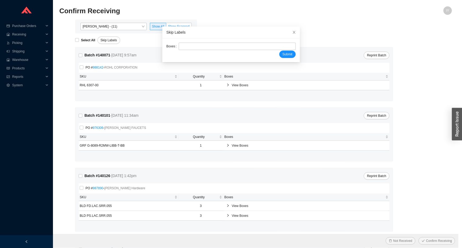
click at [170, 26] on span "Show Scanned" at bounding box center [178, 27] width 21 height 4
click at [166, 28] on input "Show Scanned" at bounding box center [166, 28] width 0 height 0
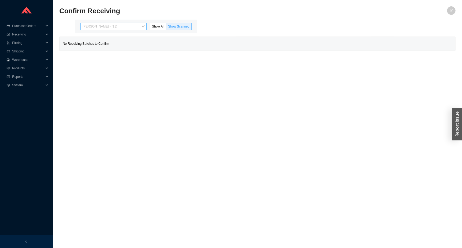
click at [131, 28] on span "Angel Negron - (11)" at bounding box center [114, 26] width 62 height 7
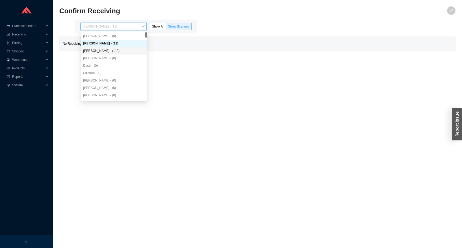
click at [112, 51] on div "[PERSON_NAME] - (112)" at bounding box center [114, 50] width 62 height 5
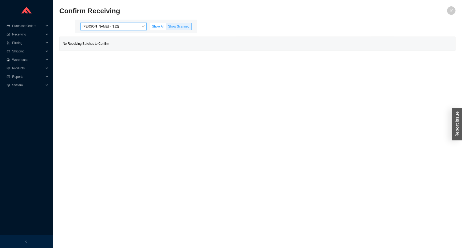
click at [153, 26] on span "Show All" at bounding box center [158, 27] width 12 height 4
click at [150, 28] on input "Show All" at bounding box center [150, 28] width 0 height 0
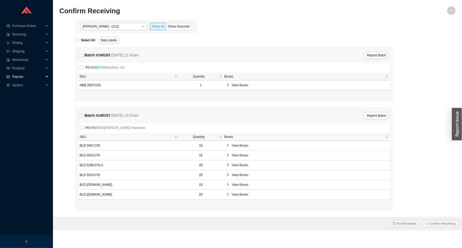
click at [24, 77] on span "Reports" at bounding box center [28, 77] width 32 height 8
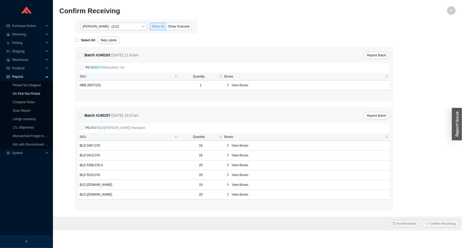
click at [28, 95] on link "On Pick Not Picked" at bounding box center [26, 94] width 27 height 4
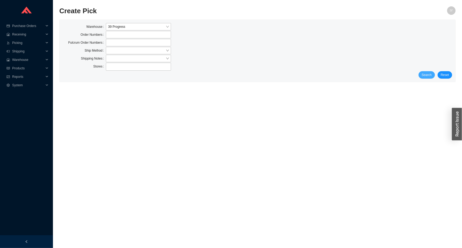
click at [433, 73] on button "Search" at bounding box center [427, 74] width 16 height 7
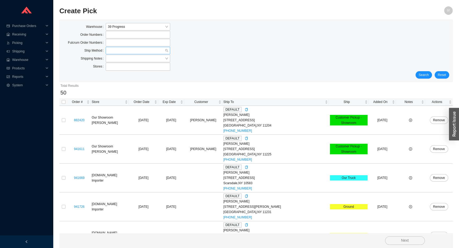
click at [110, 49] on input "search" at bounding box center [136, 50] width 57 height 7
click at [122, 90] on div "UPS" at bounding box center [138, 89] width 60 height 5
click at [427, 74] on span "Search" at bounding box center [424, 74] width 10 height 5
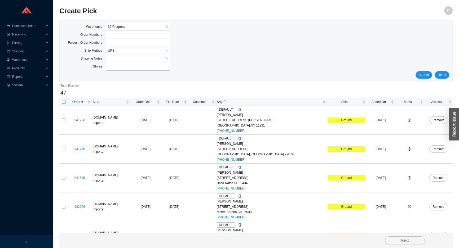
click at [64, 101] on input "checkbox" at bounding box center [64, 102] width 4 height 4
checkbox input "true"
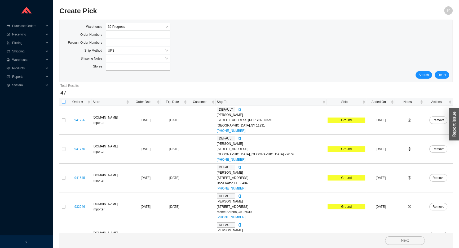
checkbox input "true"
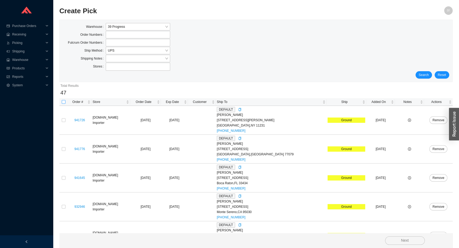
checkbox input "true"
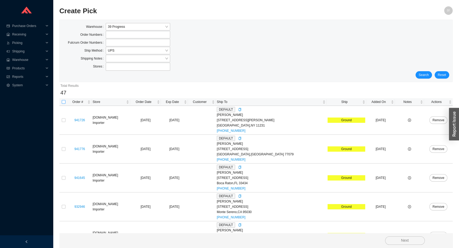
checkbox input "true"
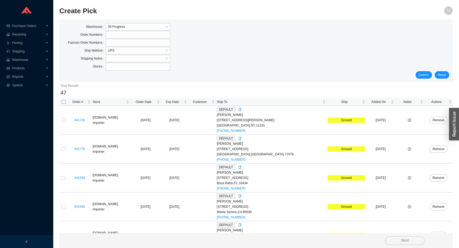
checkbox input "true"
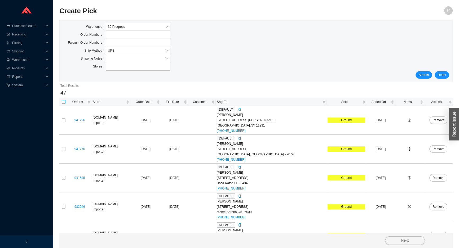
checkbox input "true"
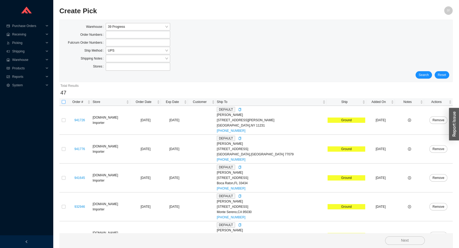
checkbox input "true"
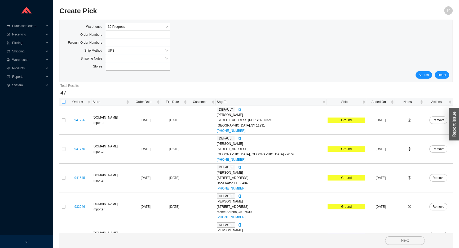
checkbox input "true"
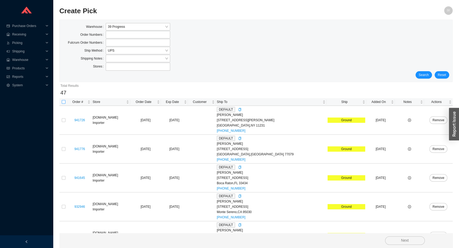
checkbox input "true"
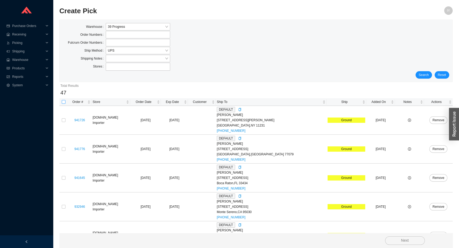
checkbox input "true"
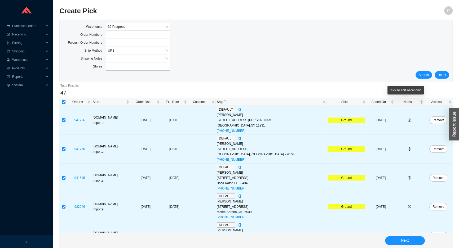
click at [411, 101] on span "Notes" at bounding box center [407, 101] width 23 height 5
click at [400, 243] on button "Next" at bounding box center [405, 241] width 40 height 8
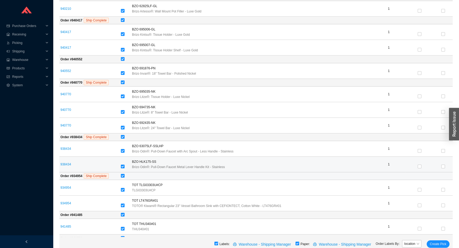
scroll to position [2167, 0]
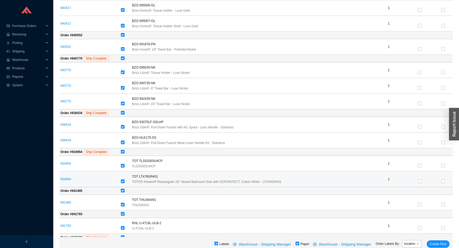
click at [121, 180] on input "checkbox" at bounding box center [123, 182] width 4 height 4
checkbox input "false"
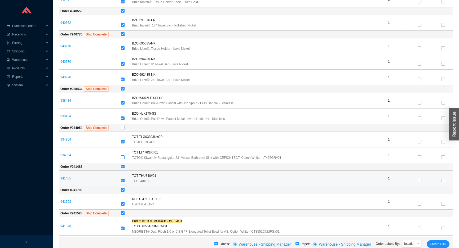
scroll to position [2216, 0]
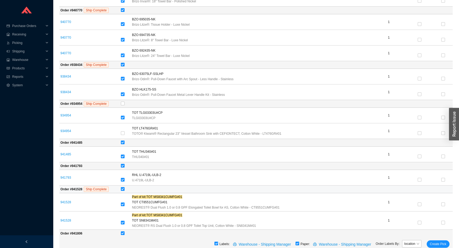
click at [121, 187] on input "checkbox" at bounding box center [123, 189] width 4 height 4
checkbox input "false"
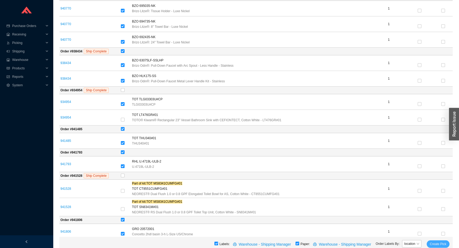
click at [437, 242] on span "Create Pick" at bounding box center [438, 244] width 16 height 5
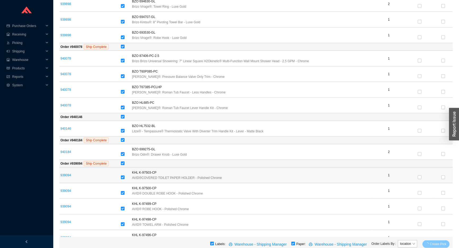
scroll to position [1483, 0]
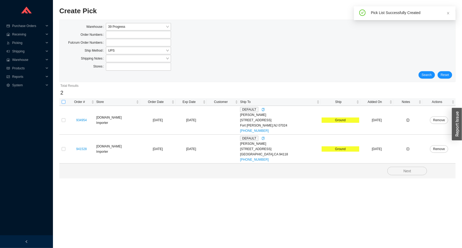
click at [62, 104] on label at bounding box center [64, 101] width 4 height 5
click at [62, 104] on input "checkbox" at bounding box center [64, 102] width 4 height 4
checkbox input "true"
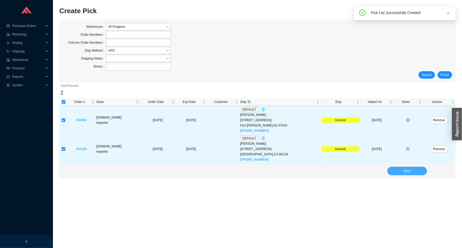
click at [411, 167] on button "Next" at bounding box center [408, 171] width 40 height 8
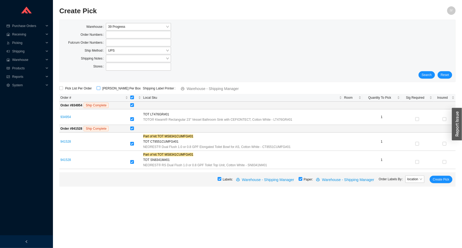
click at [108, 87] on span "ShipKey Per Box" at bounding box center [121, 88] width 43 height 5
click at [100, 87] on input "ShipKey Per Box" at bounding box center [99, 88] width 4 height 4
checkbox input "true"
click at [436, 179] on span "Create Pick" at bounding box center [441, 179] width 16 height 5
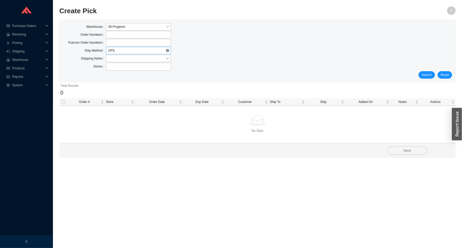
click at [170, 51] on div "UPS" at bounding box center [138, 50] width 65 height 7
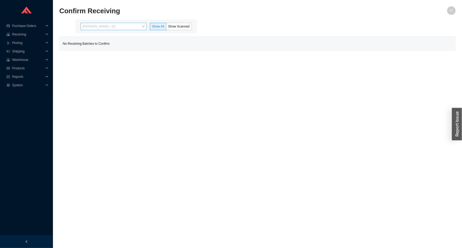
click at [114, 25] on span "[PERSON_NAME] - (0)" at bounding box center [114, 26] width 62 height 7
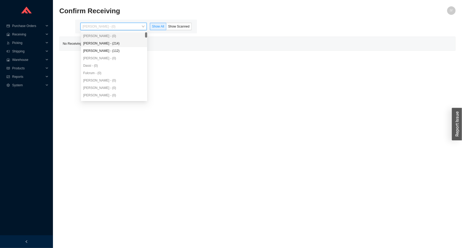
click at [110, 42] on div "[PERSON_NAME] - (214)" at bounding box center [114, 43] width 62 height 5
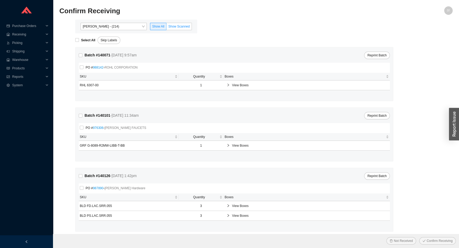
click at [174, 28] on span "Show Scanned" at bounding box center [178, 27] width 21 height 4
click at [166, 28] on input "Show Scanned" at bounding box center [166, 28] width 0 height 0
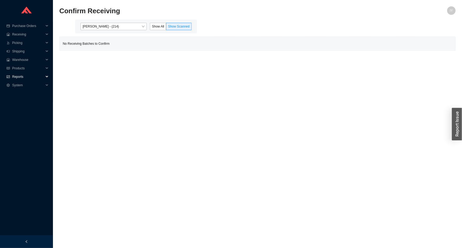
click at [13, 74] on span "Reports" at bounding box center [28, 77] width 32 height 8
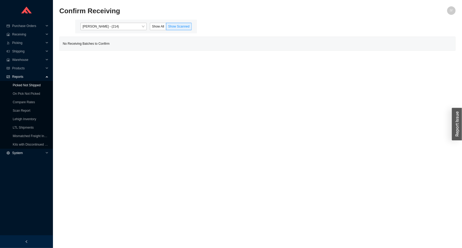
click at [14, 87] on link "Picked Not Shipped" at bounding box center [27, 85] width 28 height 4
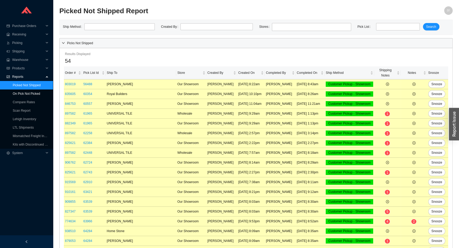
click at [15, 92] on link "On Pick Not Picked" at bounding box center [26, 94] width 27 height 4
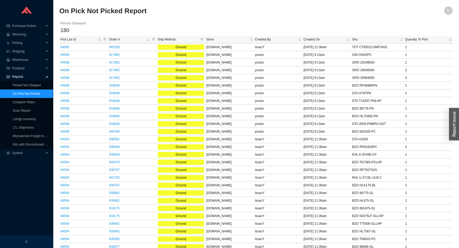
click at [15, 92] on link "On Pick Not Picked" at bounding box center [26, 94] width 27 height 4
click at [67, 48] on link "64594" at bounding box center [64, 47] width 9 height 4
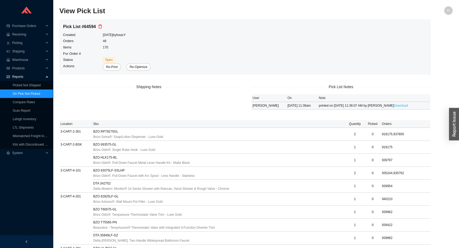
click at [394, 105] on link "Download" at bounding box center [401, 106] width 14 height 4
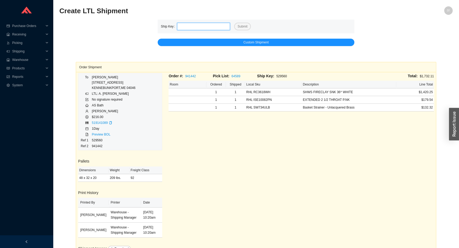
click at [192, 26] on input "tel" at bounding box center [203, 26] width 53 height 7
paste input "529583"
type input "529583"
click at [234, 23] on button "Submit" at bounding box center [242, 26] width 16 height 7
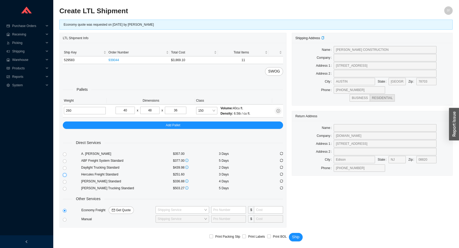
click at [63, 173] on input "radio" at bounding box center [65, 175] width 4 height 4
radio input "true"
checkbox input "true"
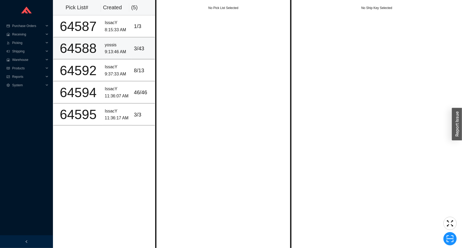
click at [132, 55] on td "3 / 43" at bounding box center [143, 49] width 23 height 22
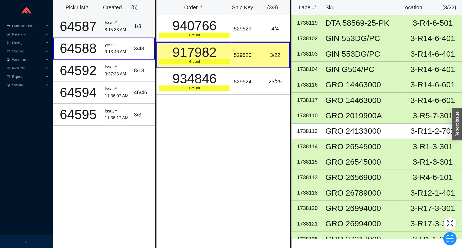
click at [134, 29] on div "1 / 3" at bounding box center [143, 26] width 18 height 9
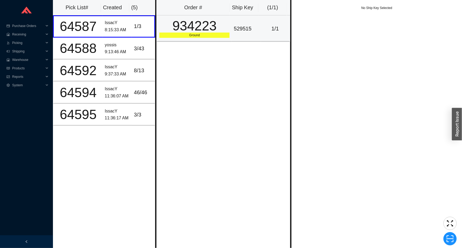
click at [202, 30] on div "934223" at bounding box center [194, 25] width 70 height 13
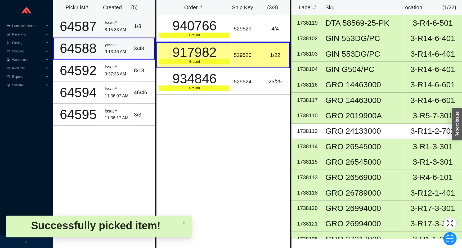
click at [134, 32] on td "1 / 3" at bounding box center [143, 26] width 23 height 22
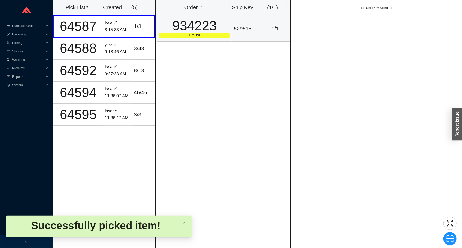
click at [165, 36] on div "Ground" at bounding box center [194, 35] width 70 height 5
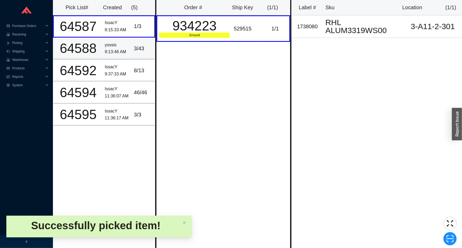
click at [119, 51] on div "9:13:46 AM" at bounding box center [117, 51] width 25 height 7
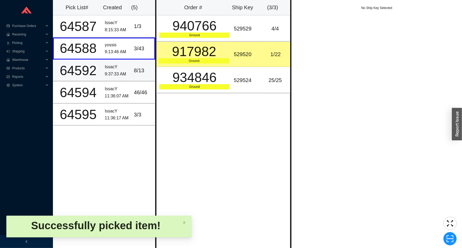
click at [116, 74] on div "9:37:33 AM" at bounding box center [117, 74] width 25 height 7
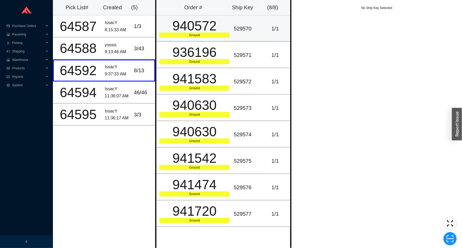
click at [228, 31] on td "940572 Ground" at bounding box center [194, 28] width 75 height 26
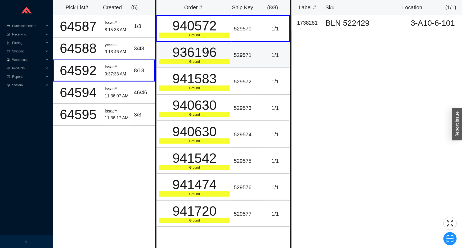
click at [222, 55] on div "936196" at bounding box center [194, 52] width 70 height 13
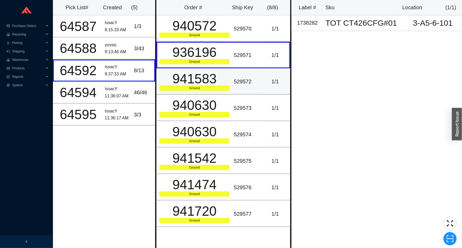
click at [219, 74] on div "941583" at bounding box center [194, 78] width 70 height 13
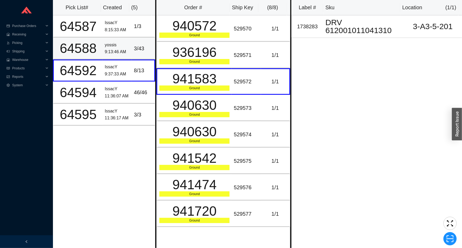
click at [117, 55] on td "yossis 9:13:46 AM" at bounding box center [117, 49] width 29 height 22
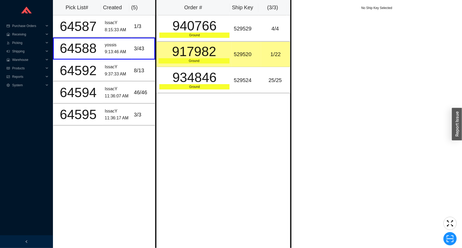
click at [118, 13] on th "Created" at bounding box center [115, 7] width 28 height 15
click at [118, 21] on div "IssacY" at bounding box center [117, 22] width 25 height 7
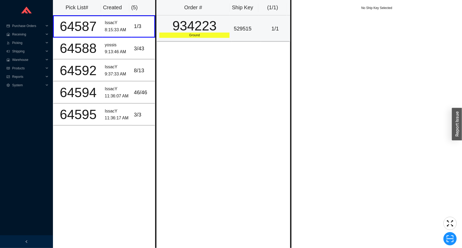
click at [205, 32] on div "934223" at bounding box center [194, 25] width 70 height 13
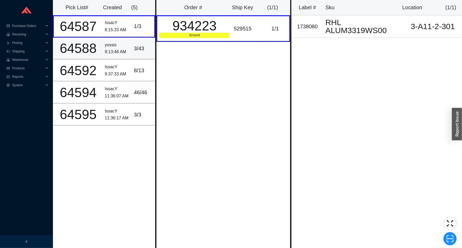
click at [139, 45] on div "3 / 43" at bounding box center [143, 48] width 18 height 9
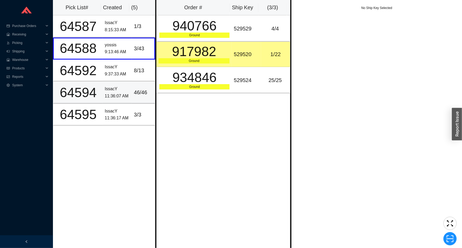
click at [126, 84] on td "IssacY 11:36:07 AM" at bounding box center [117, 93] width 29 height 22
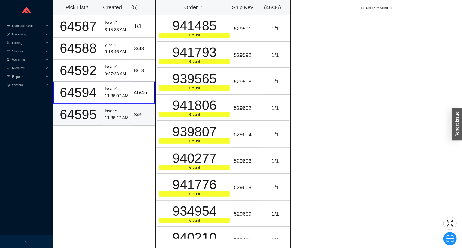
click at [124, 115] on div "11:36:17 AM" at bounding box center [117, 118] width 25 height 7
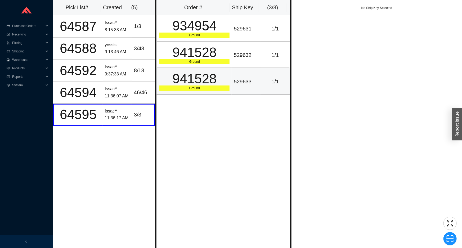
click at [206, 85] on div "941528" at bounding box center [194, 78] width 70 height 13
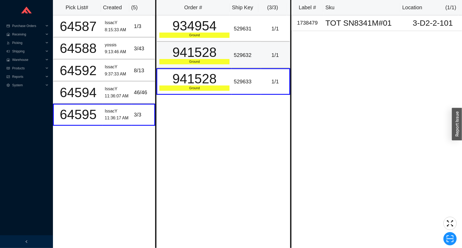
click at [215, 50] on div "941528" at bounding box center [194, 52] width 70 height 13
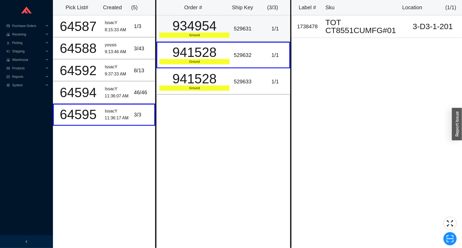
click at [217, 33] on div "Ground" at bounding box center [194, 35] width 70 height 5
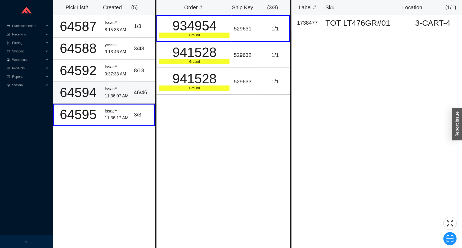
click at [127, 82] on td "IssacY 11:36:07 AM" at bounding box center [117, 93] width 29 height 22
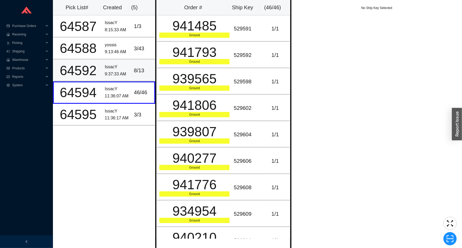
click at [126, 73] on div "9:37:33 AM" at bounding box center [117, 74] width 25 height 7
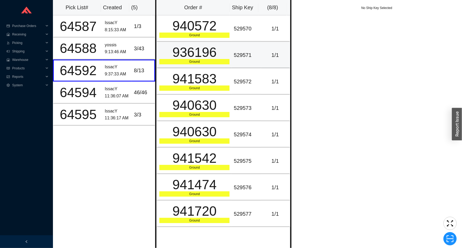
click at [181, 54] on div "936196" at bounding box center [194, 52] width 70 height 13
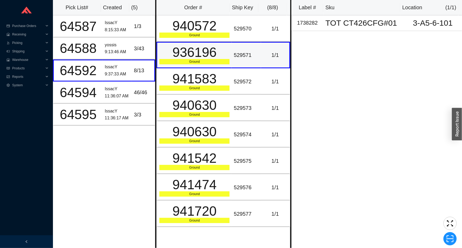
click at [184, 42] on td "936196 Ground" at bounding box center [194, 55] width 75 height 26
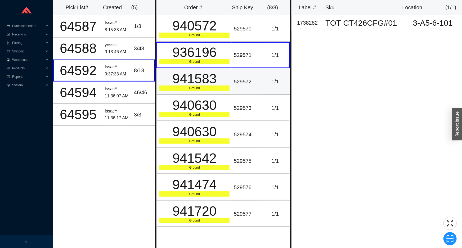
click at [172, 76] on div "941583" at bounding box center [194, 78] width 70 height 13
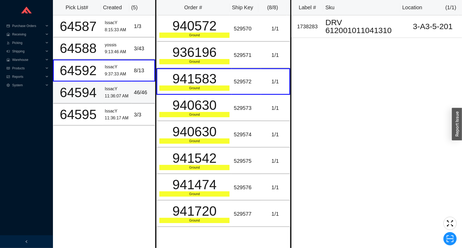
click at [145, 90] on div "46 / 46" at bounding box center [143, 92] width 18 height 9
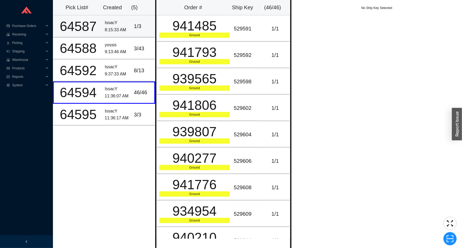
click at [101, 24] on td "64587" at bounding box center [78, 26] width 50 height 22
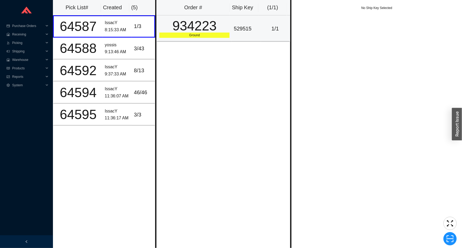
click at [206, 30] on div "934223" at bounding box center [194, 25] width 70 height 13
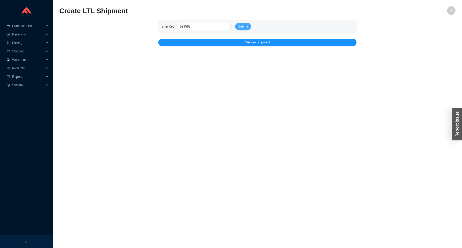
type input "529583"
click at [241, 25] on span "Submit" at bounding box center [243, 26] width 10 height 5
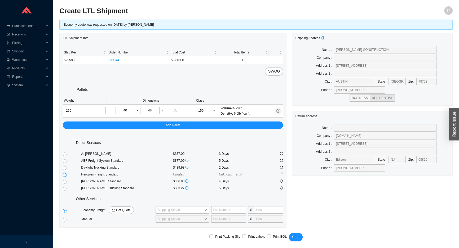
click at [66, 173] on input "radio" at bounding box center [65, 175] width 4 height 4
radio input "true"
checkbox input "true"
click at [291, 240] on button "Ship" at bounding box center [296, 237] width 14 height 8
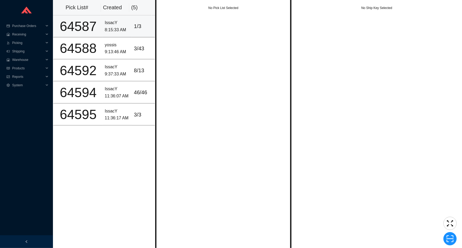
click at [101, 31] on td "64587" at bounding box center [78, 26] width 50 height 22
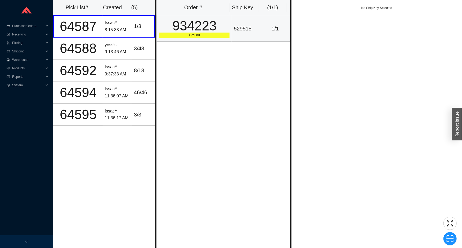
click at [185, 30] on div "934223" at bounding box center [194, 25] width 70 height 13
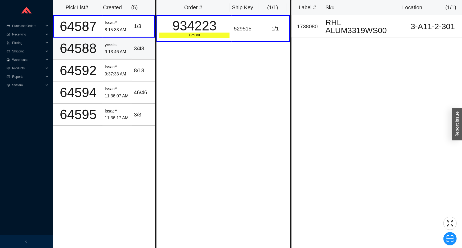
click at [121, 40] on td "yossis 9:13:46 AM" at bounding box center [117, 49] width 29 height 22
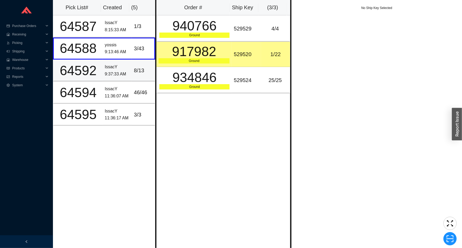
click at [119, 76] on div "9:37:33 AM" at bounding box center [117, 74] width 25 height 7
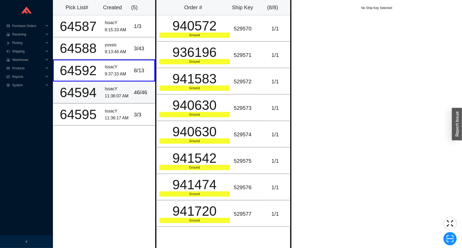
click at [116, 98] on div "11:36:07 AM" at bounding box center [117, 96] width 25 height 7
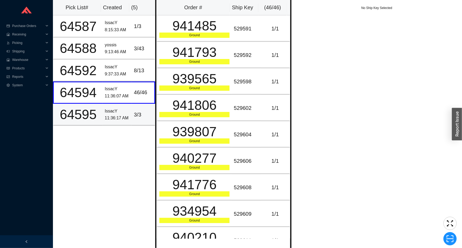
click at [115, 116] on div "11:36:17 AM" at bounding box center [117, 118] width 25 height 7
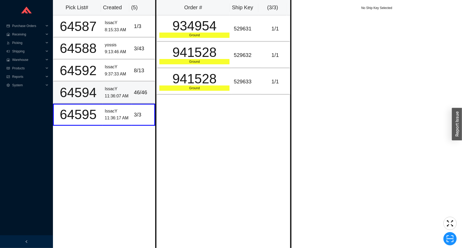
click at [114, 95] on div "11:36:07 AM" at bounding box center [117, 96] width 25 height 7
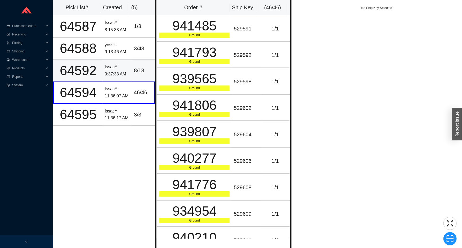
click at [115, 77] on div "9:37:33 AM" at bounding box center [117, 74] width 25 height 7
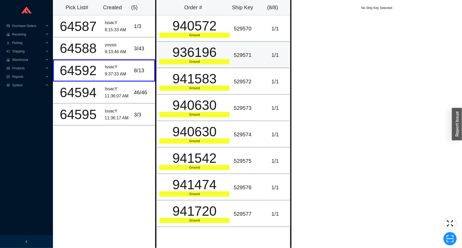
click at [185, 59] on div "936196" at bounding box center [194, 52] width 70 height 13
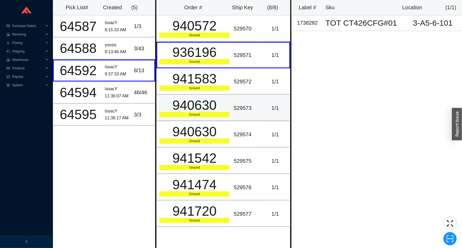
click at [180, 103] on div "940630" at bounding box center [194, 105] width 70 height 13
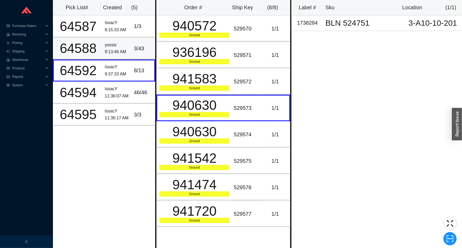
click at [128, 51] on td "yossis 9:13:46 AM" at bounding box center [117, 49] width 29 height 22
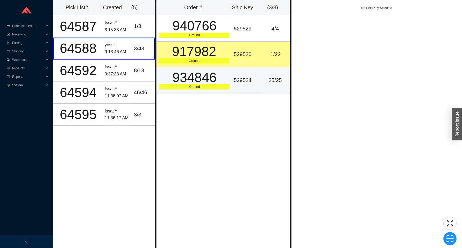
click at [221, 79] on div "934846" at bounding box center [194, 77] width 70 height 13
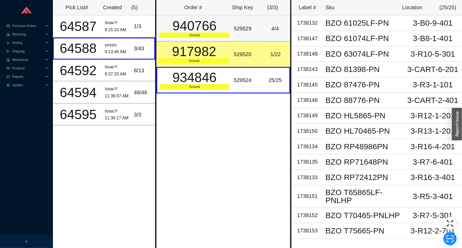
click at [225, 32] on div "940766" at bounding box center [194, 25] width 70 height 13
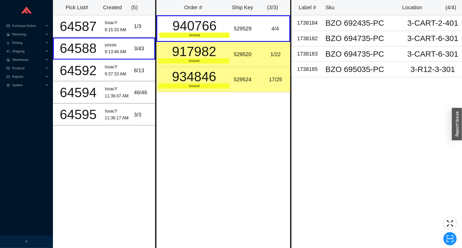
click at [272, 84] on td "17 / 25" at bounding box center [275, 79] width 29 height 25
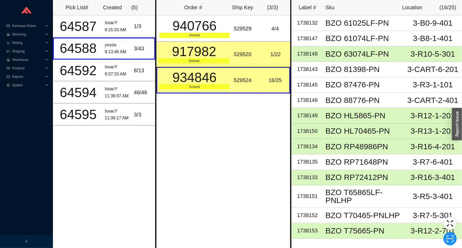
click at [283, 56] on div "1 / 22" at bounding box center [275, 54] width 25 height 9
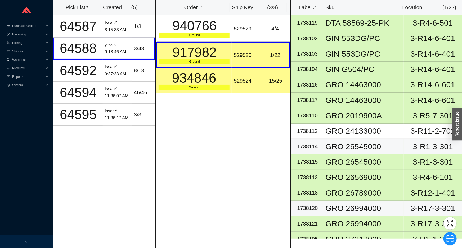
scroll to position [72, 0]
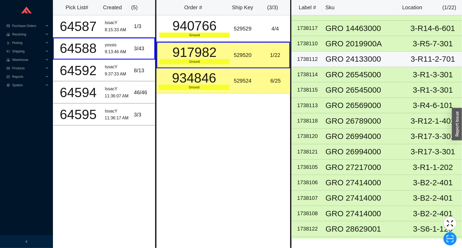
click at [344, 56] on div "GRO 24133000" at bounding box center [364, 59] width 76 height 8
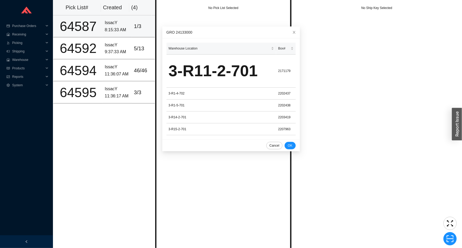
click at [95, 37] on td "64587" at bounding box center [78, 26] width 50 height 22
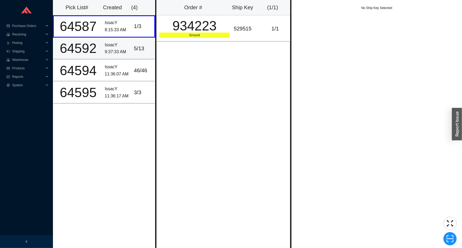
click at [132, 50] on td "5 / 13" at bounding box center [143, 49] width 23 height 22
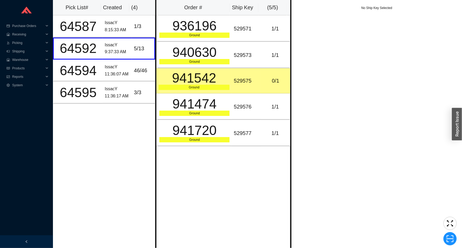
click at [226, 87] on div "Ground" at bounding box center [194, 87] width 71 height 5
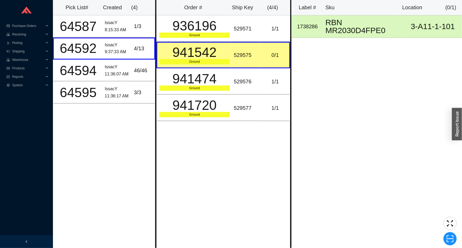
click at [243, 55] on div "529575" at bounding box center [246, 55] width 25 height 9
click at [455, 235] on span "scan" at bounding box center [450, 239] width 13 height 8
type input "529583sk"
click at [455, 240] on button "Scan" at bounding box center [451, 238] width 14 height 7
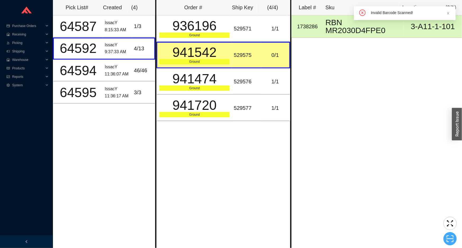
click at [446, 241] on span "scan" at bounding box center [450, 239] width 13 height 8
type input "sk529583"
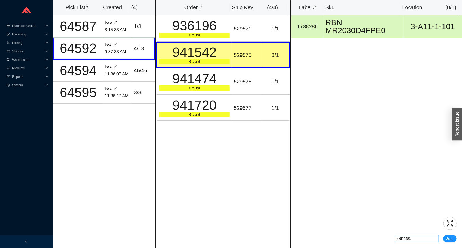
click button "Scan" at bounding box center [451, 238] width 14 height 7
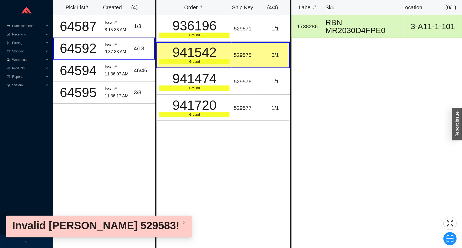
click at [241, 53] on div "529575" at bounding box center [246, 55] width 25 height 9
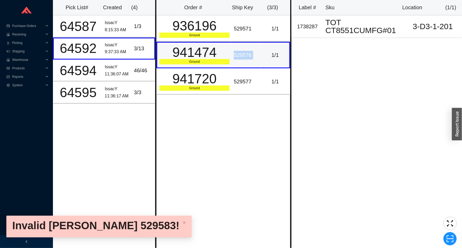
click at [241, 53] on div "529576" at bounding box center [246, 55] width 25 height 9
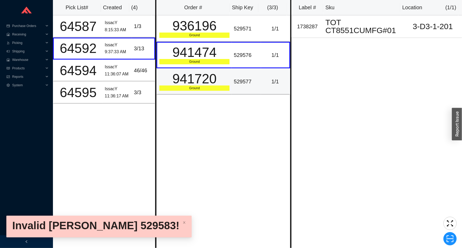
click at [224, 76] on div "941720" at bounding box center [194, 78] width 70 height 13
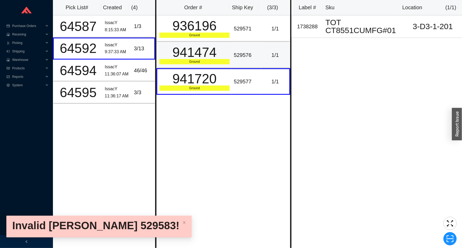
click at [226, 53] on div "941474" at bounding box center [194, 52] width 70 height 13
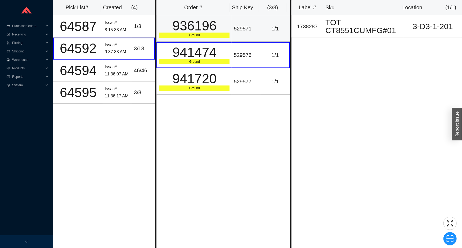
click at [224, 29] on div "936196" at bounding box center [194, 25] width 70 height 13
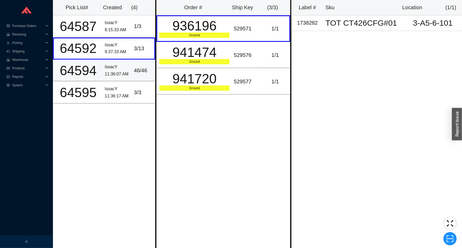
click at [145, 63] on td "46 / 46" at bounding box center [143, 71] width 23 height 22
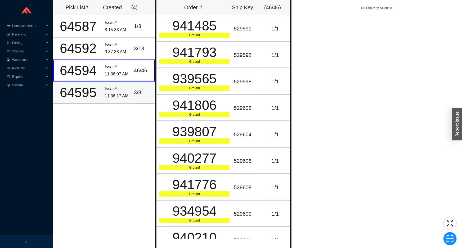
click at [134, 93] on div "3 / 3" at bounding box center [143, 92] width 18 height 9
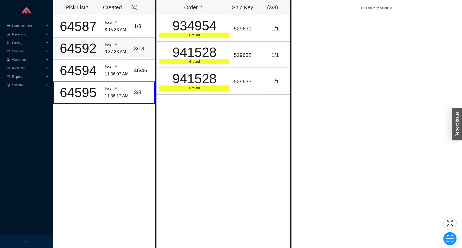
click at [137, 45] on div "3 / 13" at bounding box center [143, 48] width 18 height 9
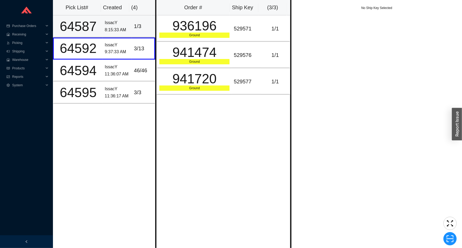
click at [139, 31] on td "1 / 3" at bounding box center [143, 26] width 23 height 22
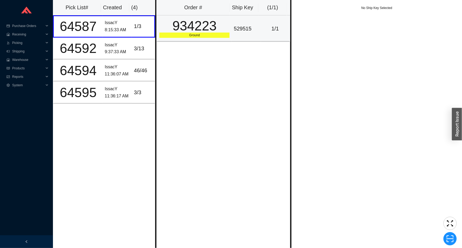
click at [175, 26] on div "934223" at bounding box center [194, 25] width 70 height 13
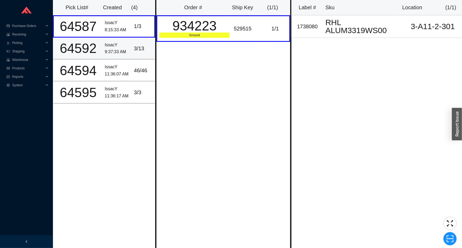
click at [149, 49] on div "3 / 13" at bounding box center [143, 48] width 18 height 9
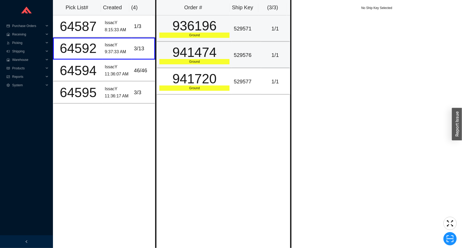
click at [180, 39] on td "936196 Ground" at bounding box center [194, 28] width 75 height 26
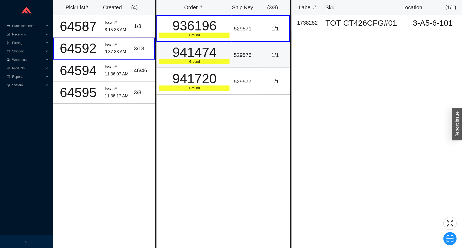
click at [181, 53] on div "941474" at bounding box center [194, 52] width 70 height 13
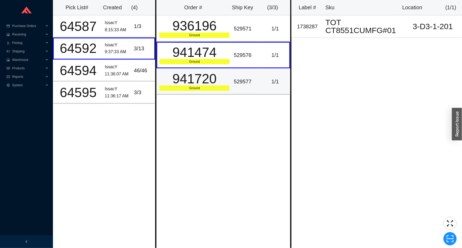
click at [177, 75] on div "941720" at bounding box center [194, 78] width 70 height 13
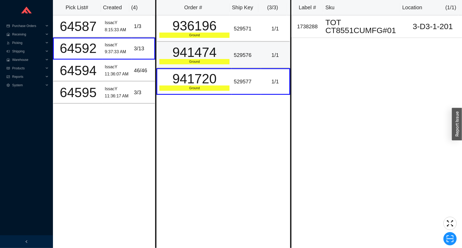
click at [184, 65] on td "941474 Ground" at bounding box center [194, 55] width 75 height 26
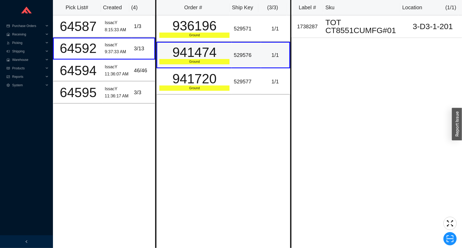
click at [193, 49] on div "941474" at bounding box center [194, 52] width 70 height 13
click at [145, 29] on div "1 / 3" at bounding box center [143, 26] width 18 height 9
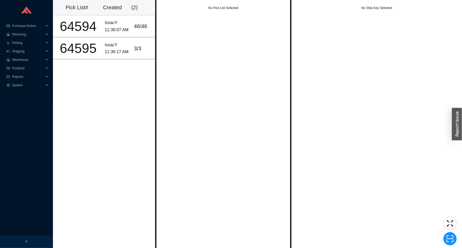
click at [204, 122] on div "No Pick List Selected" at bounding box center [223, 124] width 136 height 248
click at [38, 39] on span "Picking" at bounding box center [28, 43] width 32 height 8
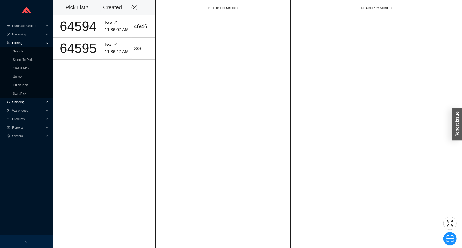
click at [35, 102] on span "Shipping" at bounding box center [28, 102] width 32 height 8
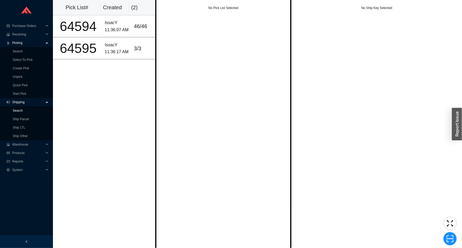
click at [23, 109] on link "Search" at bounding box center [18, 111] width 10 height 4
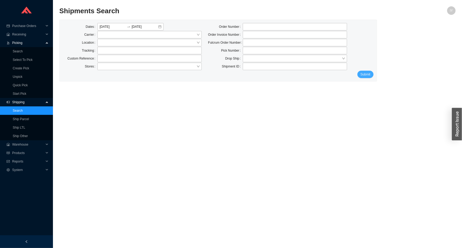
click at [369, 77] on span "Submit" at bounding box center [366, 74] width 10 height 5
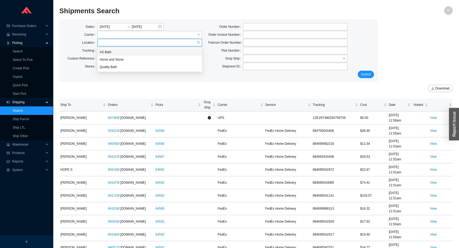
click at [148, 43] on input "search" at bounding box center [148, 42] width 97 height 7
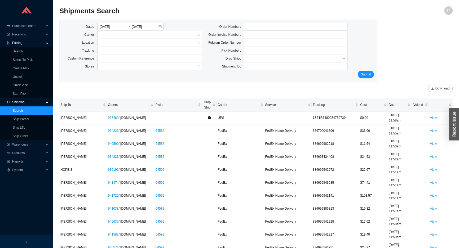
drag, startPoint x: 72, startPoint y: 43, endPoint x: 115, endPoint y: 51, distance: 43.3
click at [73, 43] on div "Location" at bounding box center [80, 42] width 35 height 7
click at [115, 51] on input "text" at bounding box center [149, 50] width 104 height 7
click button "Submit" at bounding box center [366, 74] width 16 height 7
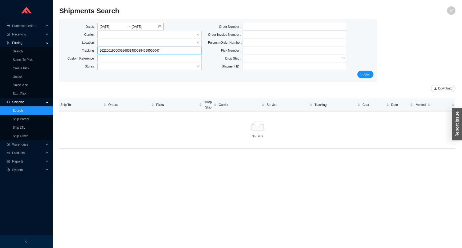
drag, startPoint x: 137, startPoint y: 52, endPoint x: 67, endPoint y: 47, distance: 69.6
click at [67, 47] on div "Tracking 9622001900009968514800884699556047" at bounding box center [132, 50] width 139 height 7
type input "884699556047"
click button "Submit" at bounding box center [366, 74] width 16 height 7
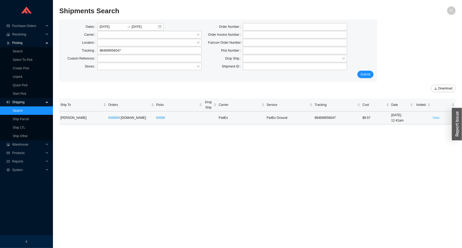
click at [435, 118] on link "View" at bounding box center [436, 118] width 7 height 4
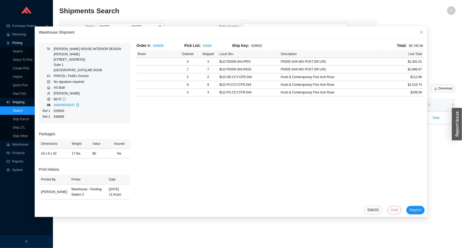
click at [391, 207] on span "Void" at bounding box center [394, 210] width 7 height 6
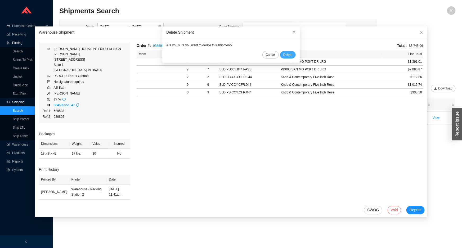
click at [287, 53] on span "Delete" at bounding box center [287, 54] width 9 height 5
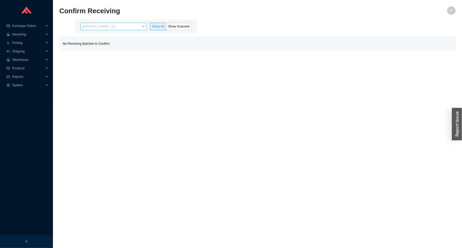
click at [116, 28] on span "[PERSON_NAME] - (0)" at bounding box center [114, 26] width 62 height 7
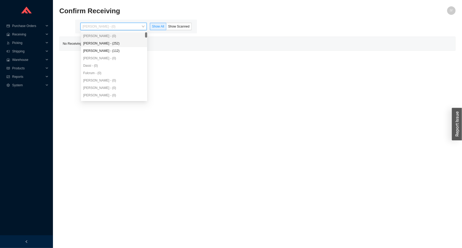
click at [110, 46] on div "[PERSON_NAME] - (252)" at bounding box center [114, 43] width 66 height 7
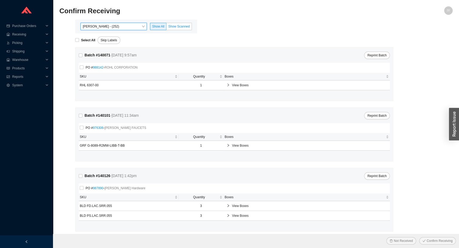
click at [176, 26] on span "Show Scanned" at bounding box center [178, 27] width 21 height 4
click at [166, 28] on input "Show Scanned" at bounding box center [166, 28] width 0 height 0
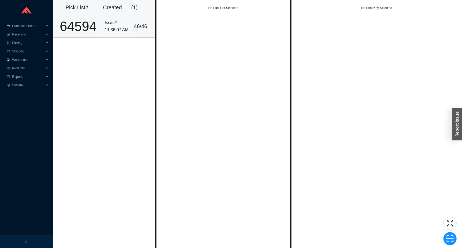
click at [120, 23] on div "IssacY" at bounding box center [117, 22] width 25 height 7
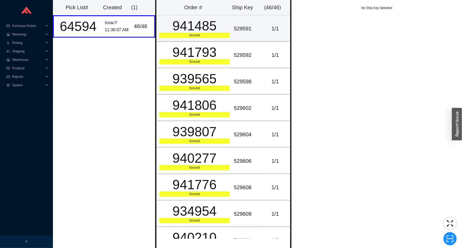
click at [211, 28] on div "941485" at bounding box center [194, 25] width 70 height 13
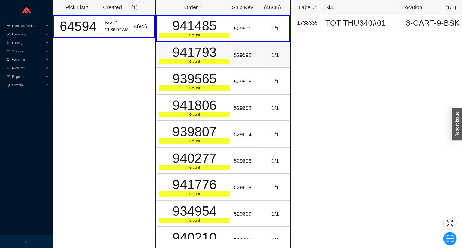
click at [199, 54] on div "941793" at bounding box center [194, 52] width 70 height 13
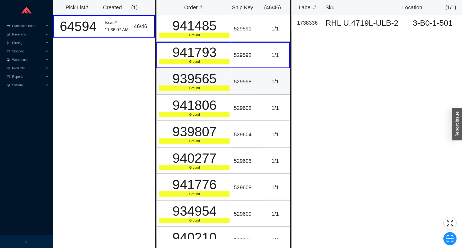
click at [207, 77] on div "939565" at bounding box center [194, 78] width 70 height 13
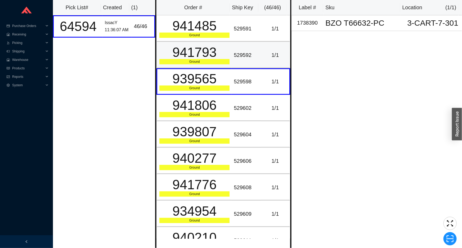
click at [219, 45] on td "941793 Ground" at bounding box center [194, 55] width 75 height 26
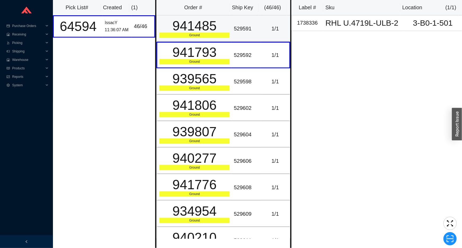
click at [220, 36] on div "Ground" at bounding box center [194, 35] width 70 height 5
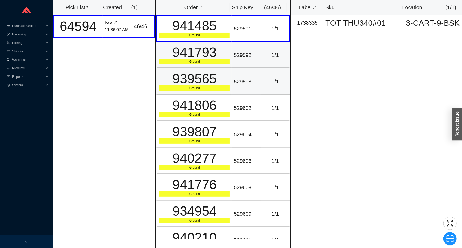
drag, startPoint x: 208, startPoint y: 64, endPoint x: 208, endPoint y: 83, distance: 19.3
click at [208, 68] on td "941793 Ground" at bounding box center [194, 55] width 75 height 26
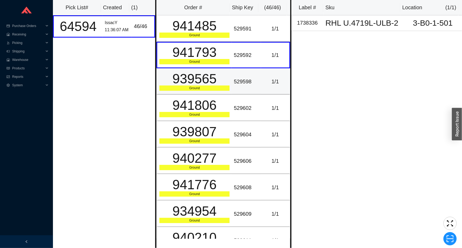
click at [209, 86] on div "939565" at bounding box center [194, 78] width 70 height 13
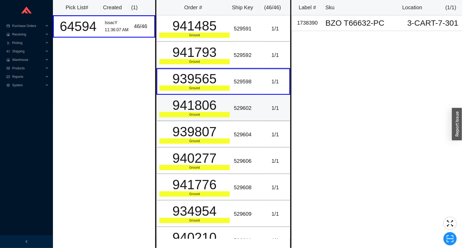
click at [213, 96] on td "941806 Ground" at bounding box center [194, 108] width 75 height 26
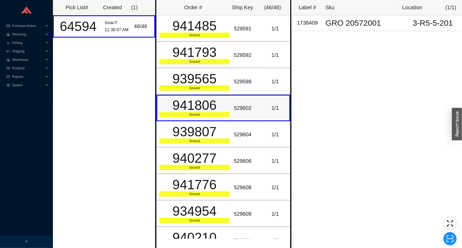
click at [213, 102] on div "941806" at bounding box center [194, 105] width 70 height 13
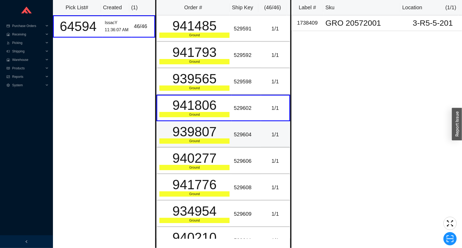
drag, startPoint x: 211, startPoint y: 124, endPoint x: 219, endPoint y: 126, distance: 7.6
click at [212, 125] on div "939807" at bounding box center [194, 131] width 70 height 13
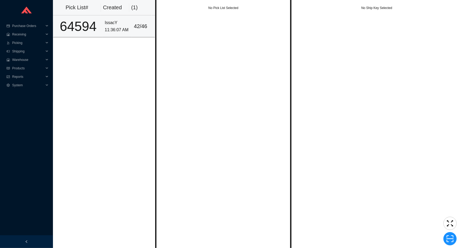
click at [99, 27] on td "64594" at bounding box center [78, 26] width 50 height 22
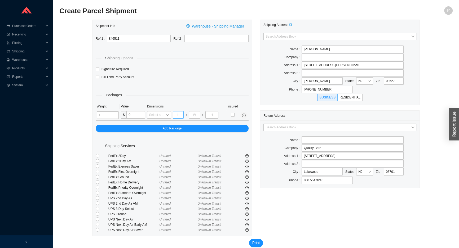
type input "1"
type input "5"
click at [249, 239] on button "Print" at bounding box center [256, 243] width 14 height 8
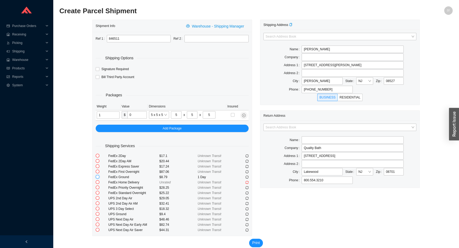
click at [97, 178] on input "radio" at bounding box center [98, 177] width 4 height 4
radio input "true"
click at [256, 242] on span "Print" at bounding box center [256, 243] width 8 height 6
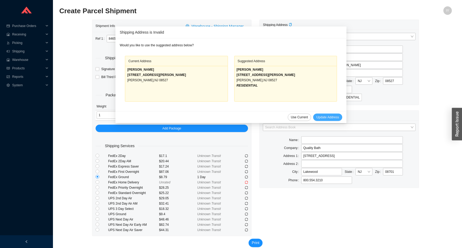
click at [320, 117] on span "Update Address" at bounding box center [328, 117] width 23 height 5
type input "ZEV ERLANGER"
type input "247 JACKSON PINES RD"
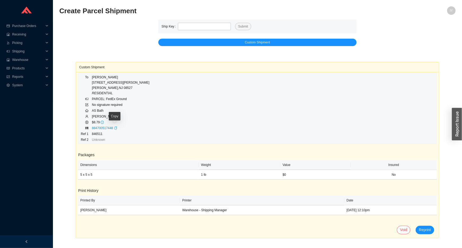
click at [114, 128] on icon "copy" at bounding box center [115, 128] width 3 height 3
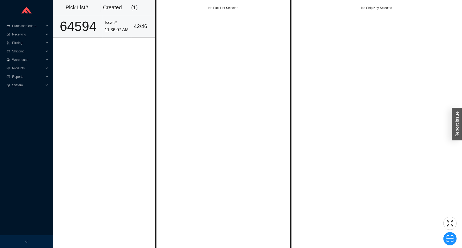
click at [105, 23] on div "IssacY" at bounding box center [117, 22] width 25 height 7
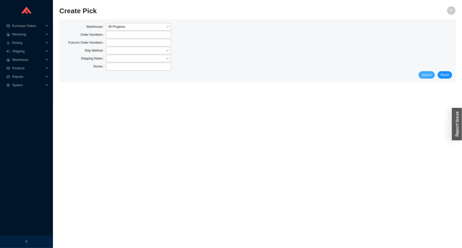
click at [431, 74] on span "Search" at bounding box center [427, 74] width 10 height 5
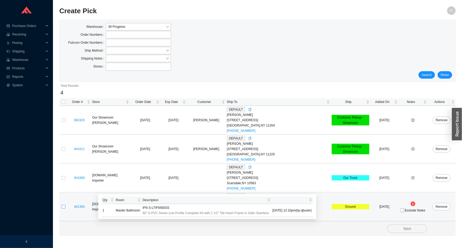
click at [64, 208] on input "checkbox" at bounding box center [64, 207] width 4 height 4
checkbox input "true"
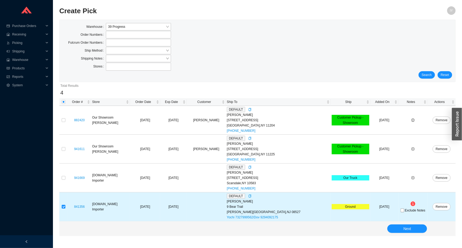
click at [406, 211] on span "Exclude Notes" at bounding box center [415, 210] width 20 height 3
click at [405, 211] on input "Exclude Notes" at bounding box center [403, 211] width 4 height 4
checkbox input "true"
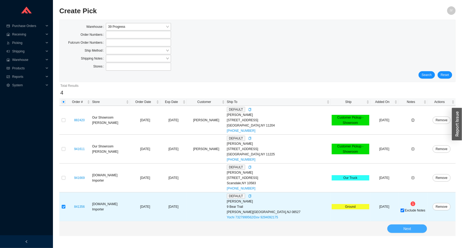
click at [405, 227] on span "Next" at bounding box center [408, 229] width 8 height 6
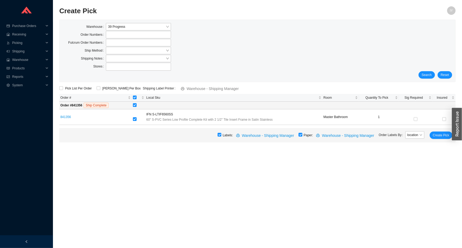
click at [303, 135] on input "checkbox" at bounding box center [301, 135] width 4 height 4
checkbox input "false"
click at [440, 138] on span "Create Pick" at bounding box center [441, 135] width 16 height 5
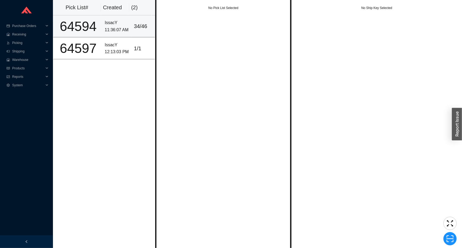
click at [110, 37] on td "IssacY 11:36:07 AM" at bounding box center [117, 26] width 29 height 22
click at [112, 24] on div "IssacY" at bounding box center [117, 22] width 25 height 7
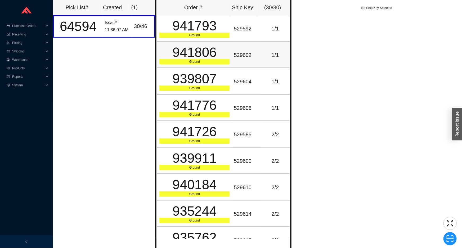
click at [232, 44] on td "529602" at bounding box center [246, 55] width 29 height 26
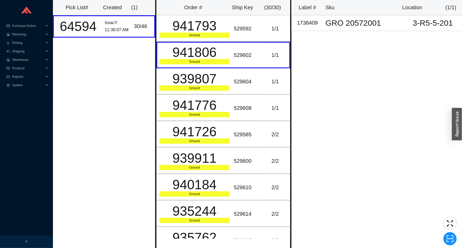
click at [308, 81] on div "Label # Sku Location ( 1 / 1 ) 1738409 GRO 20572001 3-R5-5-201" at bounding box center [377, 124] width 171 height 248
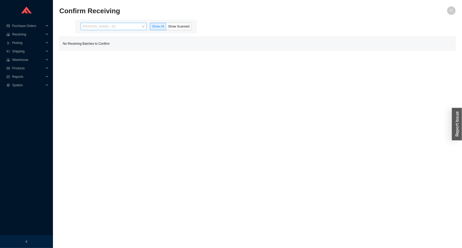
click at [118, 24] on span "[PERSON_NAME] - (0)" at bounding box center [114, 26] width 62 height 7
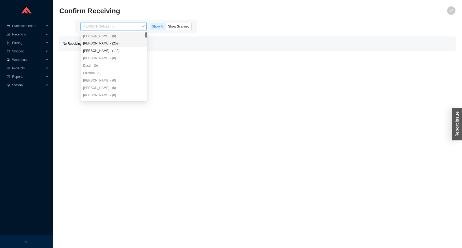
click at [107, 44] on div "[PERSON_NAME] - (252)" at bounding box center [114, 43] width 62 height 5
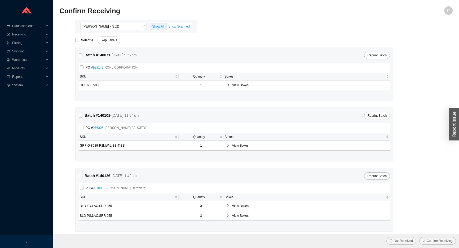
click at [180, 28] on span "Show Scanned" at bounding box center [178, 27] width 21 height 4
click at [166, 28] on input "Show Scanned" at bounding box center [166, 28] width 0 height 0
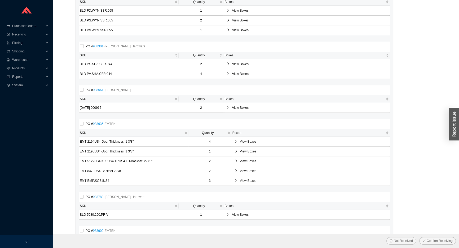
scroll to position [289, 0]
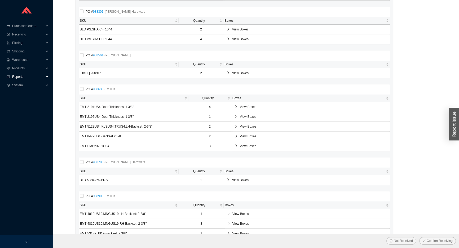
click at [21, 76] on span "Reports" at bounding box center [28, 77] width 32 height 8
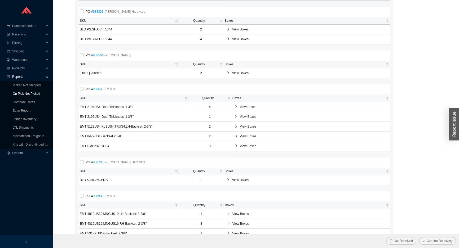
click at [21, 92] on link "On Pick Not Picked" at bounding box center [26, 94] width 27 height 4
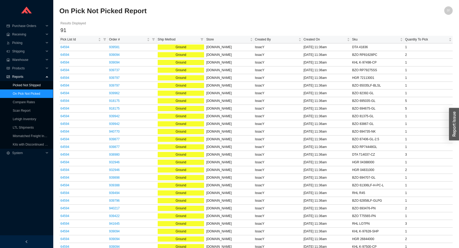
click at [23, 83] on link "Picked Not Shipped" at bounding box center [27, 85] width 28 height 4
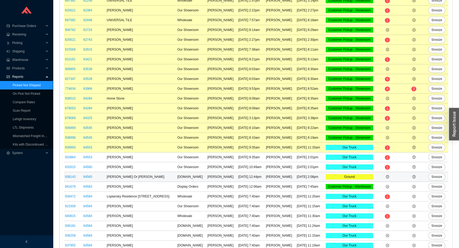
scroll to position [12, 0]
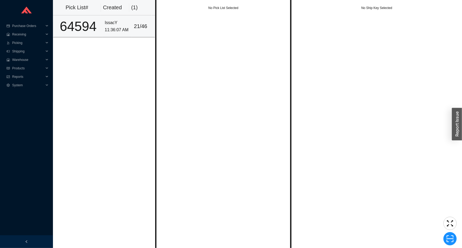
click at [110, 29] on div "11:36:07 AM" at bounding box center [117, 29] width 25 height 7
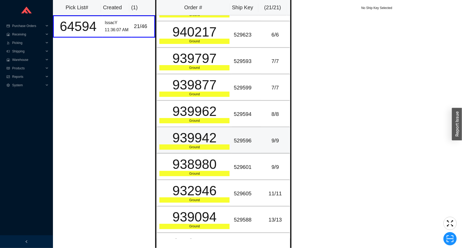
scroll to position [330, 0]
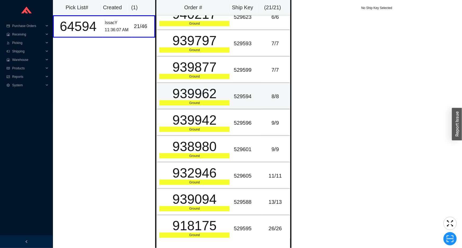
click at [176, 100] on div "Ground" at bounding box center [194, 102] width 70 height 5
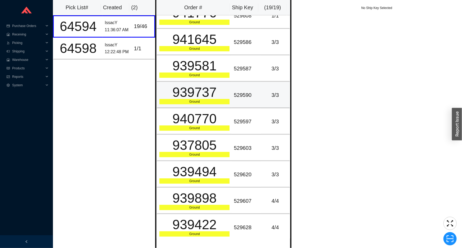
scroll to position [24, 0]
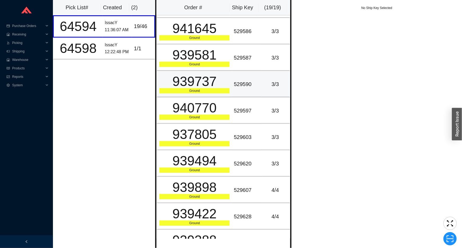
click at [193, 90] on div "Ground" at bounding box center [194, 90] width 70 height 5
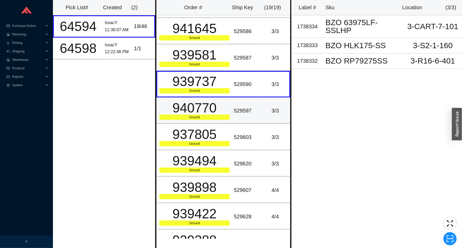
click at [193, 113] on div "940770" at bounding box center [194, 107] width 70 height 13
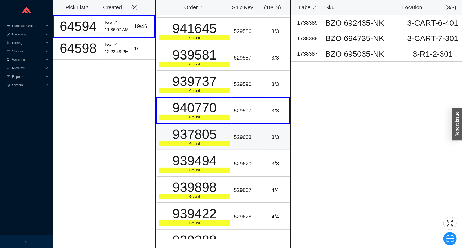
click at [207, 138] on div "937805" at bounding box center [194, 134] width 70 height 13
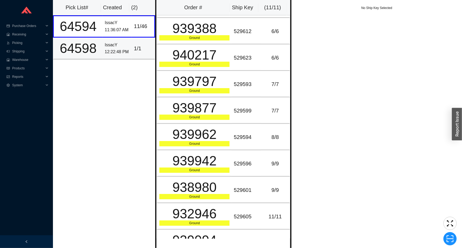
click at [86, 55] on div "64598" at bounding box center [78, 48] width 45 height 13
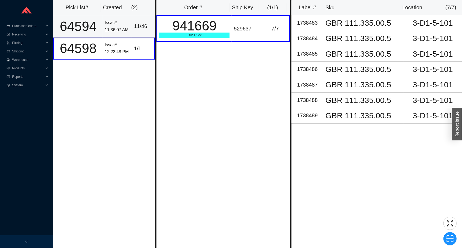
click at [138, 24] on div "11 / 46" at bounding box center [143, 26] width 18 height 9
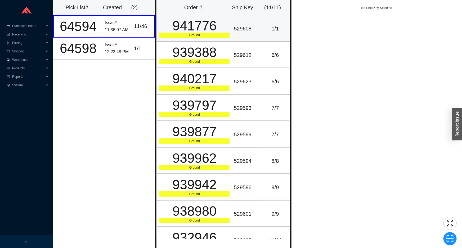
click at [232, 37] on td "529608" at bounding box center [246, 28] width 29 height 26
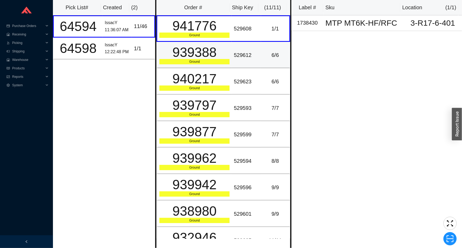
click at [232, 61] on td "529612" at bounding box center [246, 55] width 29 height 26
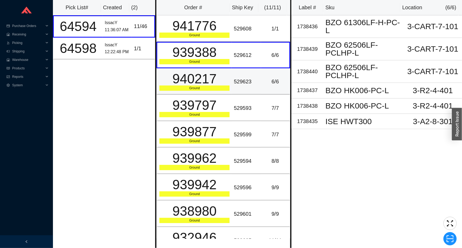
click at [237, 86] on td "529623" at bounding box center [246, 81] width 29 height 26
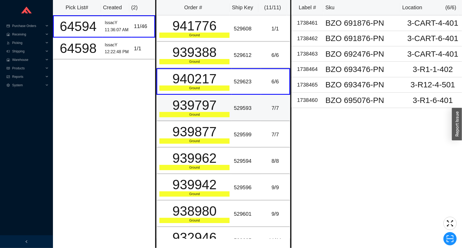
click at [242, 103] on td "529593" at bounding box center [246, 108] width 29 height 26
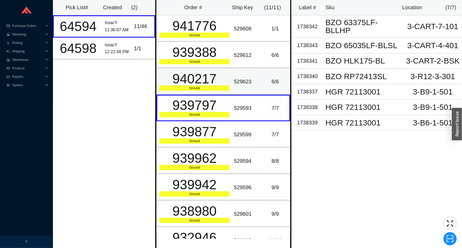
click at [243, 87] on td "529623" at bounding box center [246, 81] width 29 height 26
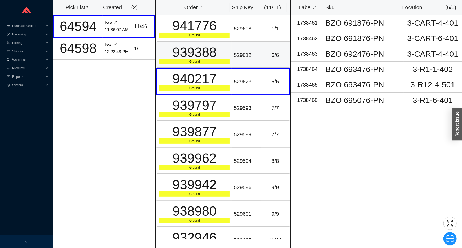
click at [245, 63] on td "529612" at bounding box center [246, 55] width 29 height 26
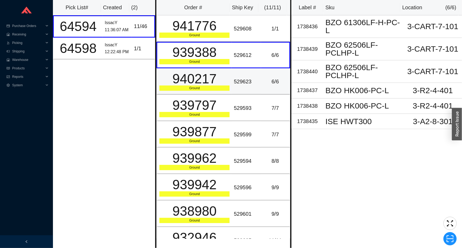
click at [222, 80] on div "940217" at bounding box center [194, 78] width 70 height 13
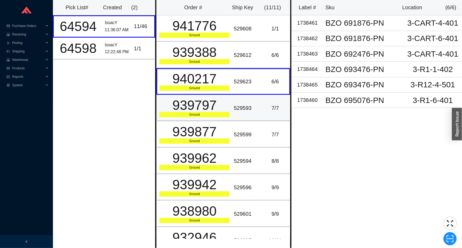
click at [274, 99] on td "7 / 7" at bounding box center [275, 108] width 29 height 26
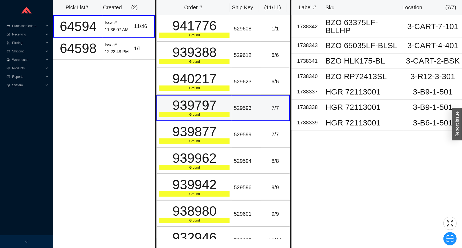
click at [271, 116] on td "7 / 7" at bounding box center [275, 108] width 29 height 26
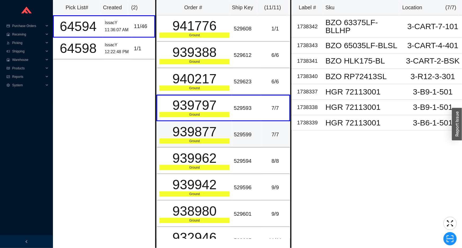
click at [268, 125] on td "7 / 7" at bounding box center [275, 134] width 29 height 26
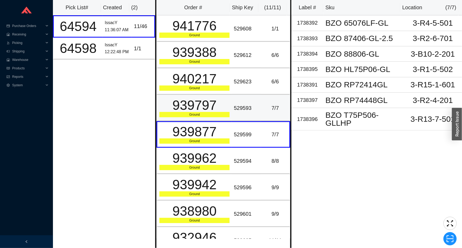
click at [268, 114] on td "7 / 7" at bounding box center [275, 108] width 29 height 26
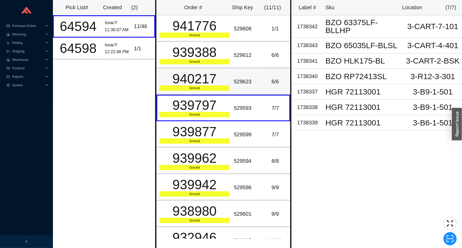
click at [262, 88] on td "6 / 6" at bounding box center [275, 81] width 29 height 26
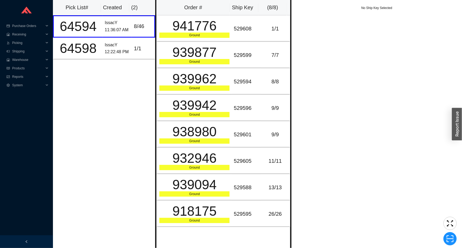
click at [115, 79] on div "Pick List# Created ( 2 ) 64594 IssacY 11:36:07 AM 8 / 46 64598 IssacY 12:22:48 …" at bounding box center [104, 124] width 102 height 248
click at [123, 64] on div "Pick List# Created ( 2 ) 64594 IssacY 11:36:07 AM 8 / 46 64598 IssacY 12:22:48 …" at bounding box center [104, 124] width 102 height 248
click at [124, 58] on td "IssacY 12:22:48 PM" at bounding box center [117, 49] width 29 height 22
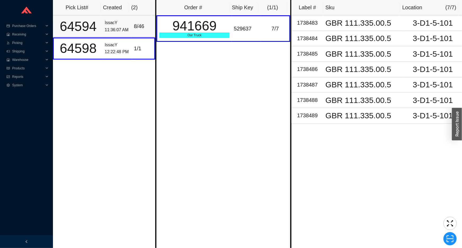
click at [134, 30] on div "8 / 46" at bounding box center [143, 26] width 18 height 9
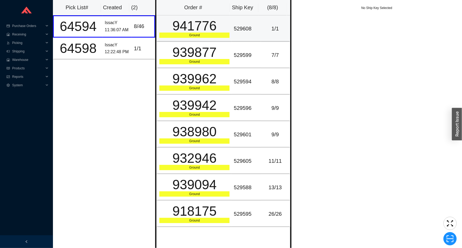
click at [203, 33] on div "941776" at bounding box center [194, 25] width 70 height 13
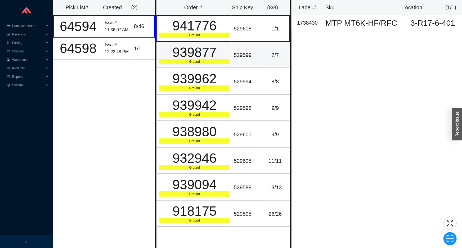
click at [222, 60] on div "Ground" at bounding box center [194, 61] width 70 height 5
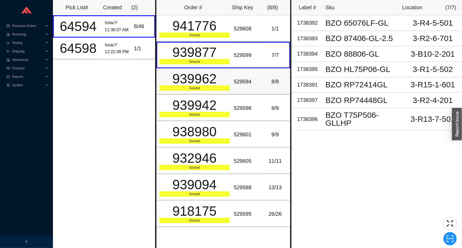
click at [232, 85] on td "529594" at bounding box center [246, 81] width 29 height 26
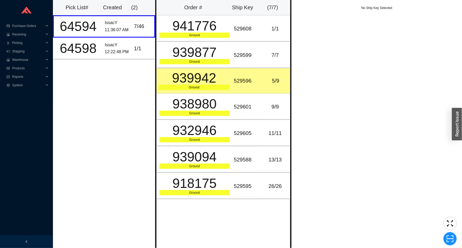
click at [128, 137] on div "Pick List# Created ( 2 ) 64594 IssacY 11:36:07 AM 7 / 46 64598 IssacY 12:22:48 …" at bounding box center [104, 124] width 102 height 248
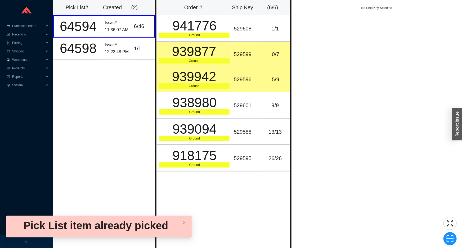
click at [252, 83] on div "529596" at bounding box center [246, 79] width 25 height 9
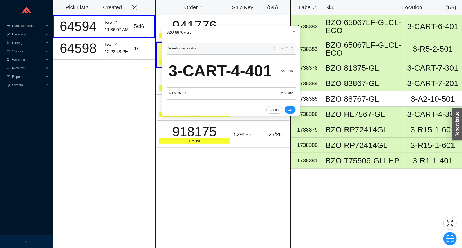
drag, startPoint x: 323, startPoint y: 166, endPoint x: 323, endPoint y: 170, distance: 3.7
drag, startPoint x: 323, startPoint y: 170, endPoint x: 74, endPoint y: 192, distance: 249.8
click at [74, 192] on div "Pick List# Created ( 2 ) 64594 IssacY 11:36:07 AM 5 / 46 64598 IssacY 12:22:48 …" at bounding box center [104, 124] width 102 height 248
click at [96, 163] on div "Pick List# Created ( 2 ) 64594 IssacY 11:36:07 AM 5 / 46 64598 IssacY 12:22:48 …" at bounding box center [104, 124] width 102 height 248
click at [289, 30] on span "Close" at bounding box center [295, 32] width 12 height 12
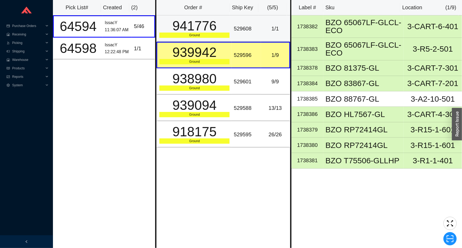
click at [254, 41] on td "529608" at bounding box center [246, 28] width 29 height 26
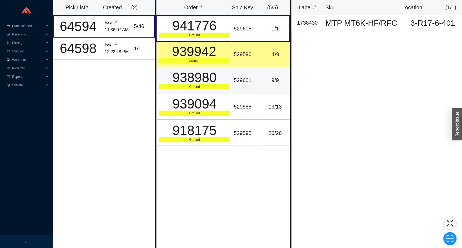
click at [248, 84] on div "529601" at bounding box center [246, 80] width 25 height 9
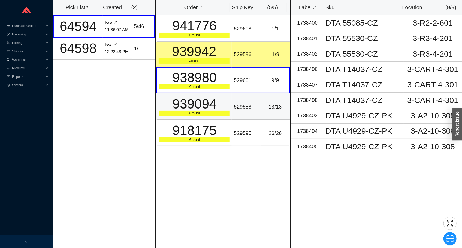
click at [240, 103] on div "529588" at bounding box center [246, 107] width 25 height 9
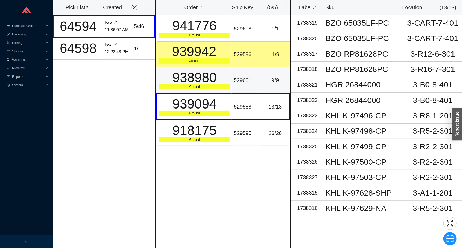
drag, startPoint x: 240, startPoint y: 109, endPoint x: 271, endPoint y: 82, distance: 41.7
click at [271, 82] on div "9 / 9" at bounding box center [275, 80] width 24 height 9
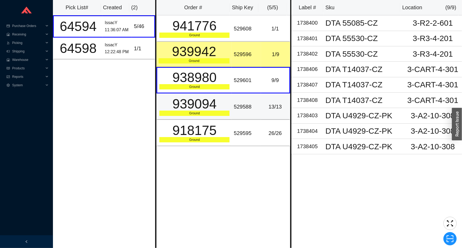
click at [267, 103] on div "13 / 13" at bounding box center [275, 107] width 24 height 9
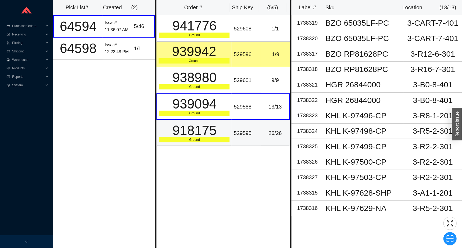
click at [264, 127] on td "26 / 26" at bounding box center [275, 133] width 29 height 26
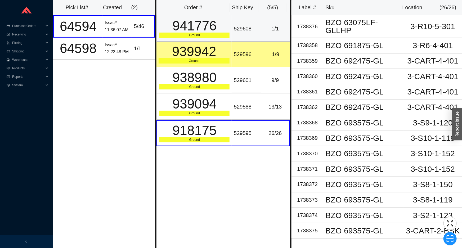
click at [256, 26] on div "529608" at bounding box center [246, 28] width 25 height 9
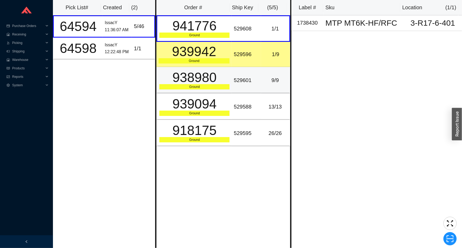
click at [261, 85] on td "9 / 9" at bounding box center [275, 80] width 29 height 26
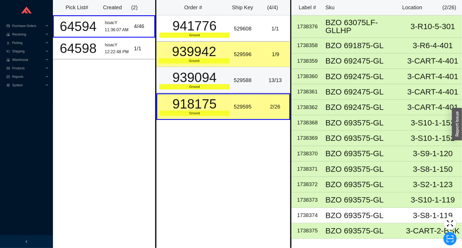
click at [263, 79] on div "13 / 13" at bounding box center [275, 80] width 24 height 9
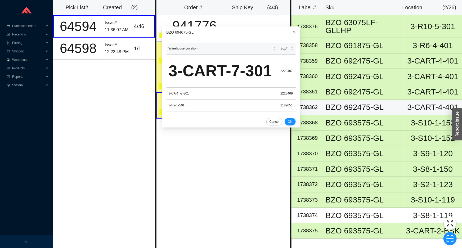
click at [342, 103] on div "BZO 692475-GL" at bounding box center [364, 107] width 76 height 8
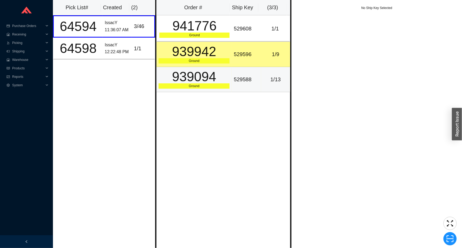
click at [240, 59] on td "529596" at bounding box center [246, 54] width 29 height 25
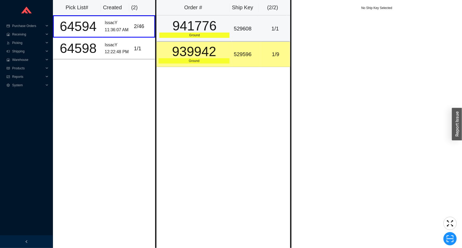
click at [257, 19] on td "529608" at bounding box center [246, 28] width 29 height 26
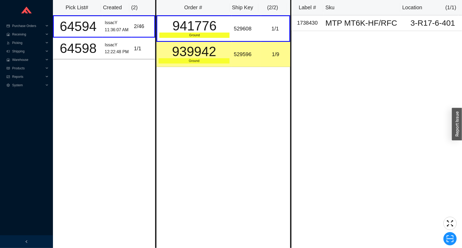
click at [250, 50] on div "529596" at bounding box center [246, 54] width 25 height 9
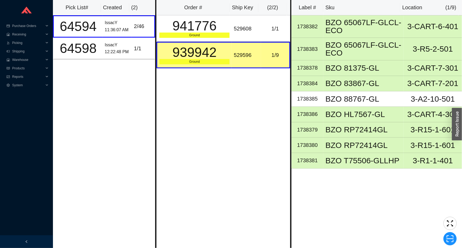
click at [197, 90] on div "Order # Ship Key ( 2 / 2 ) 941776 Ground 529608 1 / 1 939942 Ground 529596 1 / 9" at bounding box center [223, 124] width 136 height 248
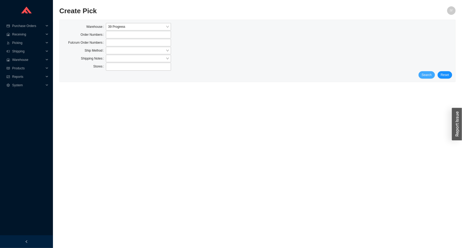
click at [427, 72] on span "Search" at bounding box center [427, 74] width 10 height 5
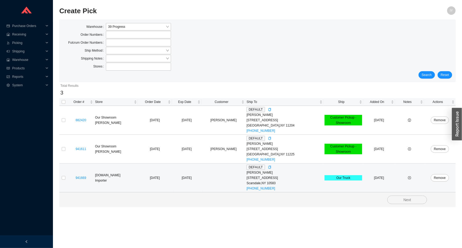
click at [60, 179] on td at bounding box center [63, 178] width 8 height 29
click at [63, 179] on input "checkbox" at bounding box center [64, 178] width 4 height 4
checkbox input "true"
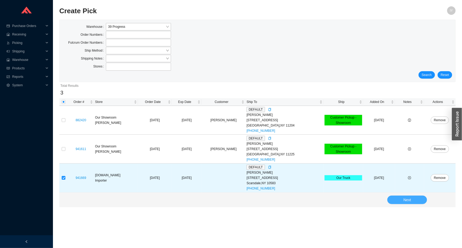
click at [395, 202] on button "Next" at bounding box center [408, 200] width 40 height 8
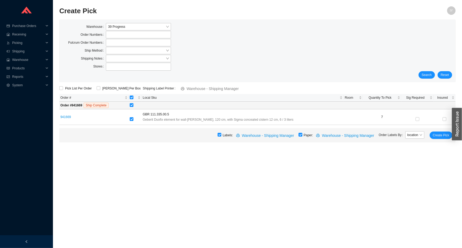
click at [303, 136] on input "checkbox" at bounding box center [301, 135] width 4 height 4
checkbox input "false"
click at [441, 135] on span "Create Pick" at bounding box center [441, 135] width 16 height 5
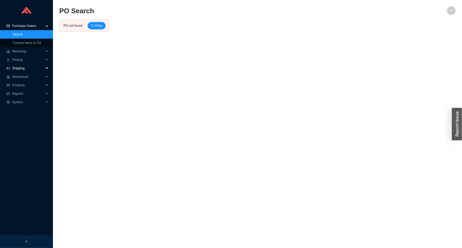
click at [39, 64] on span "Shipping" at bounding box center [28, 68] width 32 height 8
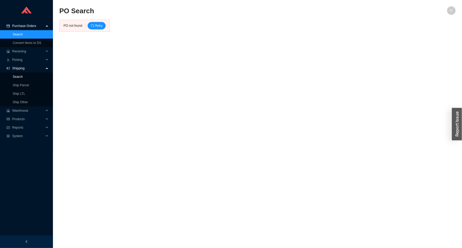
click at [23, 75] on link "Search" at bounding box center [18, 77] width 10 height 4
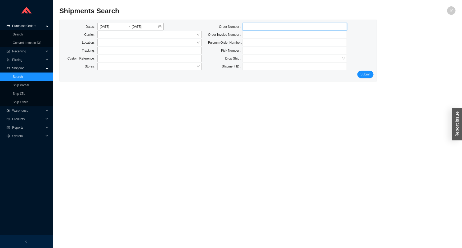
click at [276, 25] on input "tel" at bounding box center [295, 26] width 104 height 7
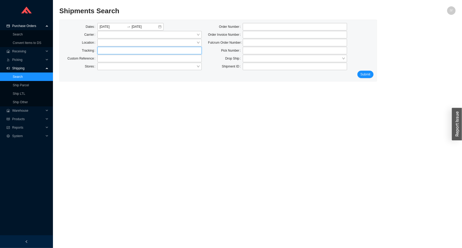
click at [135, 52] on input "text" at bounding box center [149, 50] width 104 height 7
click button "Submit" at bounding box center [366, 74] width 16 height 7
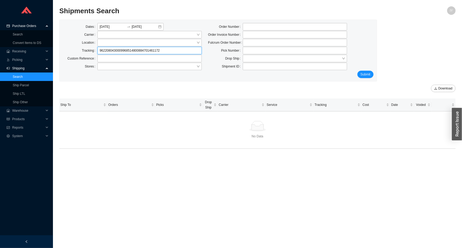
drag, startPoint x: 135, startPoint y: 50, endPoint x: 65, endPoint y: 48, distance: 70.3
click at [65, 48] on div "Tracking 9622080430009968514800884701461172" at bounding box center [132, 50] width 139 height 7
type input "PR222Backspace3469"
drag, startPoint x: 141, startPoint y: 50, endPoint x: 86, endPoint y: 49, distance: 55.1
click at [86, 49] on div "Tracking PR222Backspace3469" at bounding box center [132, 50] width 139 height 7
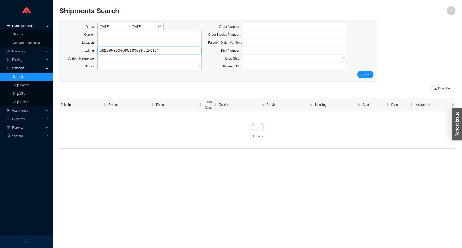
click button "Submit" at bounding box center [366, 74] width 16 height 7
drag, startPoint x: 136, startPoint y: 52, endPoint x: 41, endPoint y: 30, distance: 98.3
click at [42, 32] on section "Purchase Orders Search Convert Items to DS .warehouse_svg__a{fill:none;stroke:c…" at bounding box center [231, 124] width 462 height 248
type input "884701461172"
click button "Submit" at bounding box center [366, 74] width 16 height 7
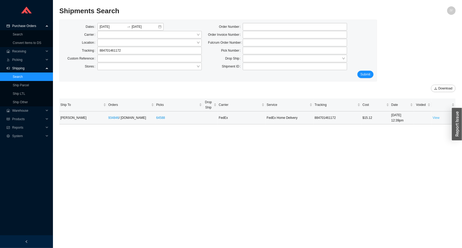
click at [434, 118] on link "View" at bounding box center [436, 118] width 7 height 4
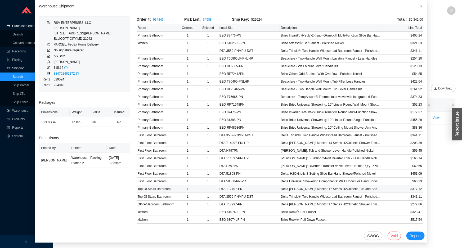
scroll to position [26, 0]
click at [392, 236] on button "Void" at bounding box center [395, 236] width 14 height 8
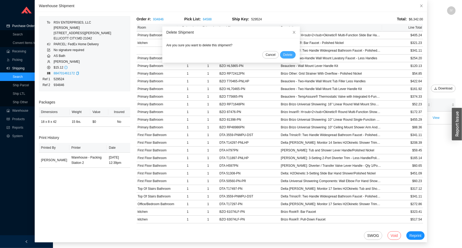
click at [283, 55] on span "Delete" at bounding box center [287, 54] width 9 height 5
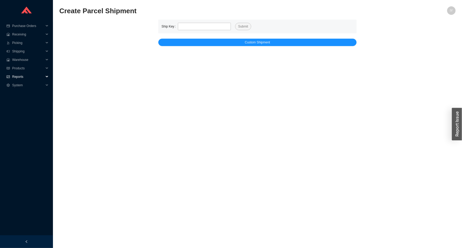
click at [17, 77] on span "Reports" at bounding box center [28, 77] width 32 height 8
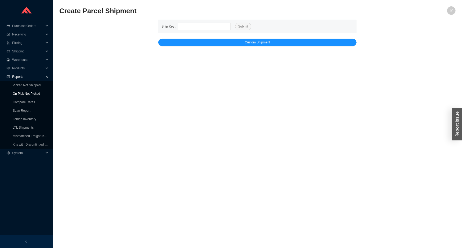
click at [14, 92] on link "On Pick Not Picked" at bounding box center [26, 94] width 27 height 4
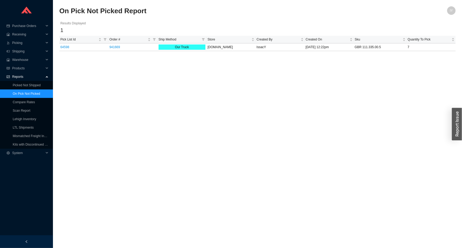
click at [19, 92] on link "On Pick Not Picked" at bounding box center [26, 94] width 27 height 4
click at [19, 85] on link "Picked Not Shipped" at bounding box center [27, 85] width 28 height 4
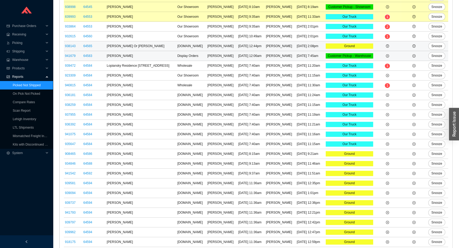
scroll to position [249, 0]
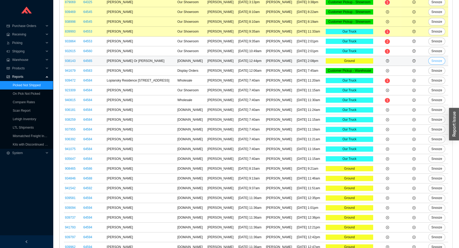
click at [432, 61] on span "Snooze" at bounding box center [436, 60] width 11 height 5
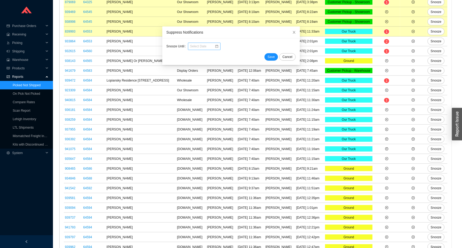
click at [191, 45] on input at bounding box center [202, 46] width 25 height 5
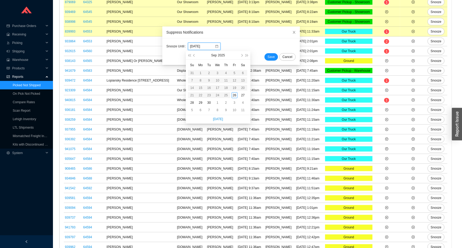
type input "[DATE]"
click at [211, 101] on div "30" at bounding box center [209, 103] width 6 height 6
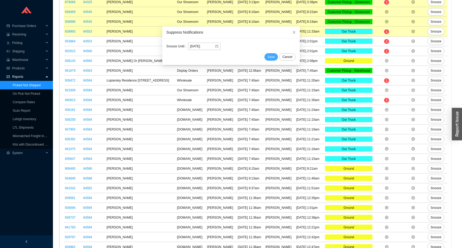
click at [268, 58] on button "Save" at bounding box center [272, 56] width 14 height 7
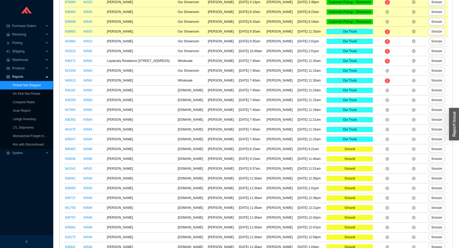
click at [268, 57] on td "[PERSON_NAME]" at bounding box center [280, 61] width 31 height 10
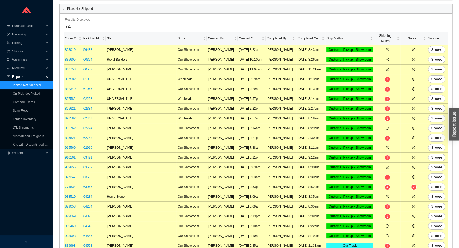
scroll to position [0, 0]
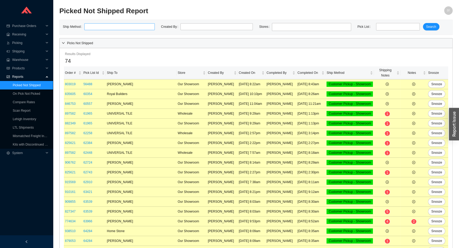
click at [126, 28] on div at bounding box center [117, 26] width 64 height 5
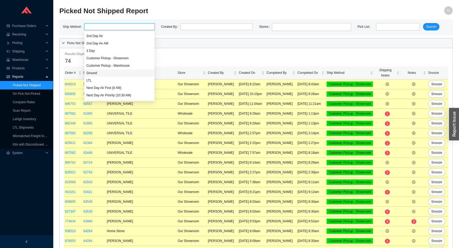
click at [100, 75] on div "Ground" at bounding box center [119, 73] width 66 height 5
click at [433, 25] on span "Search" at bounding box center [431, 26] width 10 height 5
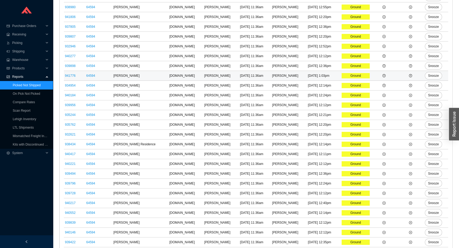
scroll to position [244, 0]
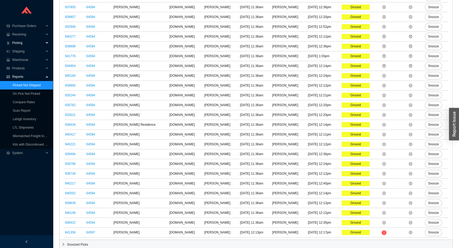
click at [46, 45] on div ".warehouse-cart-packages-a{fill:none;stroke:currentColor;stroke-linecap:round;s…" at bounding box center [26, 43] width 53 height 8
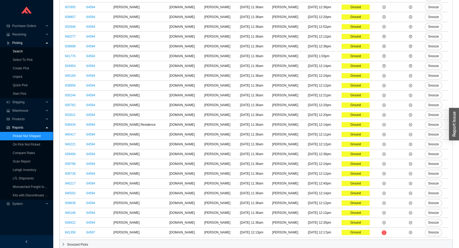
click at [23, 53] on link "Search" at bounding box center [18, 52] width 10 height 4
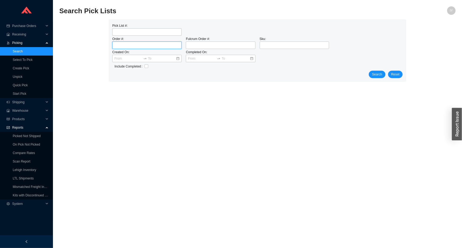
click at [160, 48] on input "tel" at bounding box center [146, 45] width 69 height 7
type input "939851"
click button "Search" at bounding box center [377, 74] width 16 height 7
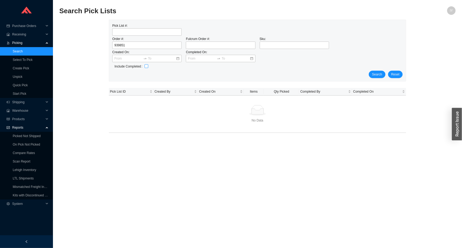
click at [147, 67] on input "checkbox" at bounding box center [147, 66] width 4 height 4
checkbox input "true"
click at [382, 74] on span "Search" at bounding box center [377, 74] width 10 height 5
click at [140, 45] on input "939851" at bounding box center [146, 45] width 69 height 7
type input "939581"
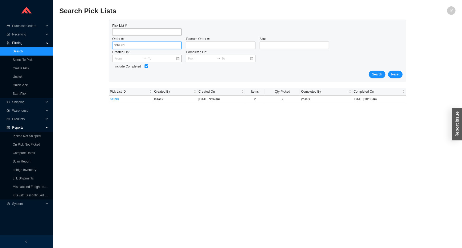
click button "Search" at bounding box center [377, 74] width 16 height 7
click at [121, 47] on input "939581" at bounding box center [146, 45] width 69 height 7
click at [116, 99] on link "64594" at bounding box center [114, 99] width 9 height 4
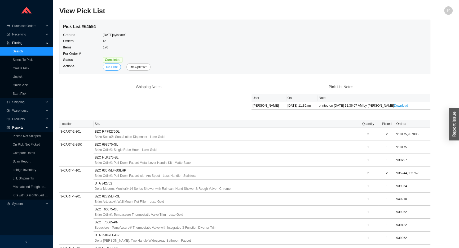
click at [116, 68] on span "Re-Print" at bounding box center [112, 66] width 12 height 5
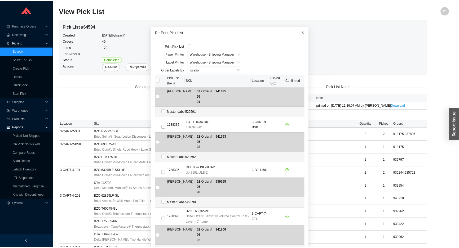
scroll to position [1133, 0]
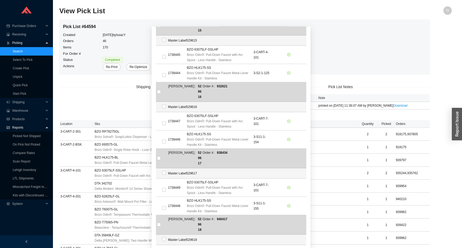
checkbox input "true"
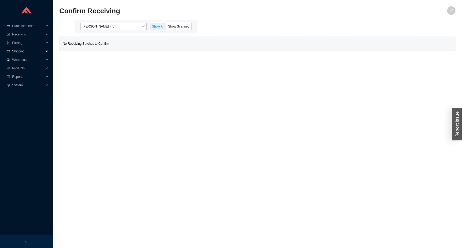
click at [25, 51] on span "Shipping" at bounding box center [28, 51] width 32 height 8
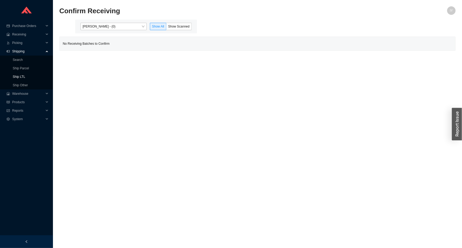
click at [17, 75] on link "Ship LTL" at bounding box center [19, 77] width 12 height 4
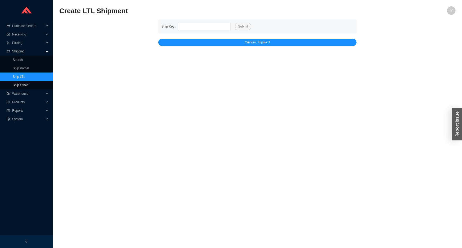
click at [23, 83] on link "Ship Other" at bounding box center [20, 85] width 15 height 4
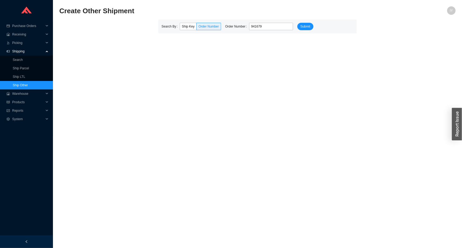
type input "941679"
click at [298, 23] on button "Submit" at bounding box center [306, 26] width 16 height 7
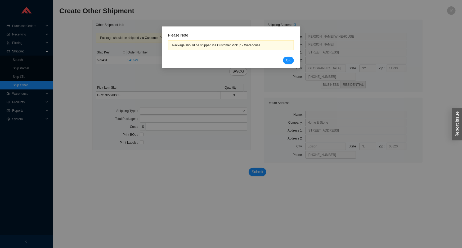
drag, startPoint x: 293, startPoint y: 62, endPoint x: 276, endPoint y: 64, distance: 17.4
click at [293, 61] on button "OK" at bounding box center [288, 60] width 11 height 7
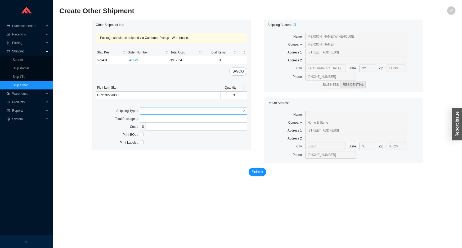
drag, startPoint x: 179, startPoint y: 107, endPoint x: 175, endPoint y: 110, distance: 5.7
click at [175, 109] on div "Package should be shipped via Customer Pickup - Warehouse. Ship Key Order Numbe…" at bounding box center [172, 90] width 158 height 121
click at [170, 112] on input "search" at bounding box center [192, 111] width 100 height 7
click at [161, 121] on div "Our Truck" at bounding box center [193, 120] width 103 height 5
click at [157, 128] on input "text" at bounding box center [194, 126] width 108 height 7
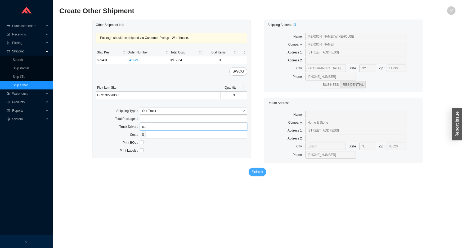
type input "curri"
click at [256, 175] on button "Submit" at bounding box center [258, 172] width 18 height 8
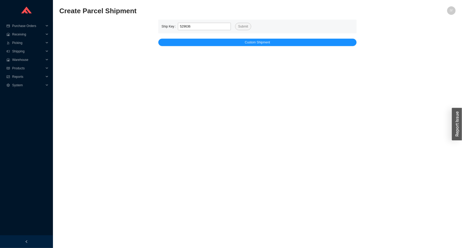
type input "529636"
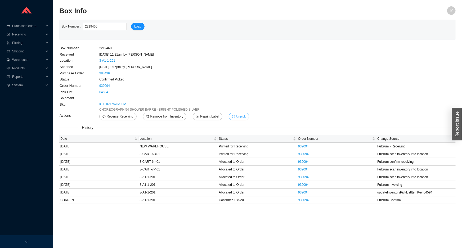
click at [238, 117] on span "Unpick" at bounding box center [241, 116] width 10 height 5
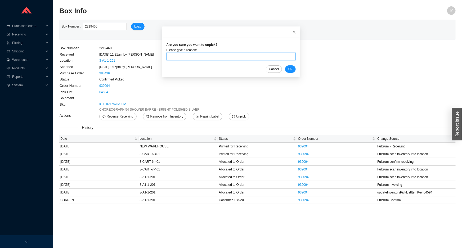
click at [241, 58] on input "text" at bounding box center [231, 56] width 129 height 7
type input "unpick"
click at [289, 68] on span "Ok" at bounding box center [291, 69] width 4 height 5
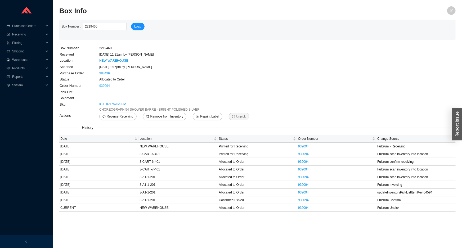
click at [108, 86] on link "939094" at bounding box center [104, 86] width 11 height 4
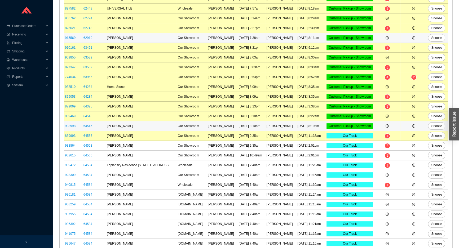
scroll to position [234, 0]
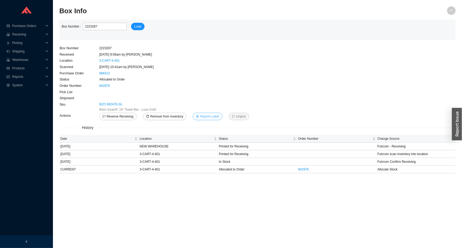
click at [200, 119] on span "Reprint Label" at bounding box center [209, 116] width 19 height 5
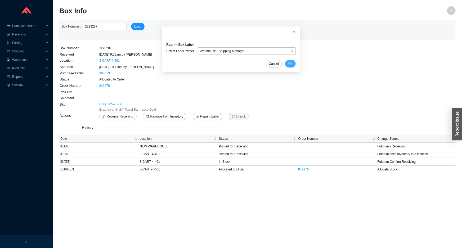
click at [285, 62] on button "Ok" at bounding box center [290, 63] width 10 height 7
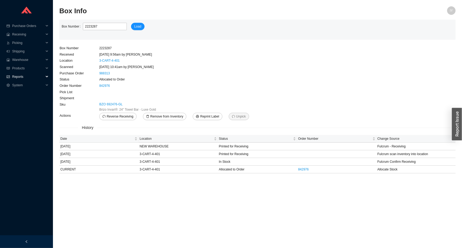
click at [30, 74] on span "Reports" at bounding box center [28, 77] width 32 height 8
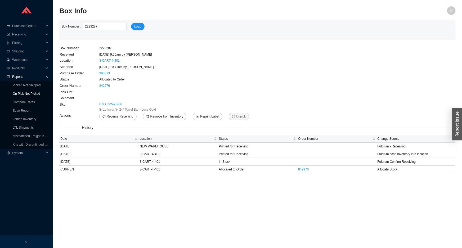
click at [24, 92] on link "On Pick Not Picked" at bounding box center [26, 94] width 27 height 4
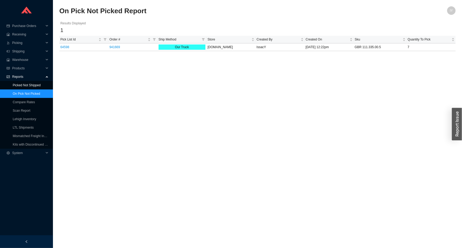
click at [26, 84] on link "Picked Not Shipped" at bounding box center [27, 85] width 28 height 4
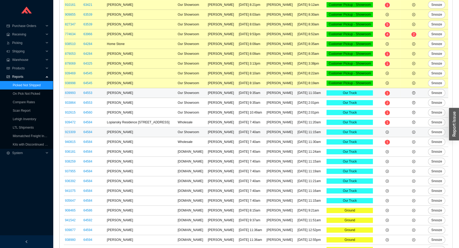
scroll to position [205, 0]
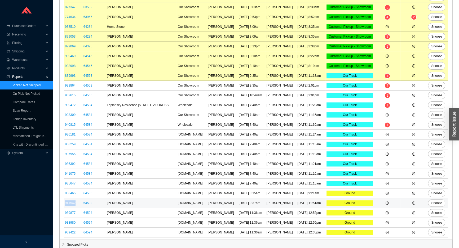
drag, startPoint x: 78, startPoint y: 203, endPoint x: 63, endPoint y: 201, distance: 14.9
click at [64, 201] on td "941542" at bounding box center [73, 203] width 19 height 10
copy link "941542"
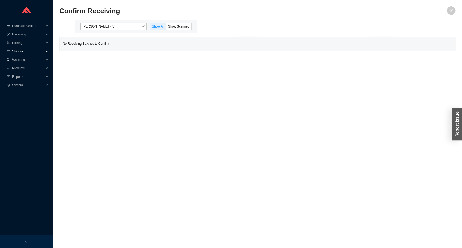
click at [24, 53] on span "Shipping" at bounding box center [28, 51] width 32 height 8
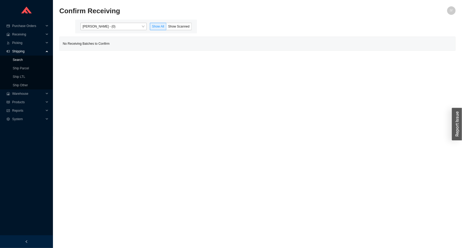
click at [23, 60] on link "Search" at bounding box center [18, 60] width 10 height 4
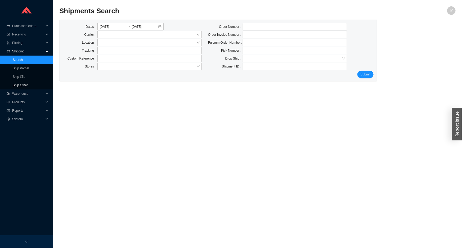
click at [28, 83] on link "Ship Other" at bounding box center [20, 85] width 15 height 4
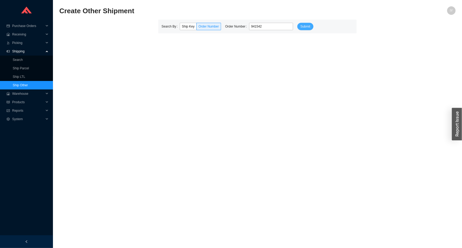
type input "941542"
click at [298, 27] on button "Submit" at bounding box center [306, 26] width 16 height 7
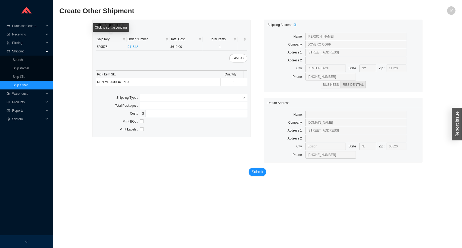
click at [105, 45] on td "529575" at bounding box center [111, 47] width 31 height 8
copy td "529575"
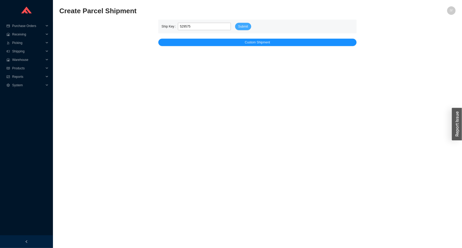
type input "529575"
click at [240, 26] on span "Submit" at bounding box center [243, 26] width 10 height 5
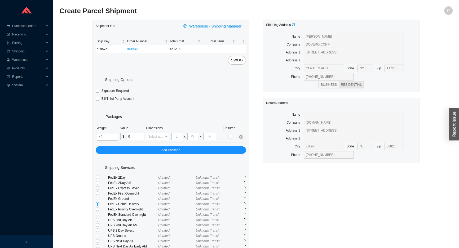
type input "40"
click at [181, 138] on input "tel" at bounding box center [176, 136] width 11 height 7
type input "24"
type input "38"
type input "7"
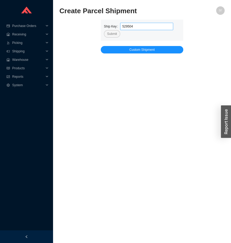
type input "529504"
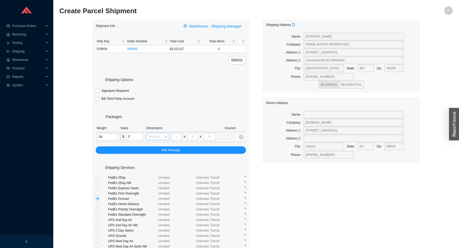
type input "54"
click at [158, 137] on input "search" at bounding box center [156, 136] width 16 height 7
type input "asb"
click at [158, 155] on div "C-ASB2" at bounding box center [157, 153] width 19 height 5
type input "34"
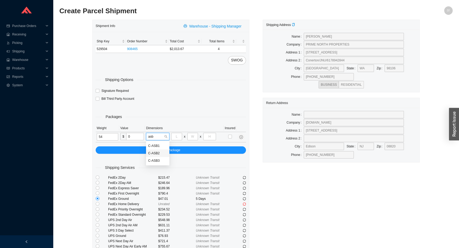
type input "24"
type input "15"
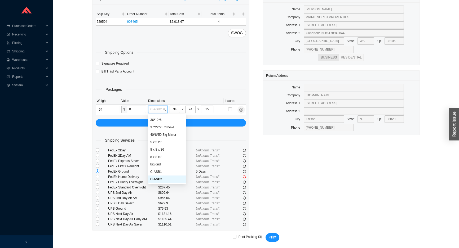
scroll to position [29, 0]
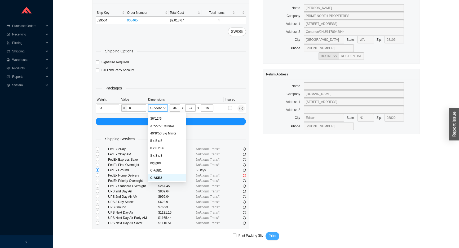
click at [231, 235] on span "Print" at bounding box center [273, 236] width 8 height 6
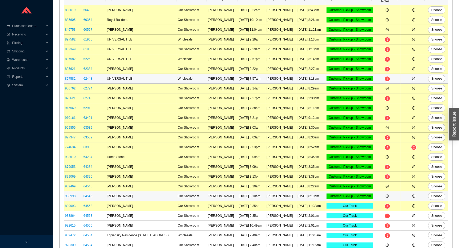
scroll to position [156, 0]
